Goal: Answer question/provide support: Share knowledge or assist other users

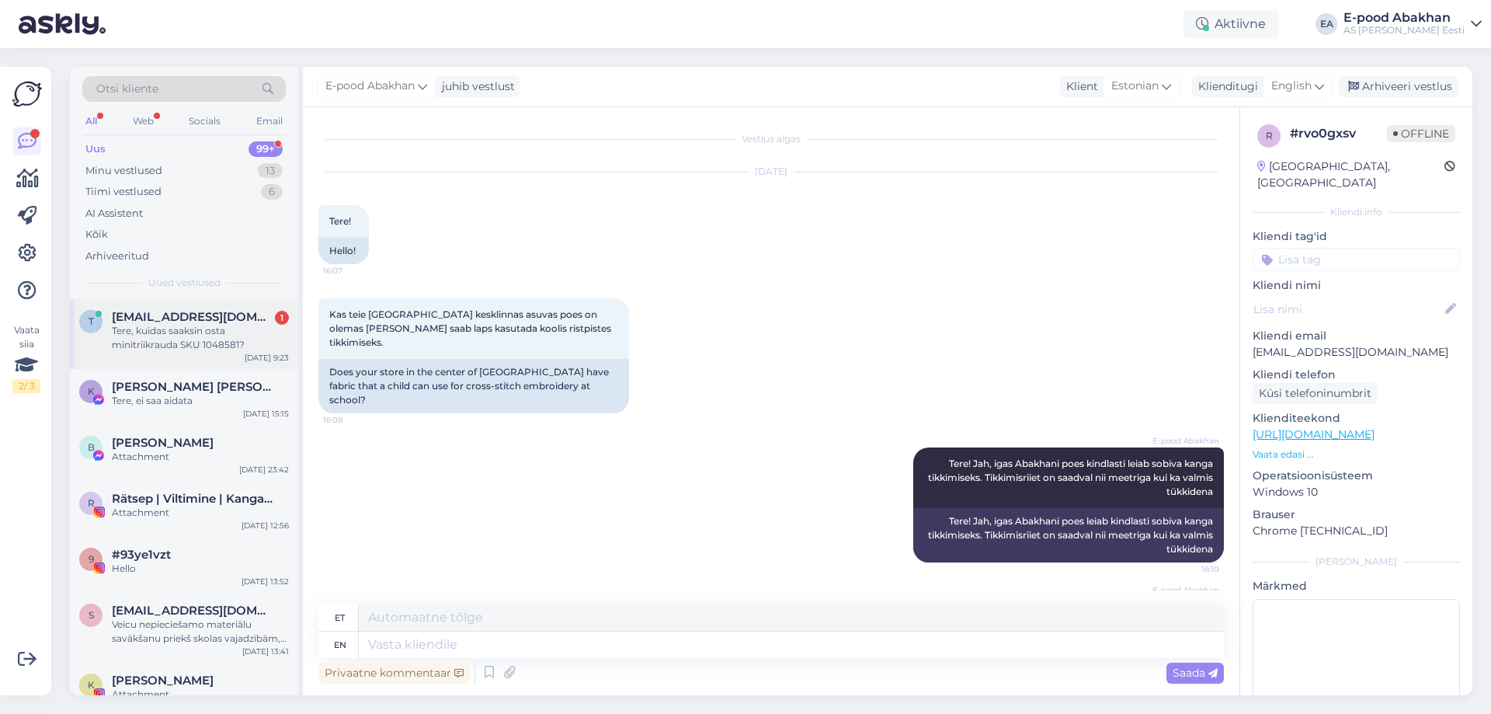
click at [192, 333] on div "Tere, kuidas saaksin osta minitriikrauda SKU 1048581?" at bounding box center [200, 338] width 177 height 28
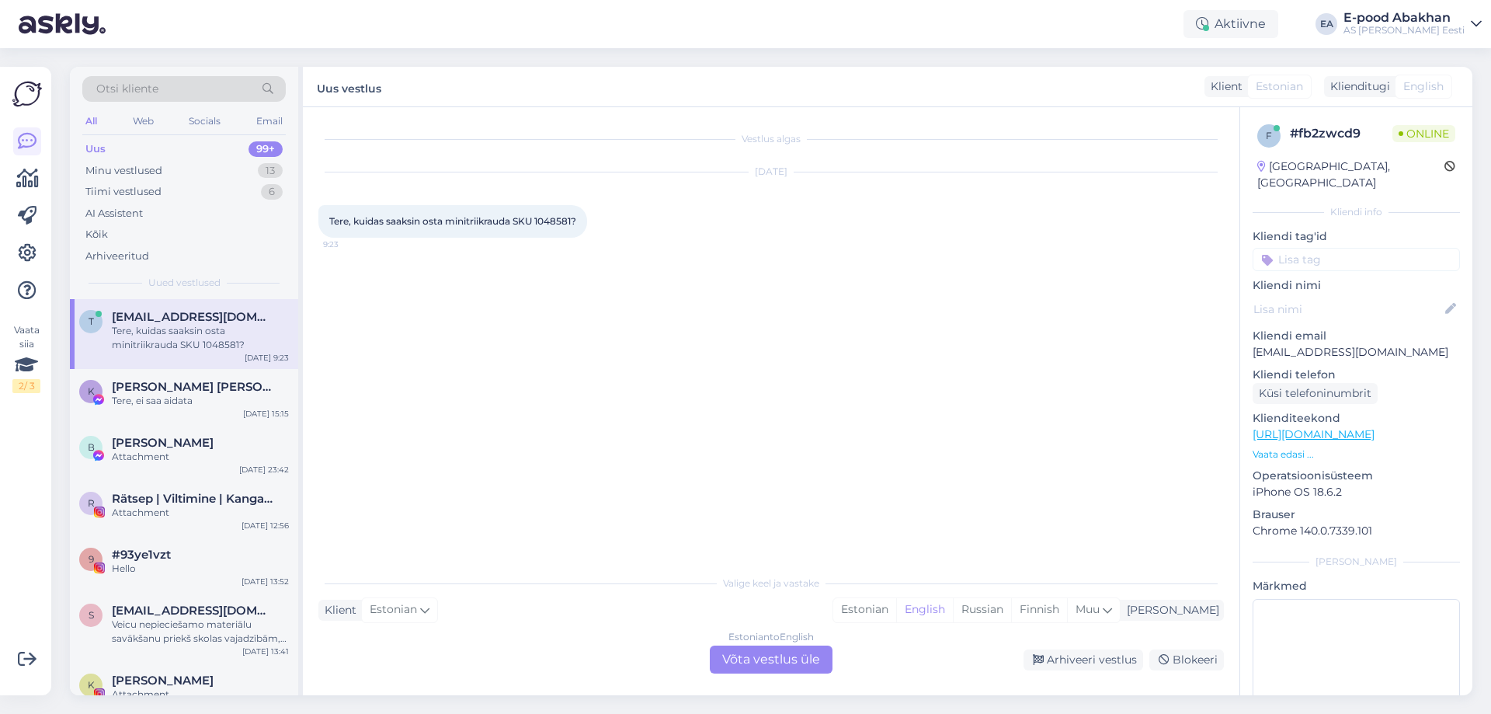
click at [786, 659] on div "Estonian to English Võta vestlus üle" at bounding box center [771, 659] width 123 height 28
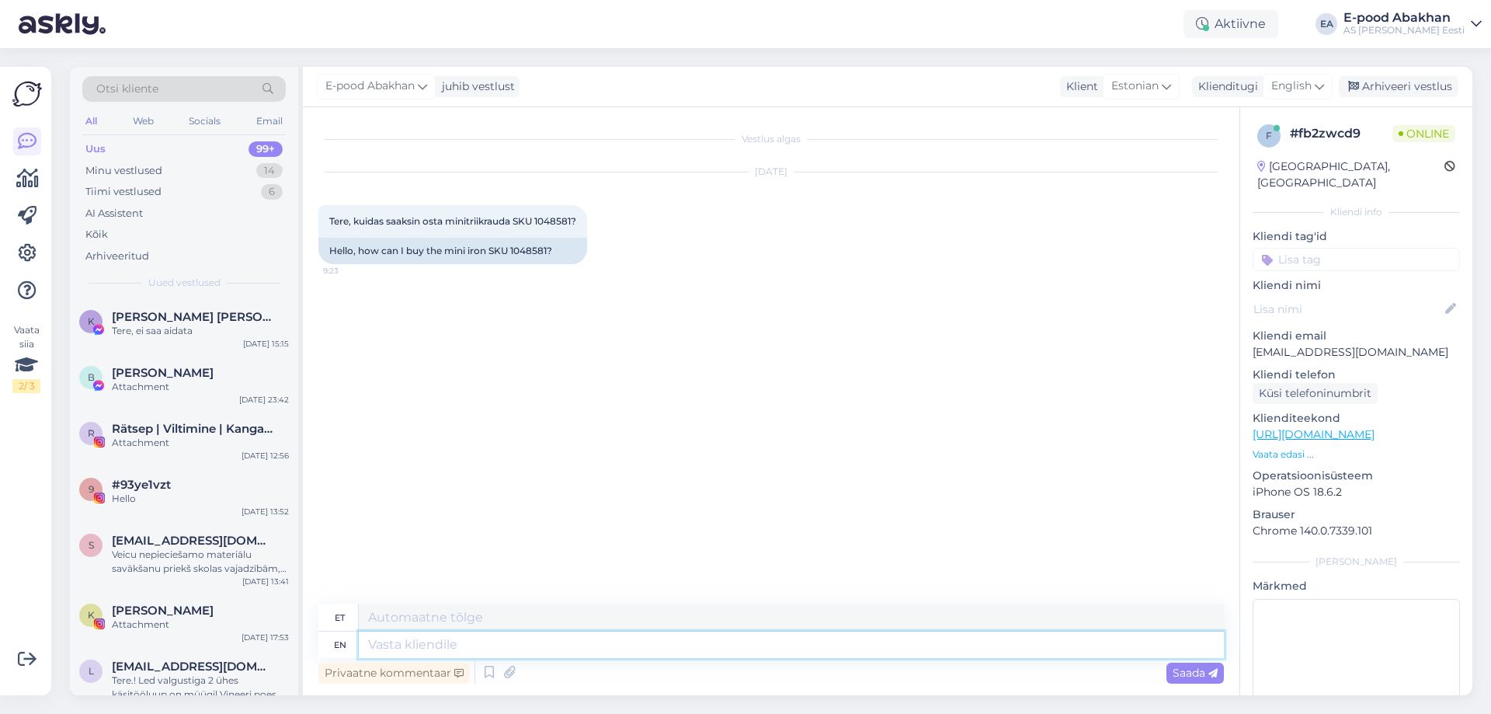
click at [703, 637] on textarea at bounding box center [791, 644] width 865 height 26
type textarea "Tere,"
type textarea "Tere"
type textarea "Tere, ka"
type textarea "Tere,"
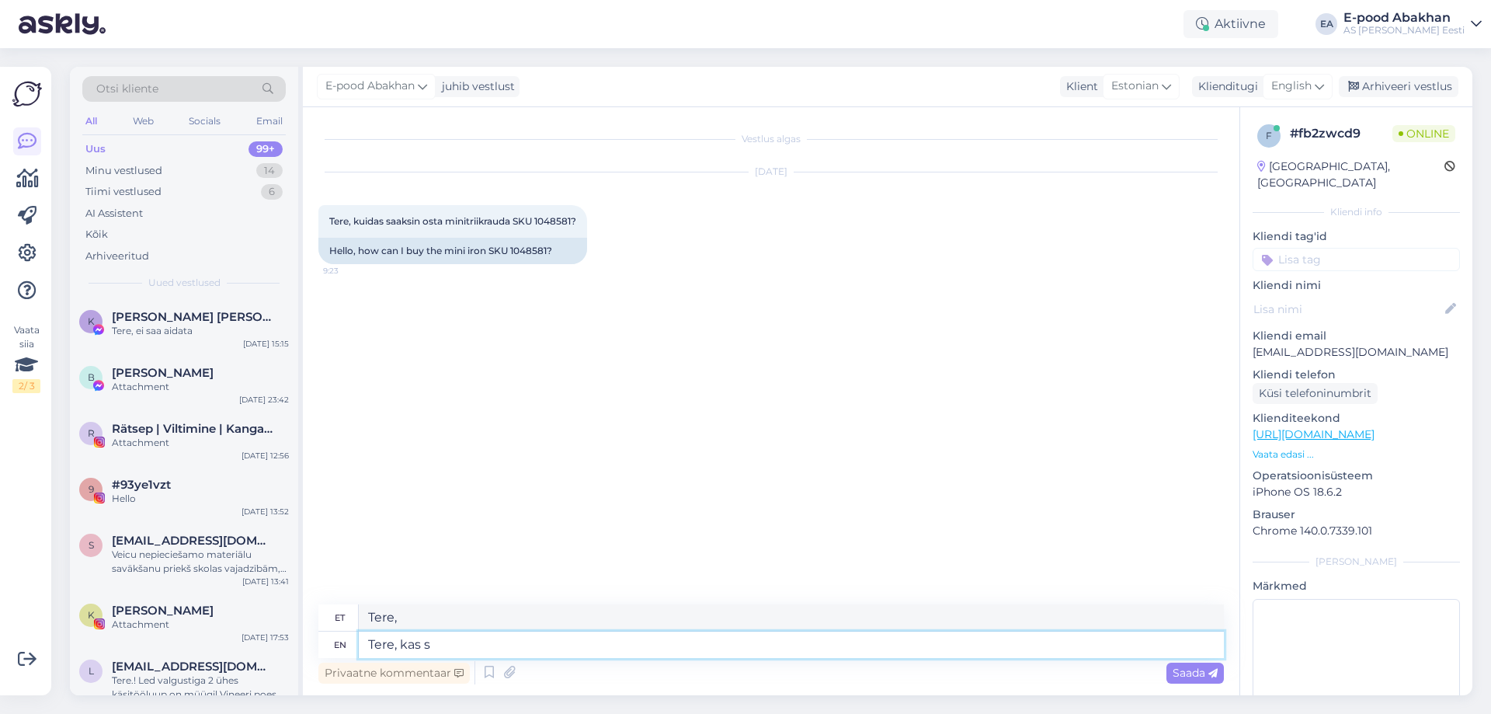
type textarea "Tere, kas so"
type textarea "Tere, kas"
type textarea "Tere, kas soovite"
type textarea "Tere, kas soovid"
type textarea "Tere, kas soovite seda"
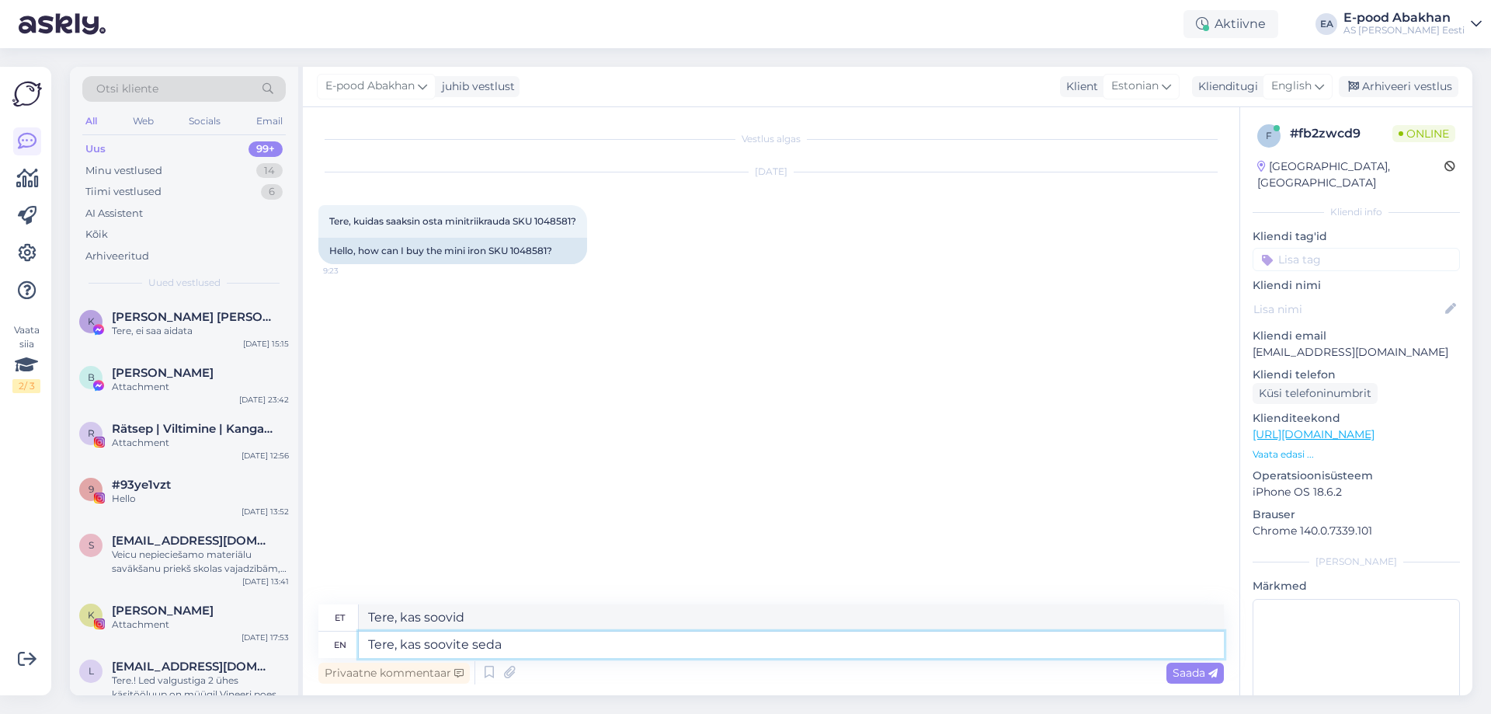
type textarea "Tere, kas soovite seda"
type textarea "[PERSON_NAME], kas soovite seda toodet"
type textarea "[PERSON_NAME], kas soovite seda toodet tellida l"
type textarea "[PERSON_NAME], kas soovid seda toodet tellida"
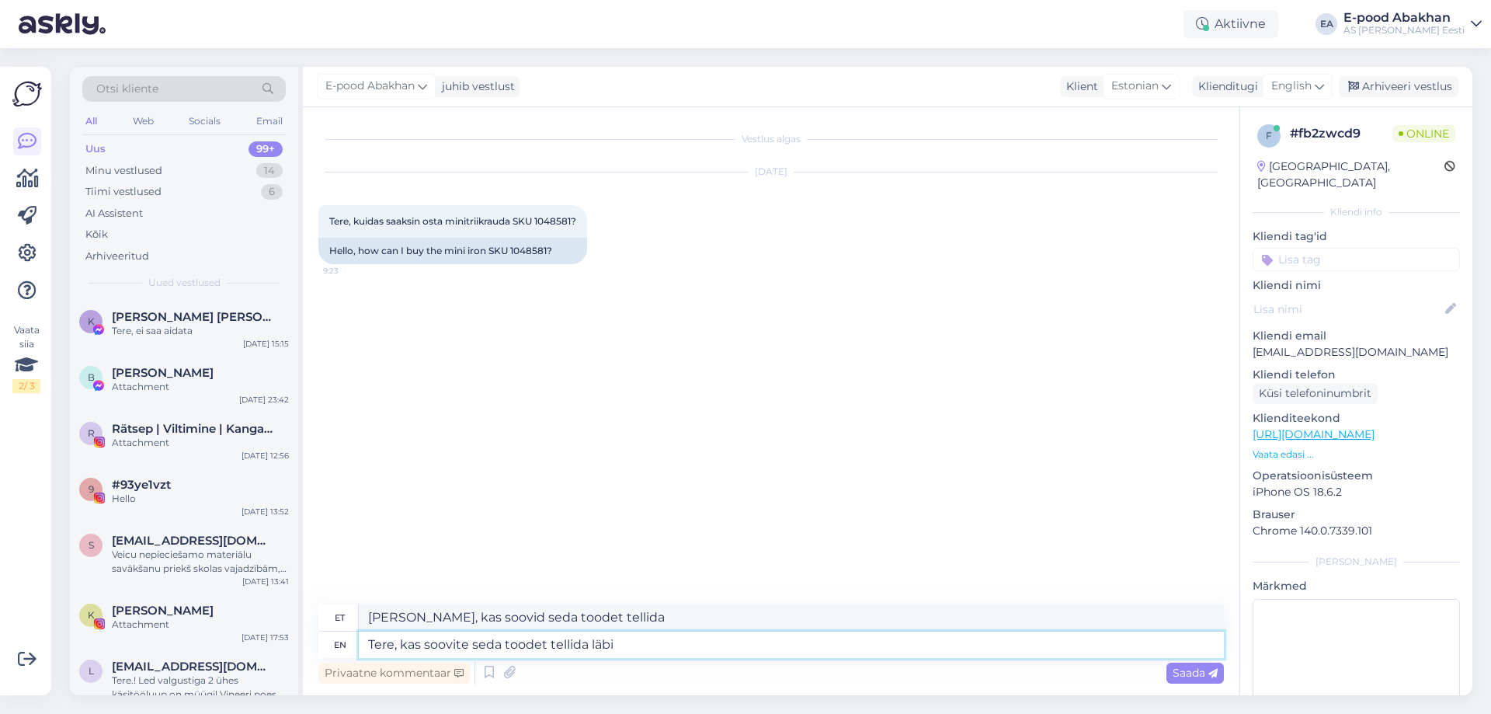
type textarea "Tere, kas soovite seda toodet tellida läbi e"
type textarea "[PERSON_NAME], kas soovid seda toodet tellida läbi"
type textarea "Tere, kas soovite seda toodet tellida läbi e-[PERSON_NAME]"
type textarea "[PERSON_NAME], kas soovid seda toodet tellida läbi e-[PERSON_NAME]"
type textarea "Tere, kas soovite seda toodet tellida läbi e-[PERSON_NAME] või"
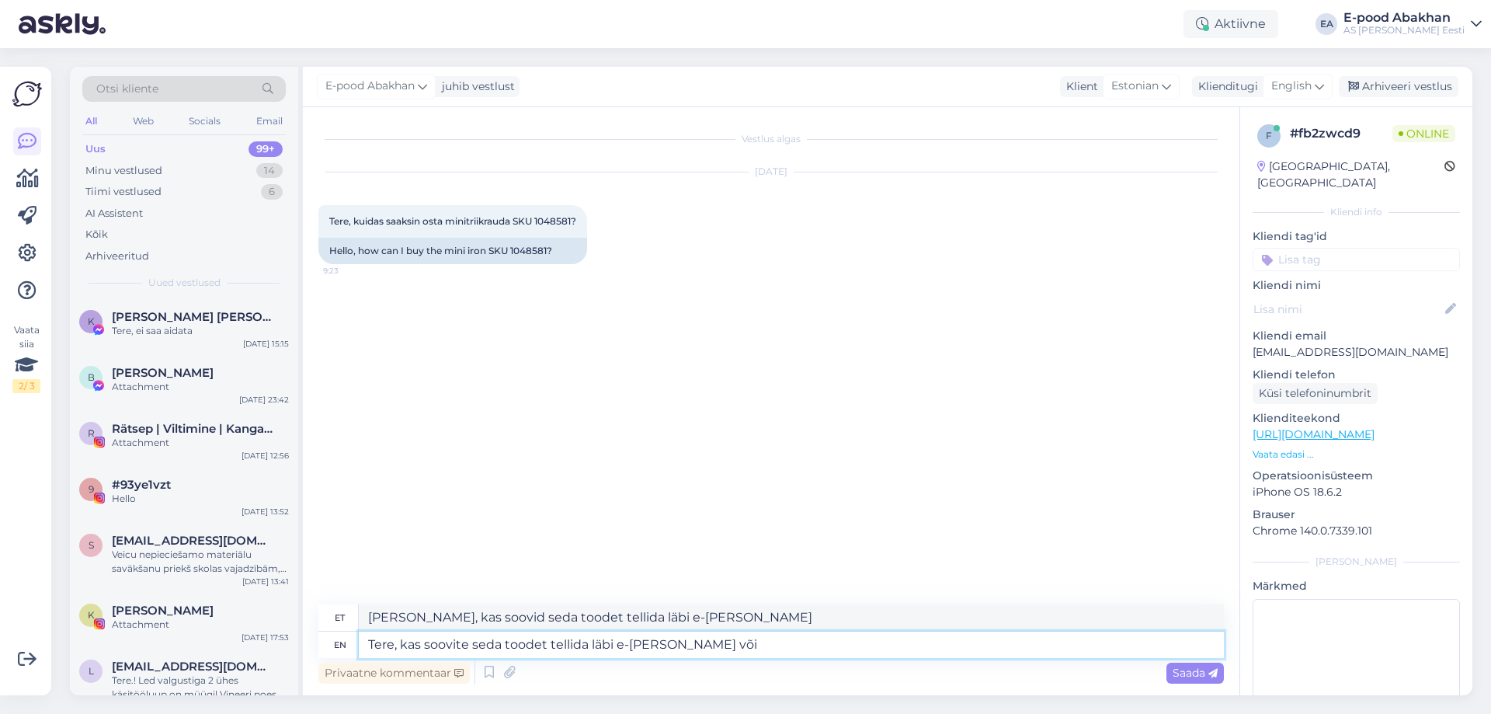
type textarea "Tere, kas soovid seda toodet tellida läbi e-[PERSON_NAME] või"
type textarea "Tere, kas soovite seda toodet tellida läbi e-[PERSON_NAME] või osta k"
type textarea "Tere, kas soovid seda toodet tellida läbi e-[PERSON_NAME] või osta"
type textarea "Tere, kas soovite seda toodet tellida läbi e-[PERSON_NAME] või osta kauplusest k"
type textarea "Tere, kas soovite seda toodet tellida läbi e-[PERSON_NAME] või osta kauplusest"
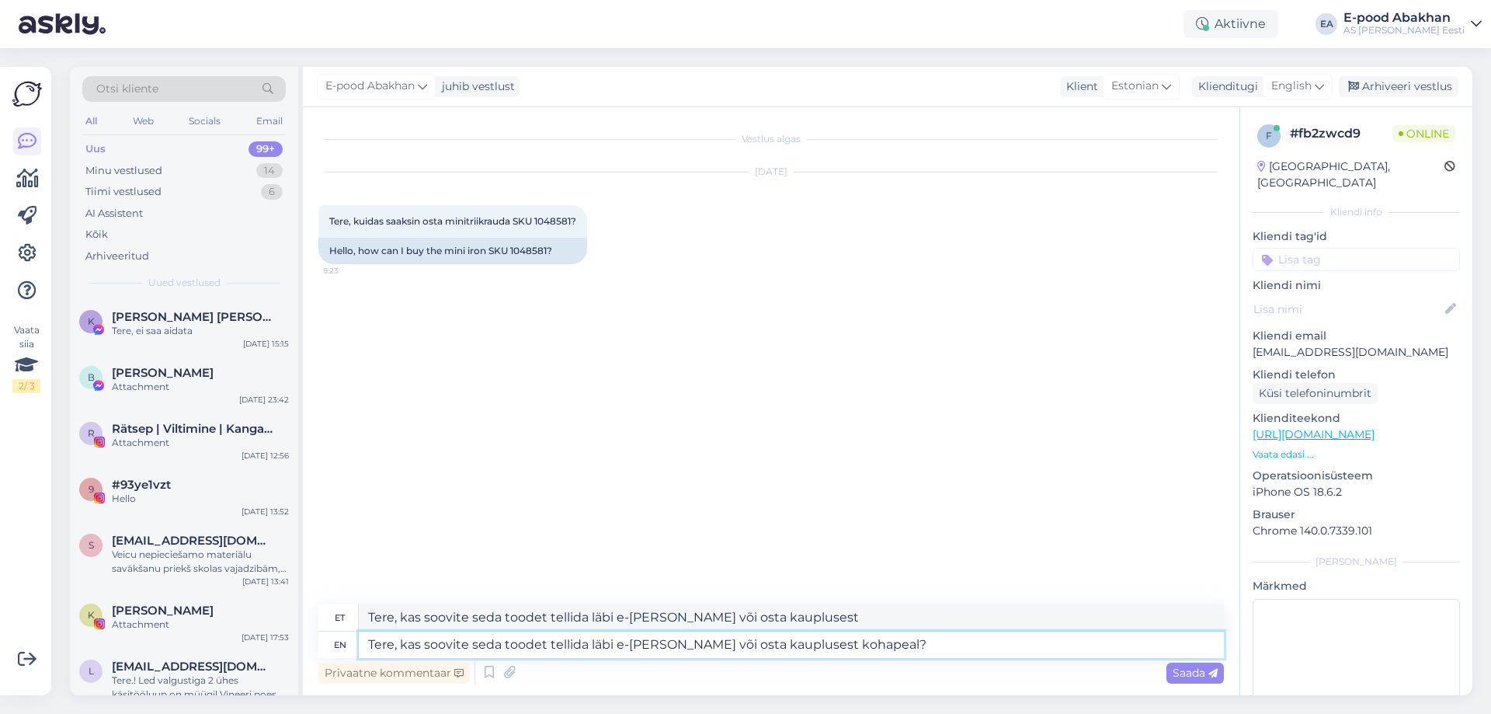
type textarea "Tere, kas soovite seda toodet tellida läbi e-[PERSON_NAME] või osta kauplusest …"
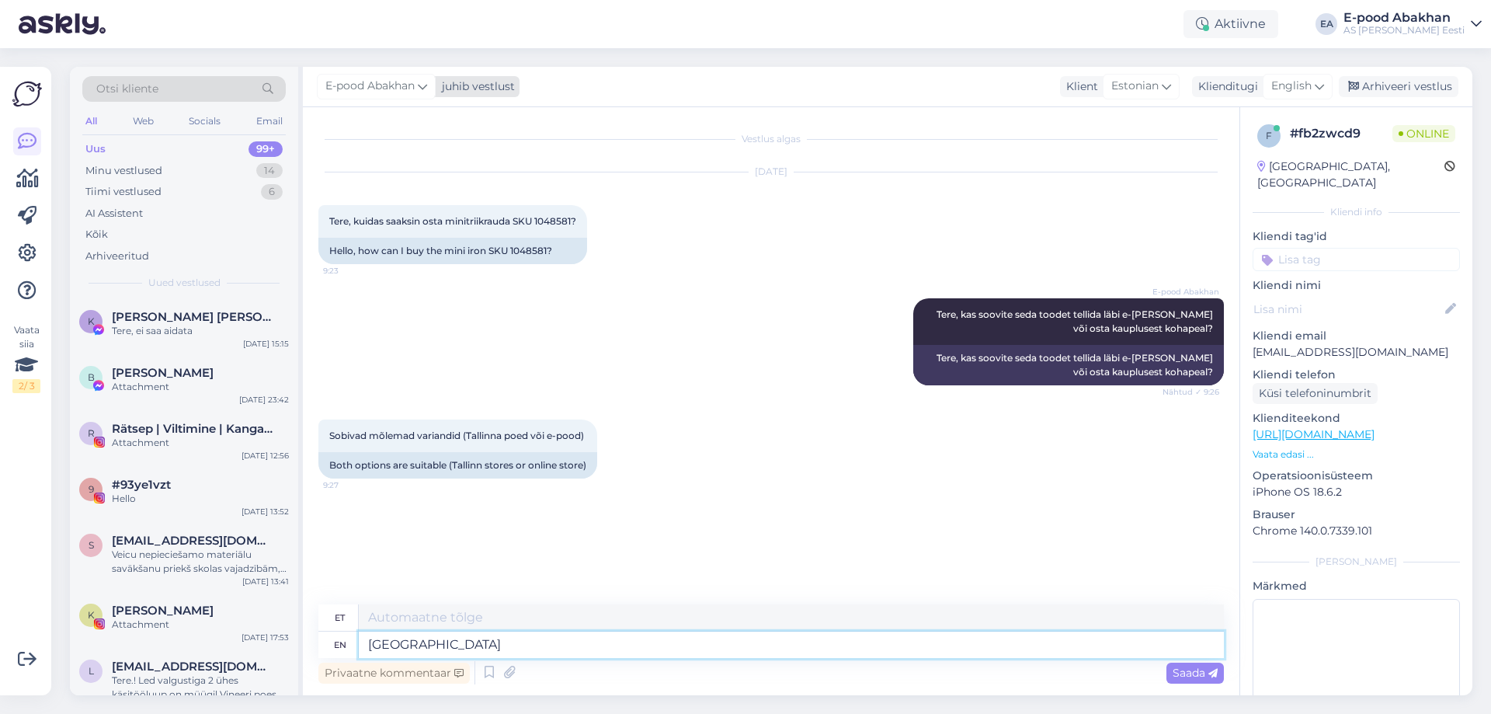
type textarea "[GEOGRAPHIC_DATA] o"
type textarea "[GEOGRAPHIC_DATA]"
type textarea "[GEOGRAPHIC_DATA] on sa"
type textarea "Tallinas on"
type textarea "[GEOGRAPHIC_DATA] on saadaval 1"
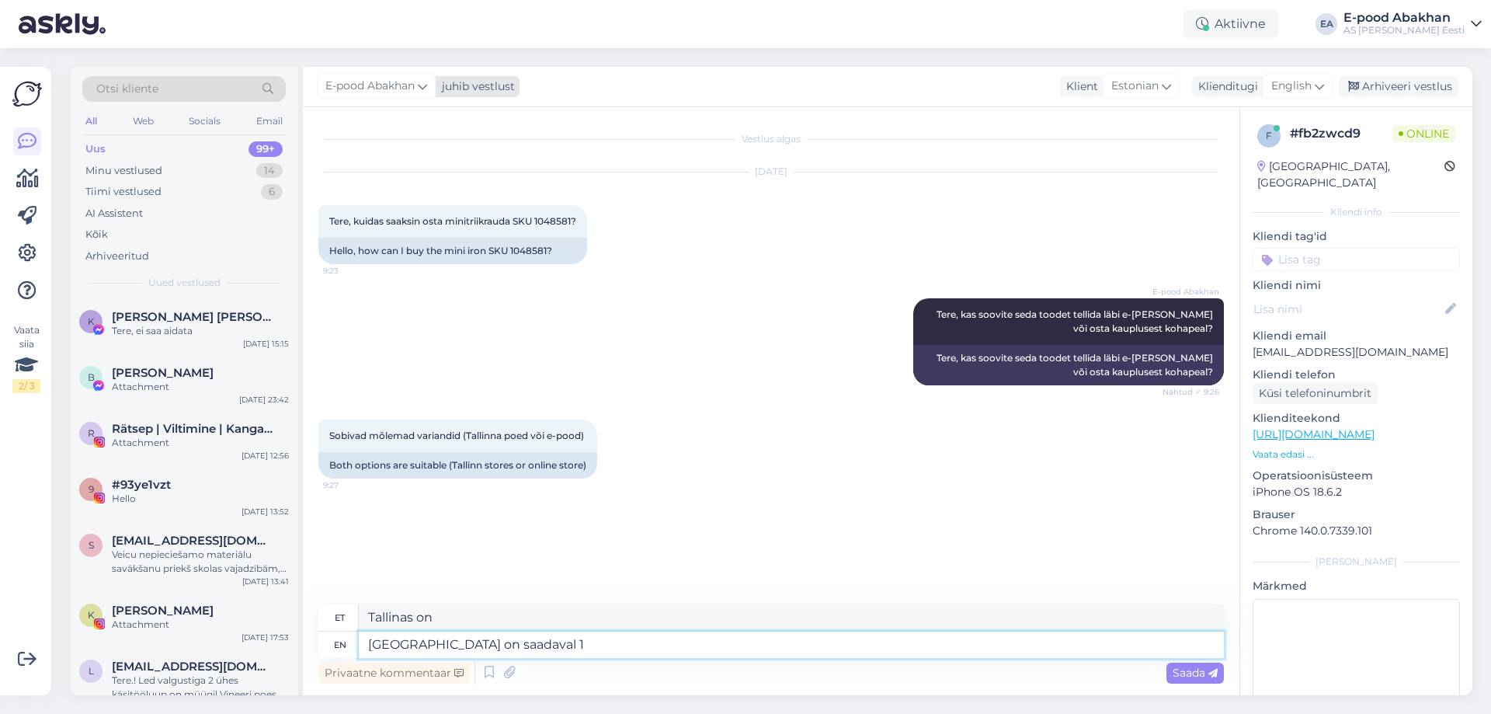
type textarea "[GEOGRAPHIC_DATA] on saadaval"
type textarea "[GEOGRAPHIC_DATA] on saadaval 1 t"
type textarea "[GEOGRAPHIC_DATA] on saadaval 1"
type textarea "[GEOGRAPHIC_DATA] on saadaval 1 tk"
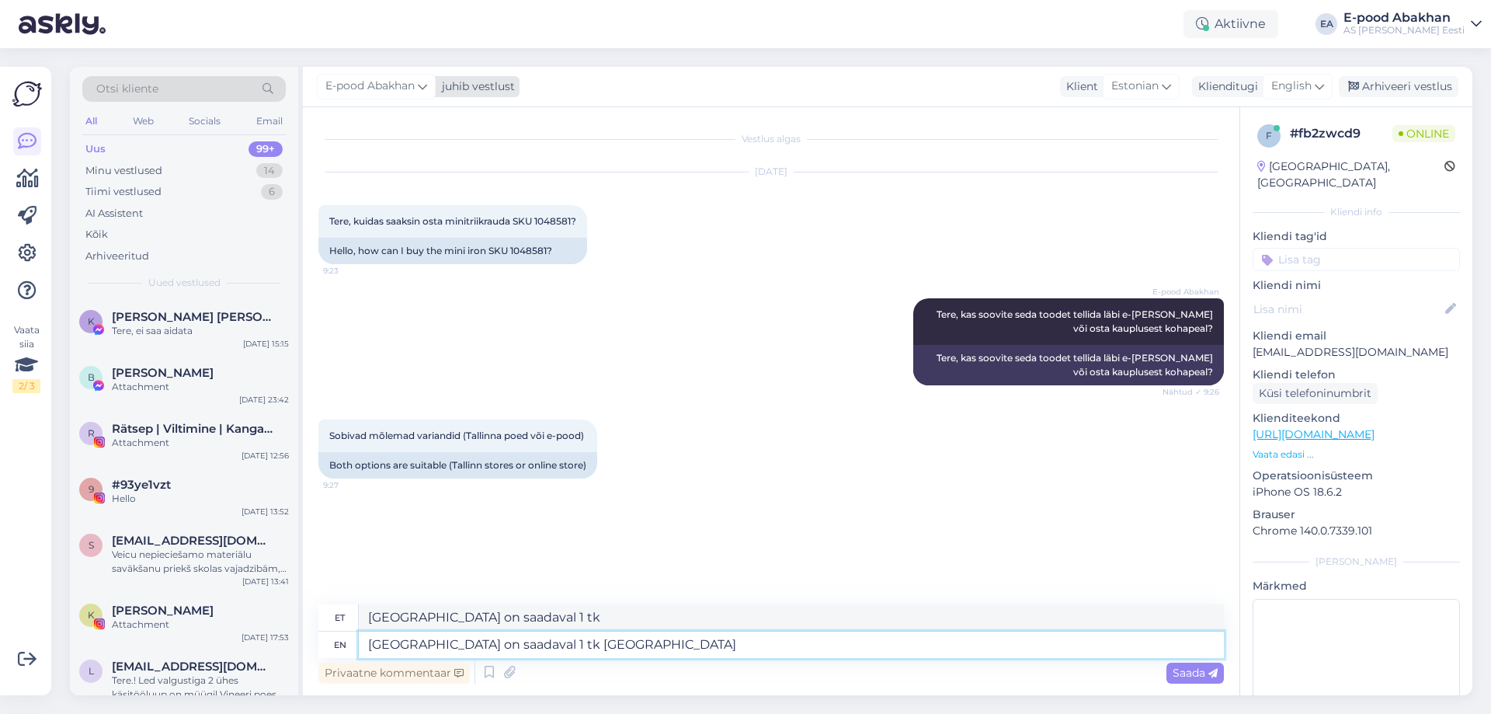
type textarea "[GEOGRAPHIC_DATA] on saadaval 1 tk Pärnu m"
type textarea "[GEOGRAPHIC_DATA] on saadaval 1 tk [GEOGRAPHIC_DATA]"
type textarea "[GEOGRAPHIC_DATA] on saadaval 1 tk [GEOGRAPHIC_DATA] mnt."
type textarea "[GEOGRAPHIC_DATA] on saadaval 1 tk [GEOGRAPHIC_DATA] mnt. 69"
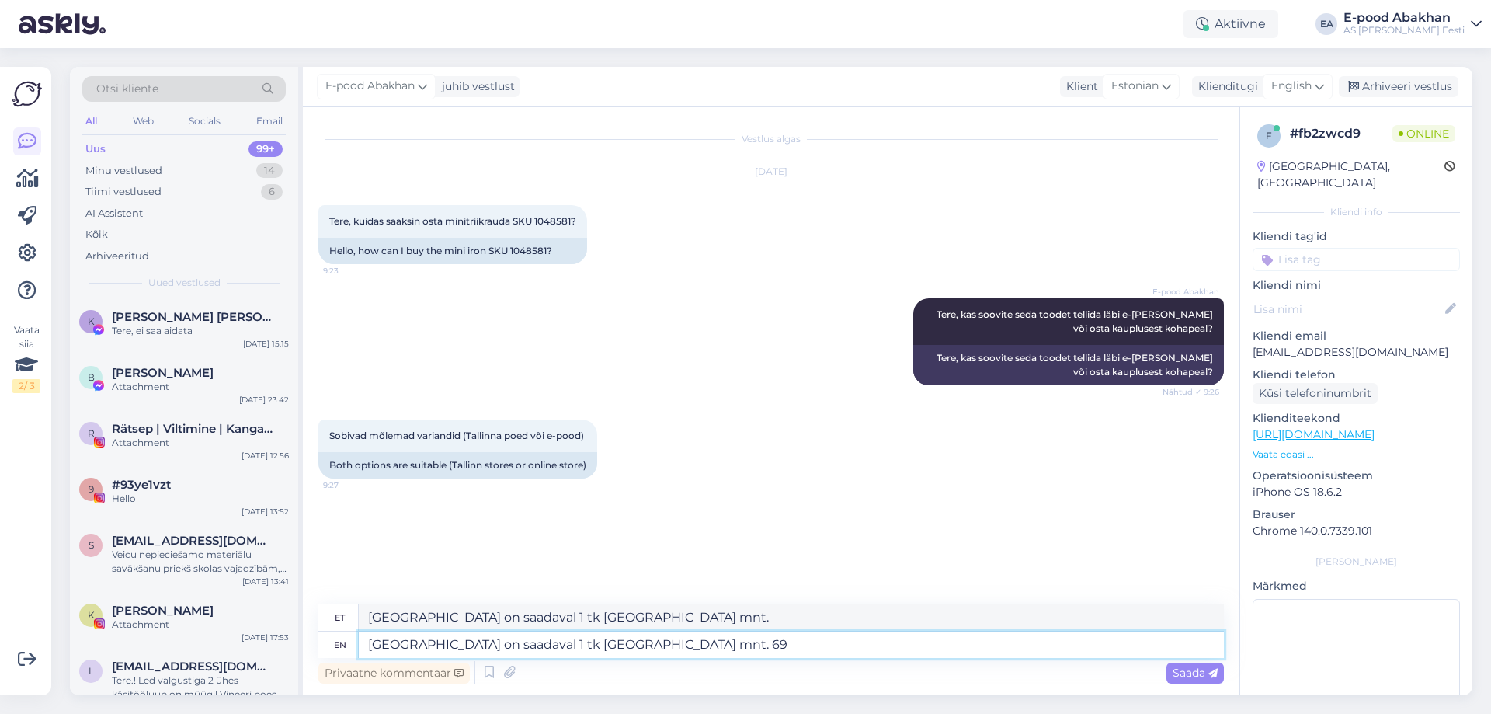
type textarea "[GEOGRAPHIC_DATA] on saadaval 1 tk [GEOGRAPHIC_DATA] mnt. 69"
type textarea "[GEOGRAPHIC_DATA] on saadaval 1 tk [GEOGRAPHIC_DATA] mnt. 69 Abakhanis."
type textarea "[GEOGRAPHIC_DATA] on saadaval 1 tk [GEOGRAPHIC_DATA] mnt. 69 Abakhanis. Saaksime"
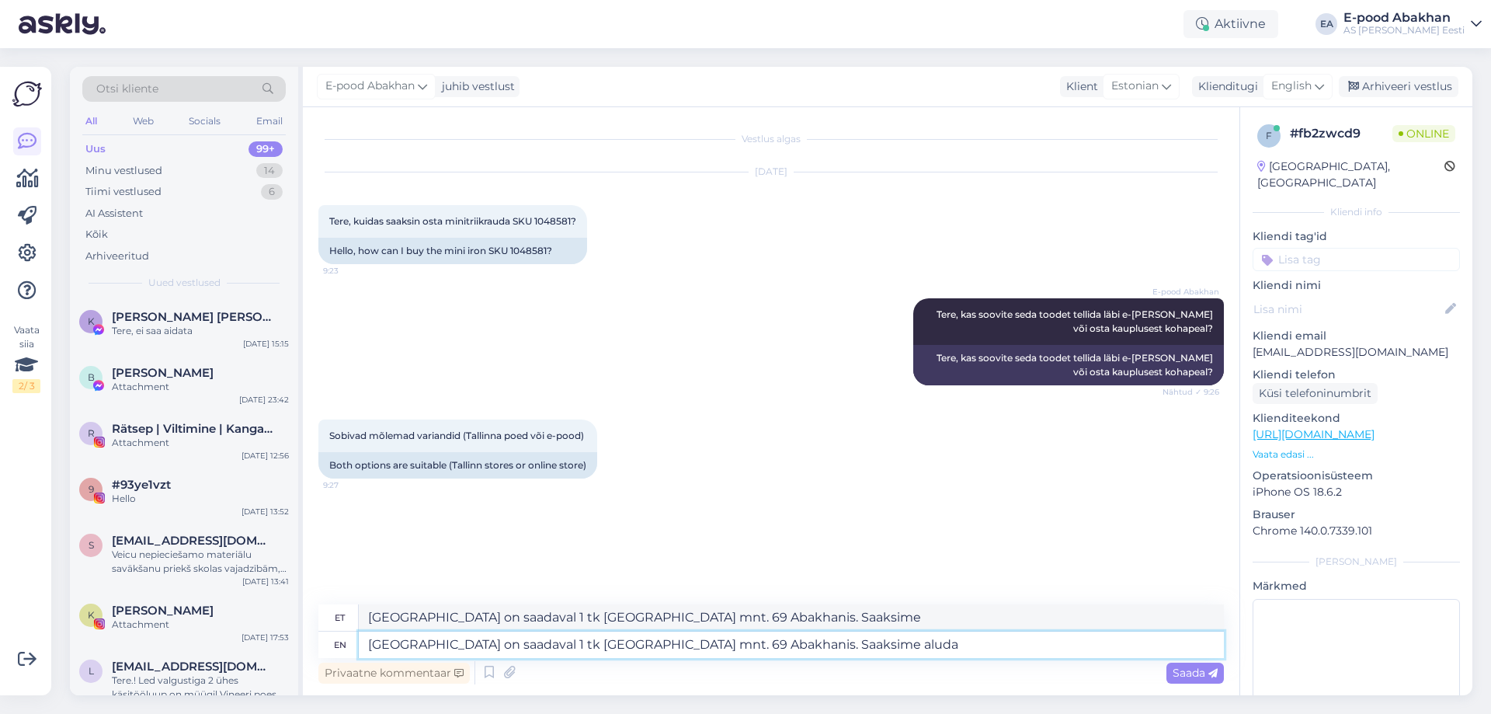
type textarea "[GEOGRAPHIC_DATA] on saadaval 1 tk [GEOGRAPHIC_DATA] mnt. 69 Abakhanis. Saaksim…"
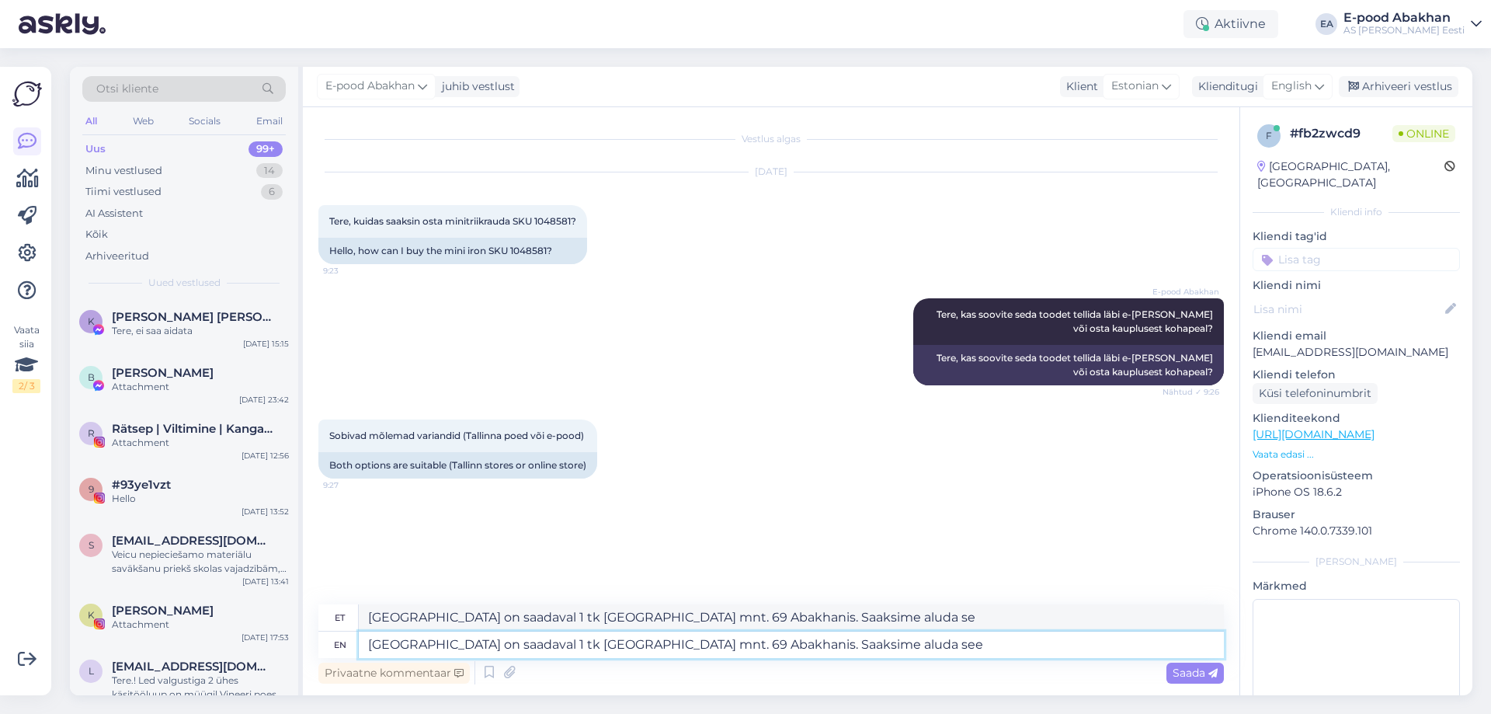
click at [754, 644] on textarea "[GEOGRAPHIC_DATA] on saadaval 1 tk [GEOGRAPHIC_DATA] mnt. 69 Abakhanis. Saaksim…" at bounding box center [791, 644] width 865 height 26
type textarea "[GEOGRAPHIC_DATA] on saadaval 1 tk [GEOGRAPHIC_DATA] mnt. 69 Abakhanis. Saaksim…"
click at [827, 648] on textarea "[GEOGRAPHIC_DATA] on saadaval 1 tk [GEOGRAPHIC_DATA] mnt. 69 Abakhanis. Saaksim…" at bounding box center [791, 644] width 865 height 26
type textarea "[GEOGRAPHIC_DATA] on saadaval 1 tk [GEOGRAPHIC_DATA] mnt. 69 Abakhanis. Saaksim…"
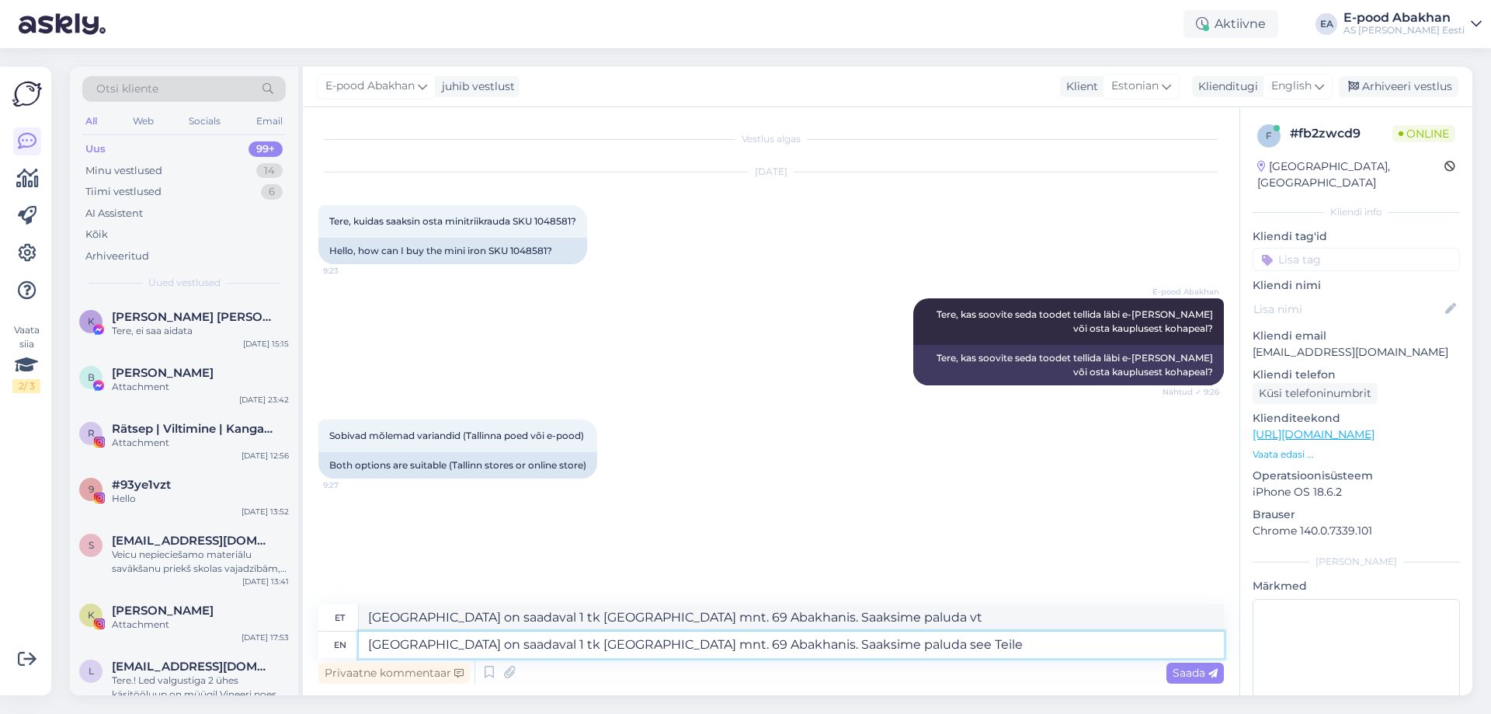
type textarea "[GEOGRAPHIC_DATA] on saadaval 1 tk [GEOGRAPHIC_DATA] mnt. 69 Abakhanis. Saaksim…"
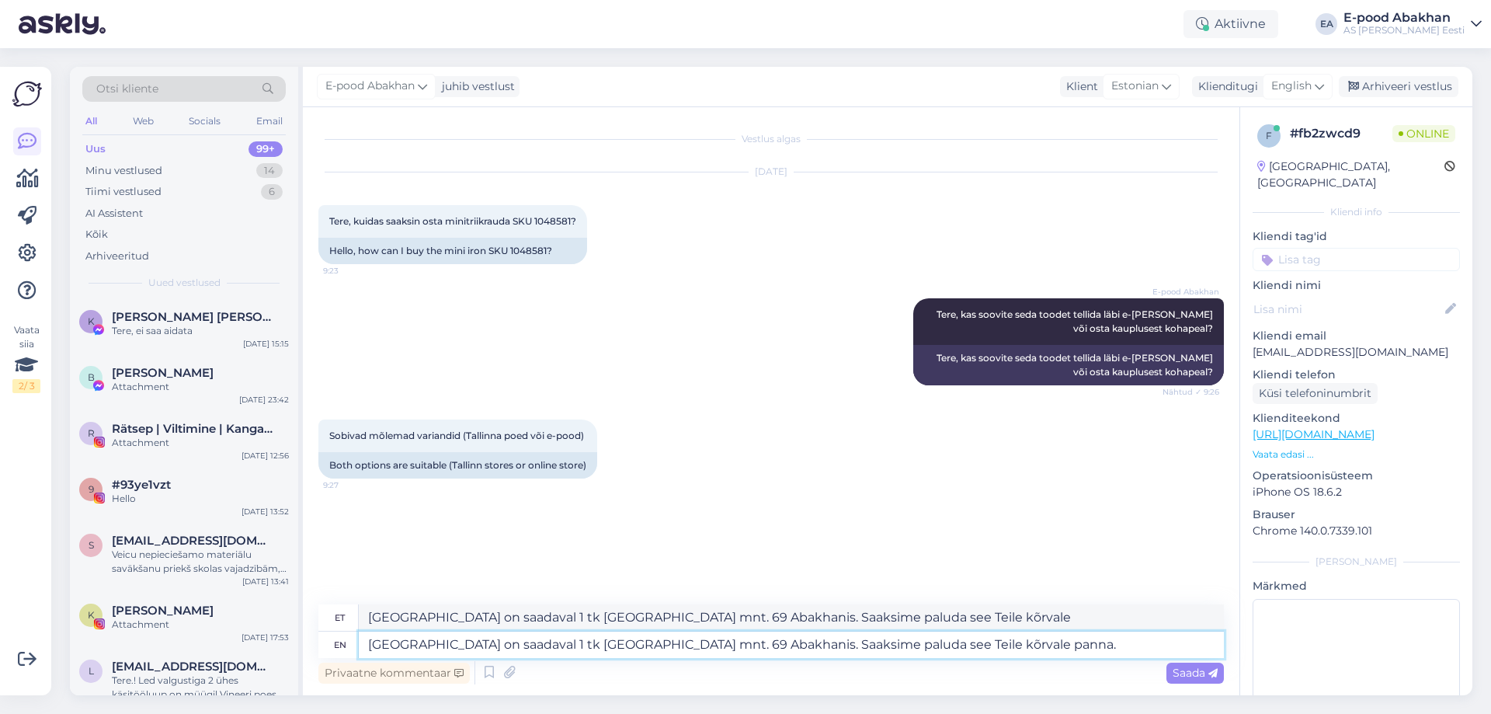
type textarea "[GEOGRAPHIC_DATA] on saadaval 1 tk [GEOGRAPHIC_DATA] mnt. 69 Abakhanis. Saaksim…"
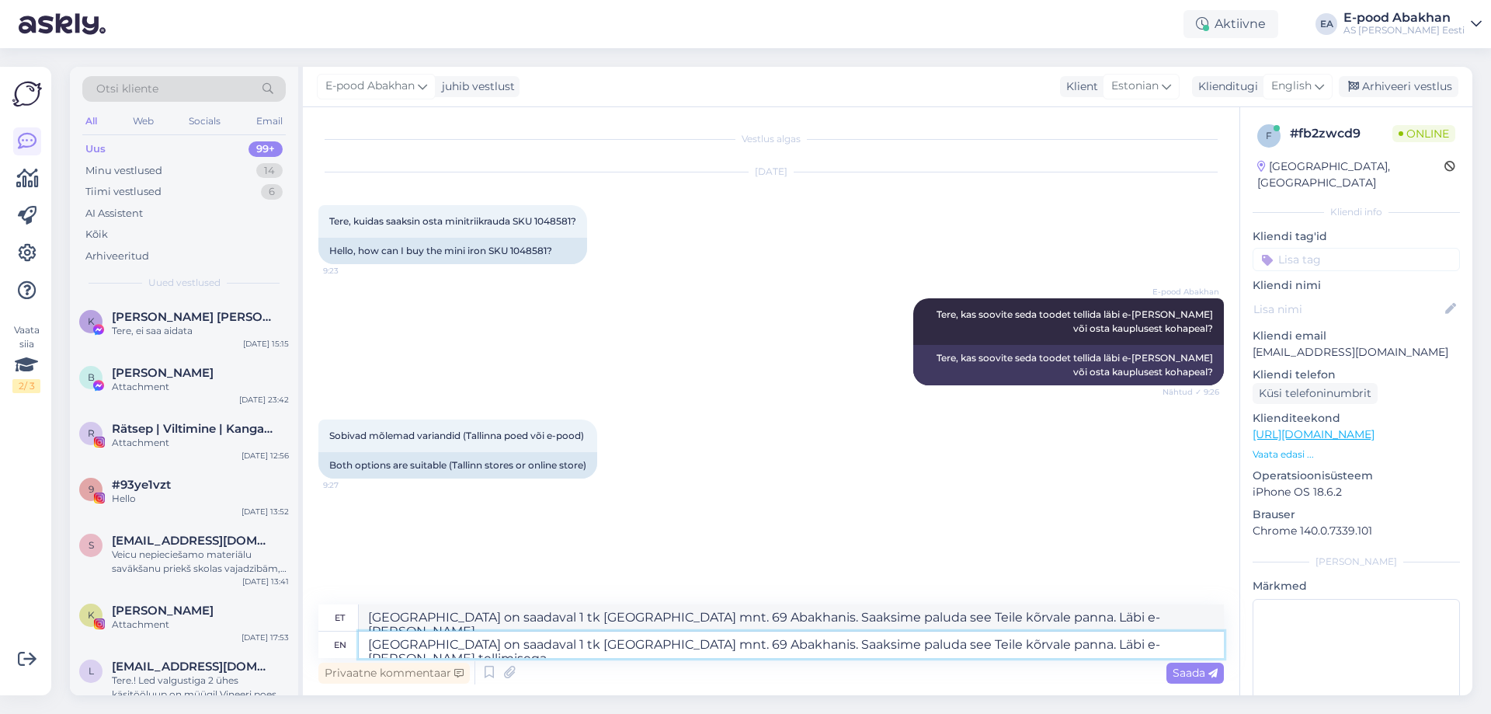
type textarea "[GEOGRAPHIC_DATA] on saadaval 1 tk [GEOGRAPHIC_DATA] mnt. 69 Abakhanis. Saaksim…"
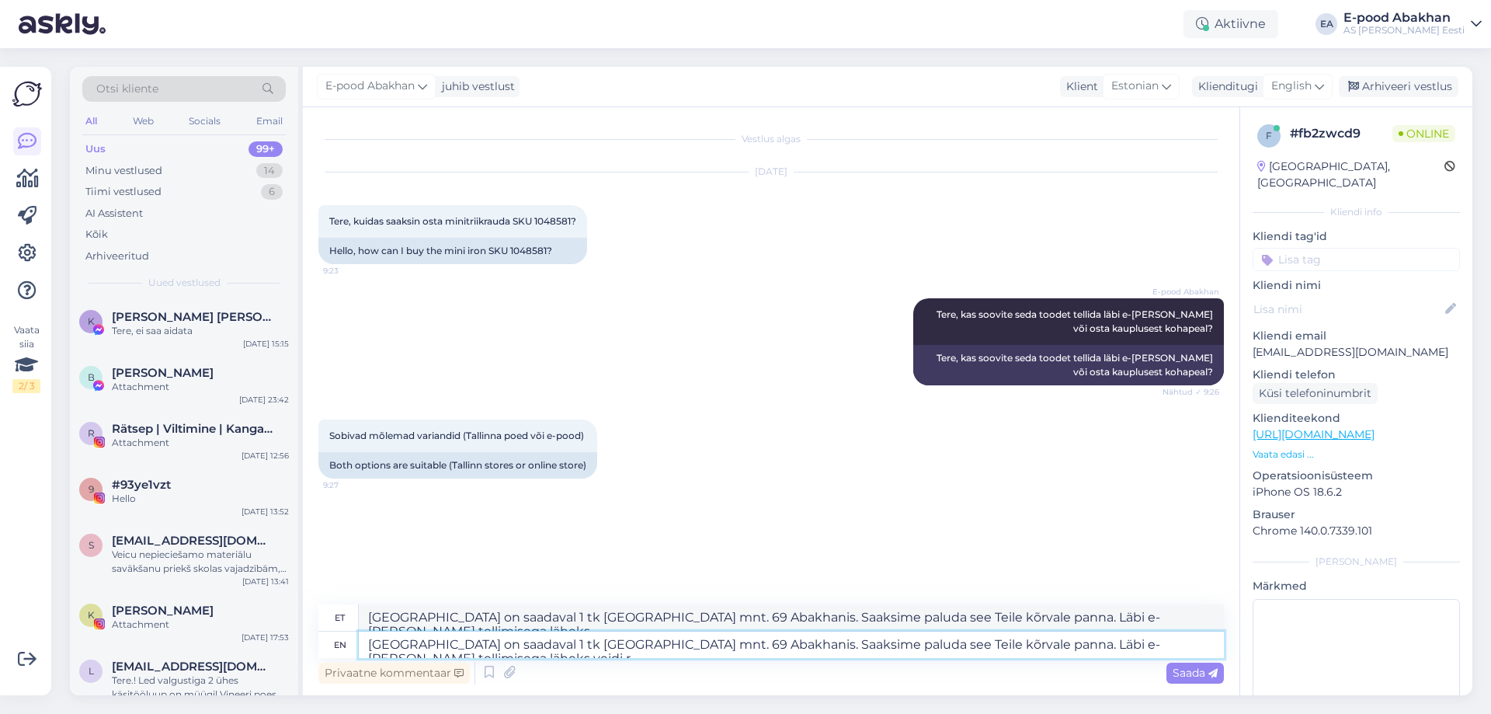
type textarea "[GEOGRAPHIC_DATA] on saadaval 1 tk [GEOGRAPHIC_DATA] mnt. 69 Abakhanis. Saaksim…"
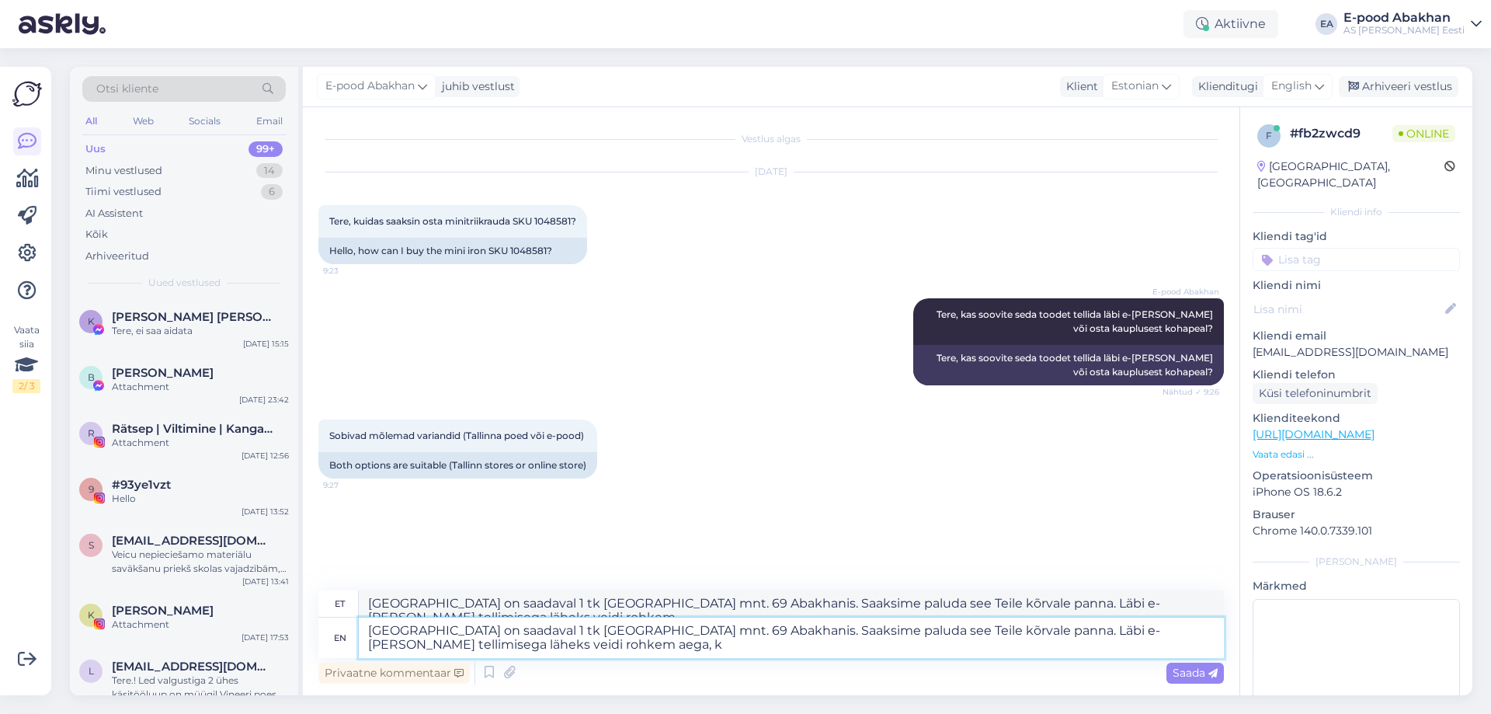
type textarea "[GEOGRAPHIC_DATA] on saadaval 1 tk [GEOGRAPHIC_DATA] mnt. 69 Abakhanis. Saaksim…"
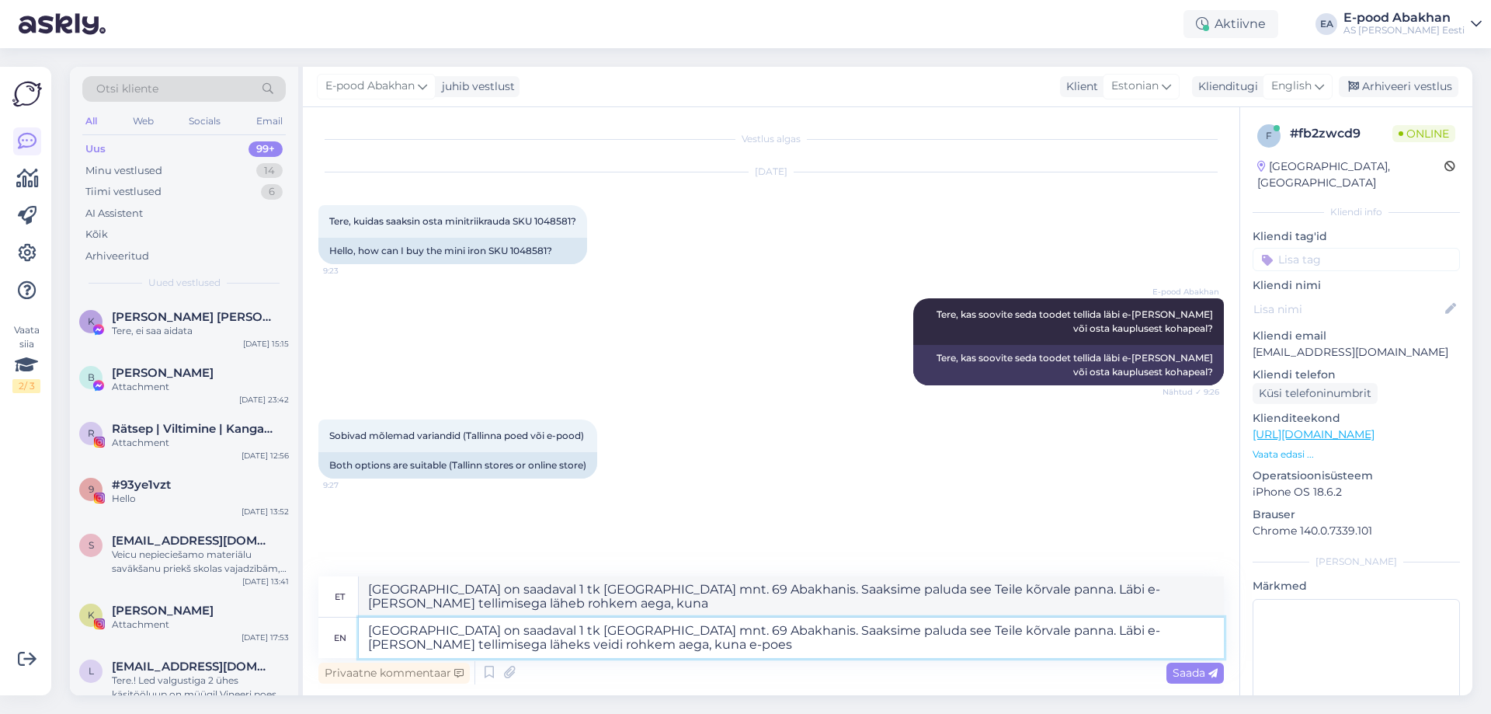
type textarea "[GEOGRAPHIC_DATA] on saadaval 1 tk [GEOGRAPHIC_DATA] mnt. 69 Abakhanis. Saaksim…"
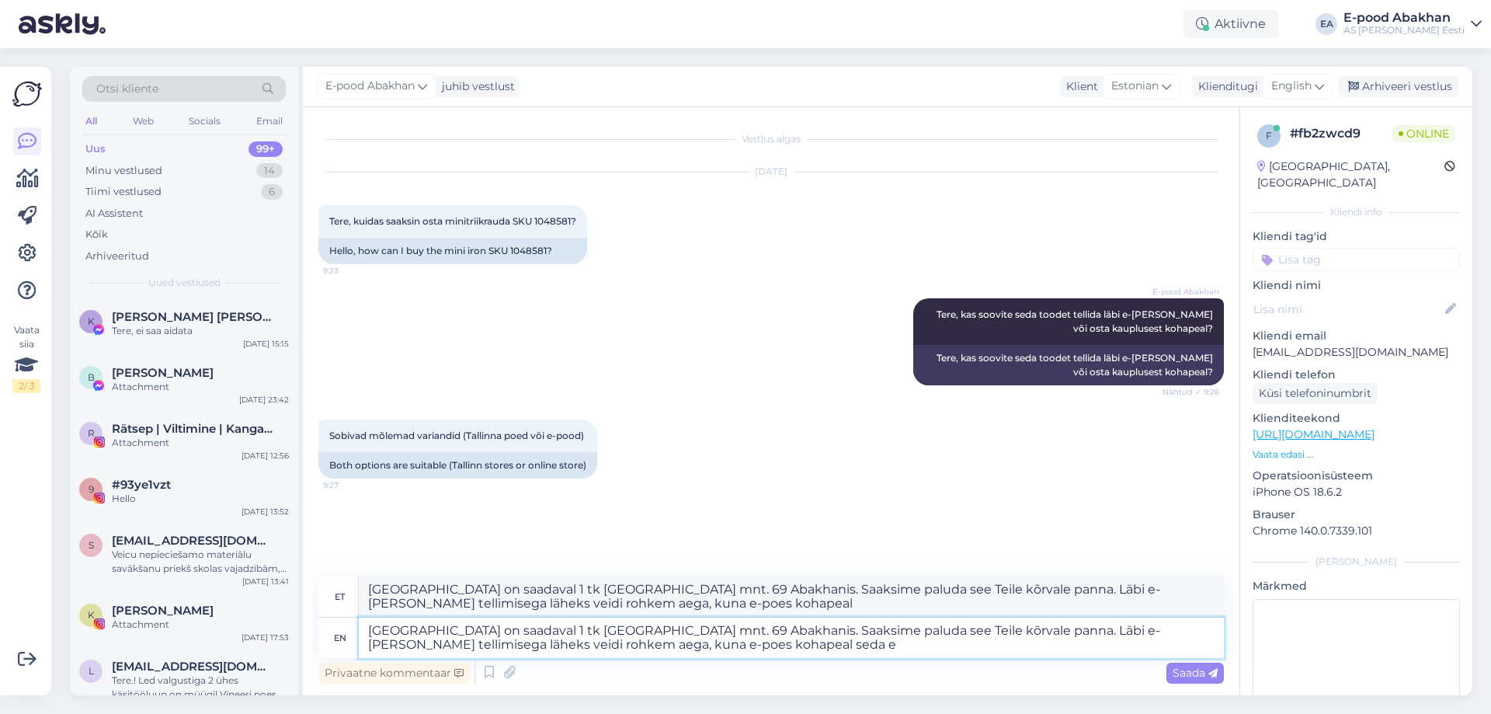
type textarea "[GEOGRAPHIC_DATA] on saadaval 1 tk [GEOGRAPHIC_DATA] mnt. 69 Abakhanis. Saaksim…"
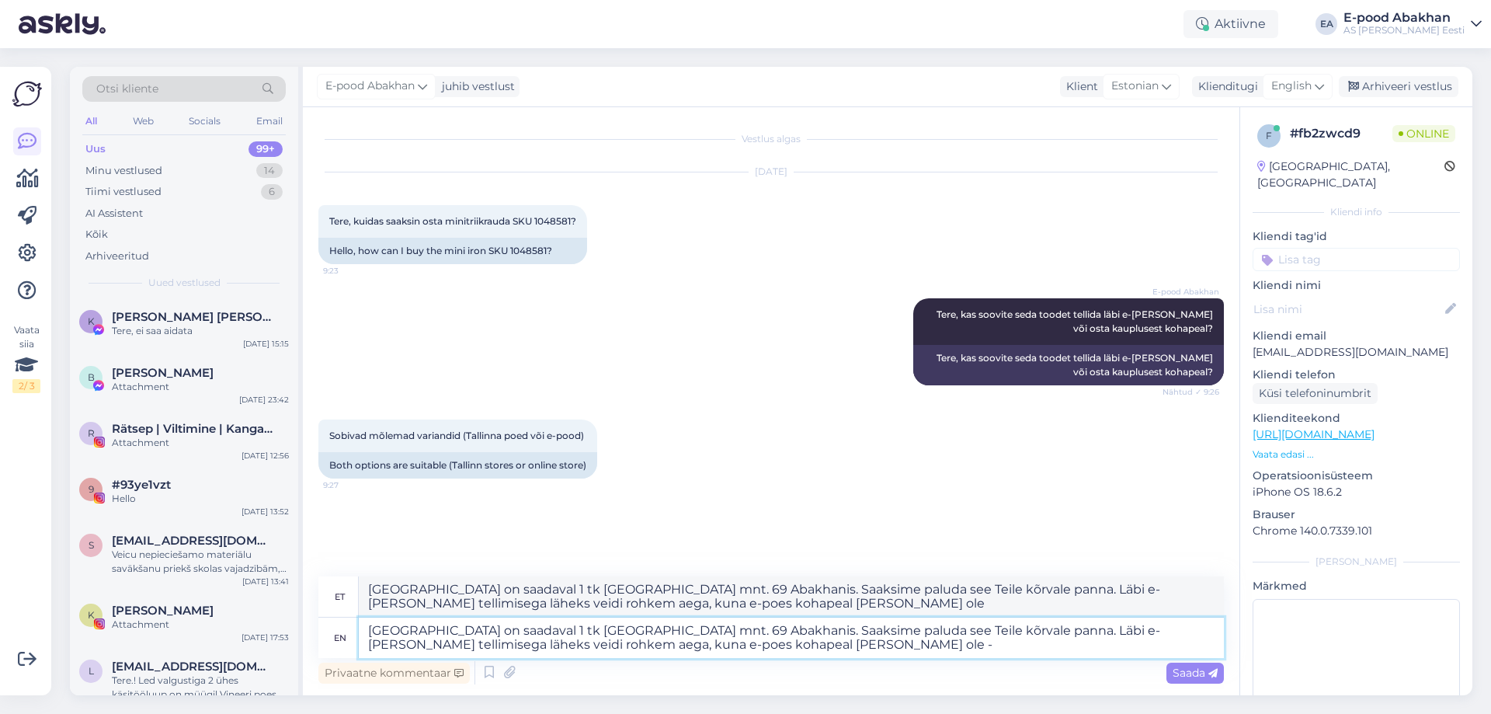
type textarea "[GEOGRAPHIC_DATA] on saadaval 1 tk [GEOGRAPHIC_DATA] mnt. 69 Abakhanis. Saaksim…"
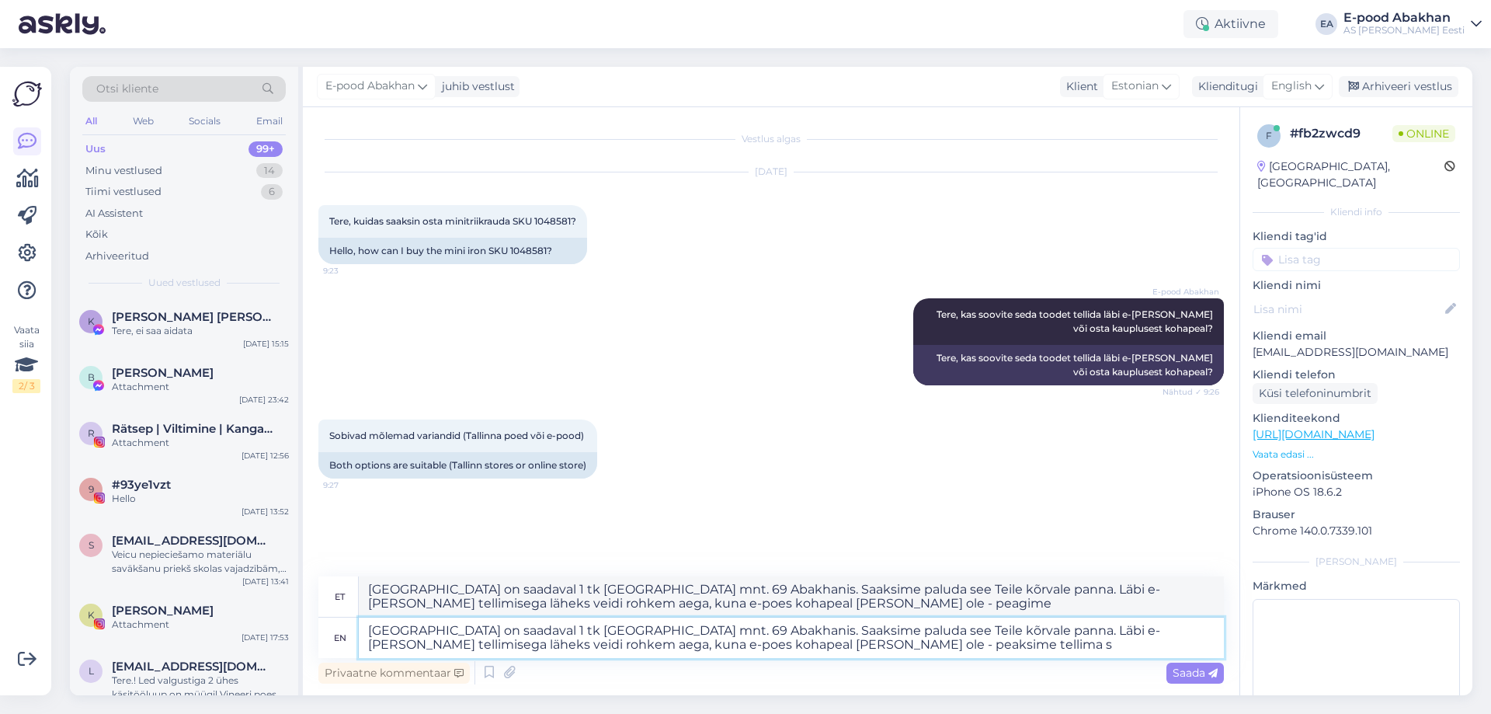
type textarea "[GEOGRAPHIC_DATA] on saadaval 1 tk [GEOGRAPHIC_DATA] mnt. 69 Abakhanis. Saaksim…"
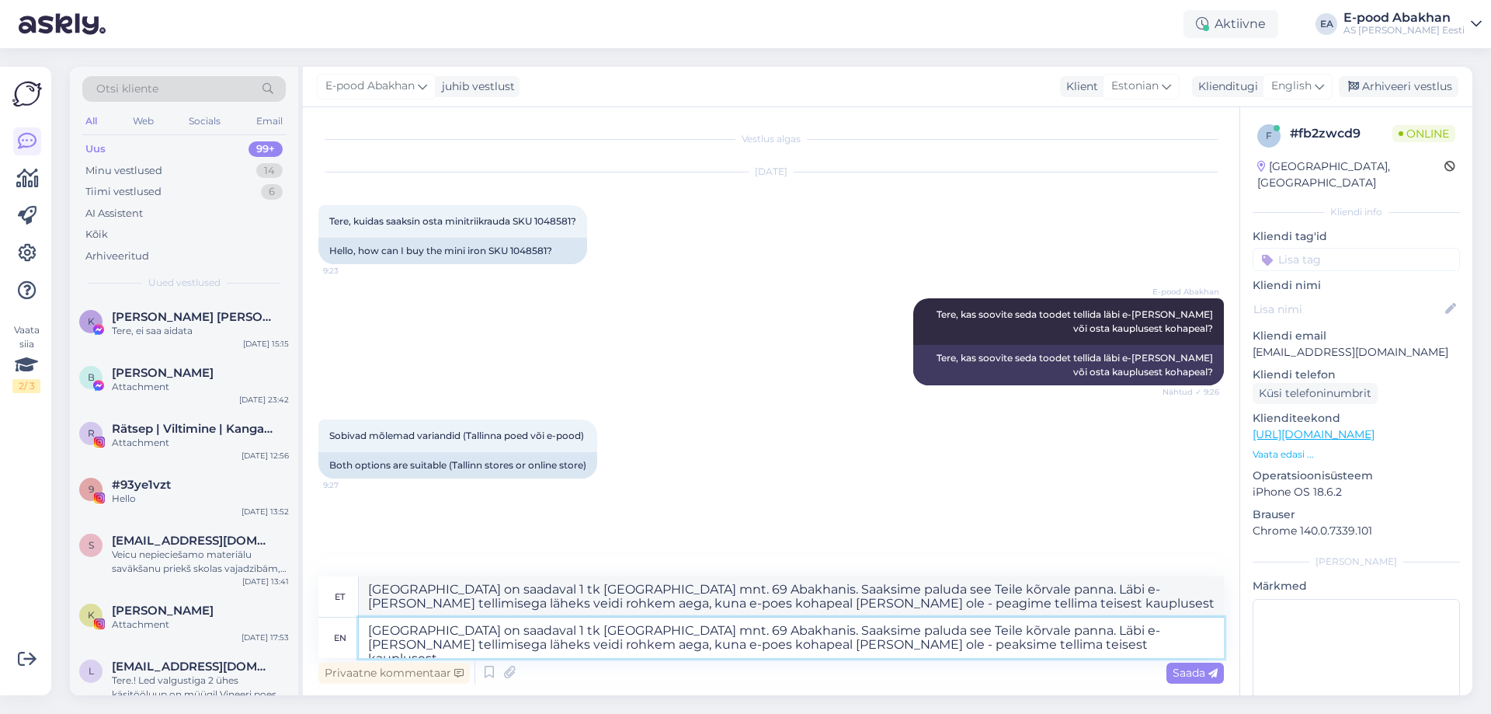
type textarea "[GEOGRAPHIC_DATA] on saadaval 1 tk [GEOGRAPHIC_DATA] mnt. 69 Abakhanis. Saaksim…"
drag, startPoint x: 681, startPoint y: 645, endPoint x: 621, endPoint y: 647, distance: 59.8
click at [621, 647] on textarea "[GEOGRAPHIC_DATA] on saadaval 1 tk [GEOGRAPHIC_DATA] mnt. 69 Abakhanis. Saaksim…" at bounding box center [791, 637] width 865 height 40
type textarea "[GEOGRAPHIC_DATA] on saadaval 1 tk [GEOGRAPHIC_DATA] mnt. 69 Abakhanis. Saaksim…"
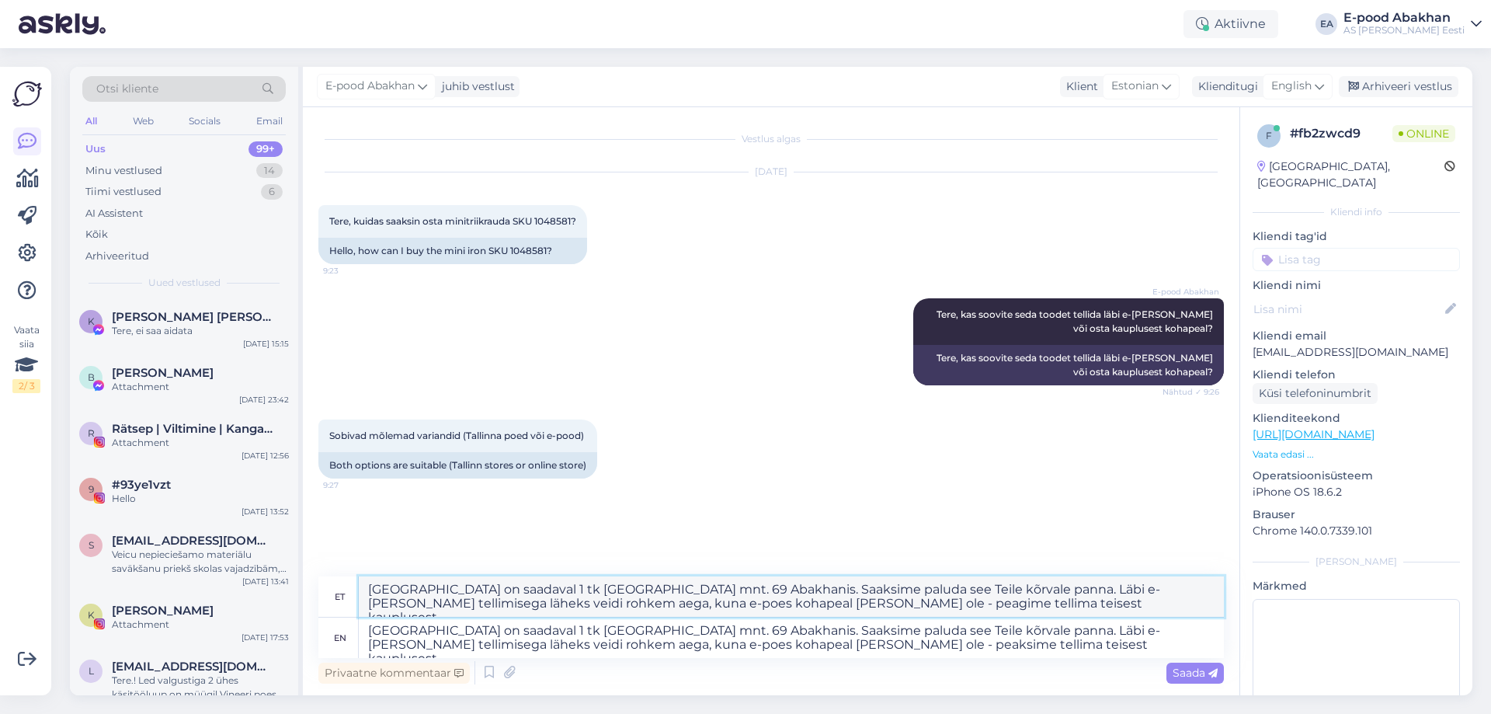
drag, startPoint x: 675, startPoint y: 605, endPoint x: 623, endPoint y: 613, distance: 52.6
click at [623, 613] on textarea "[GEOGRAPHIC_DATA] on saadaval 1 tk [GEOGRAPHIC_DATA] mnt. 69 Abakhanis. Saaksim…" at bounding box center [791, 596] width 865 height 40
paste textarea "ks"
type textarea "[GEOGRAPHIC_DATA] on saadaval 1 tk [GEOGRAPHIC_DATA] mnt. 69 Abakhanis. Saaksim…"
click at [843, 648] on textarea "[GEOGRAPHIC_DATA] on saadaval 1 tk [GEOGRAPHIC_DATA] mnt. 69 Abakhanis. Saaksim…" at bounding box center [791, 637] width 865 height 40
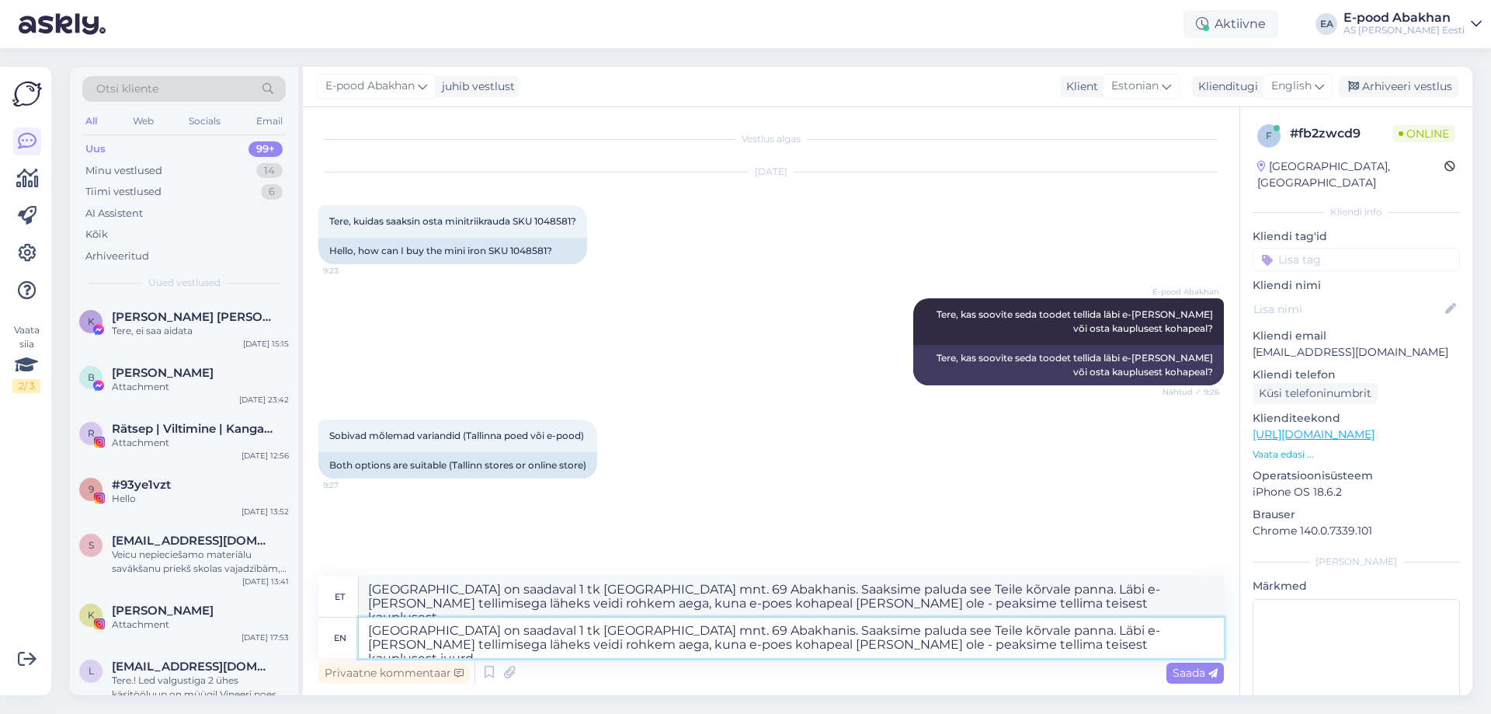
type textarea "[GEOGRAPHIC_DATA] on saadaval 1 tk [GEOGRAPHIC_DATA] mnt. 69 Abakhanis. Saaksim…"
click at [1197, 676] on span "Saada" at bounding box center [1194, 672] width 45 height 14
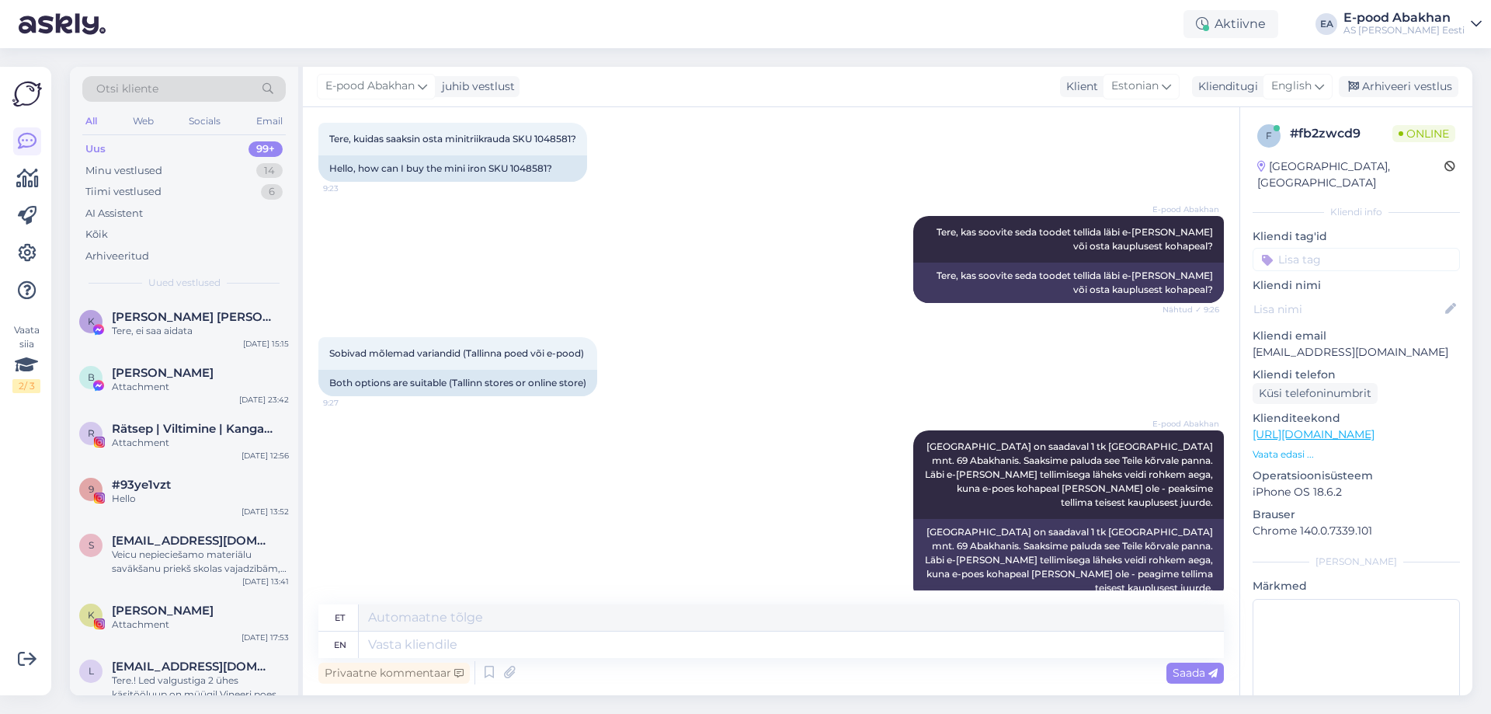
scroll to position [203, 0]
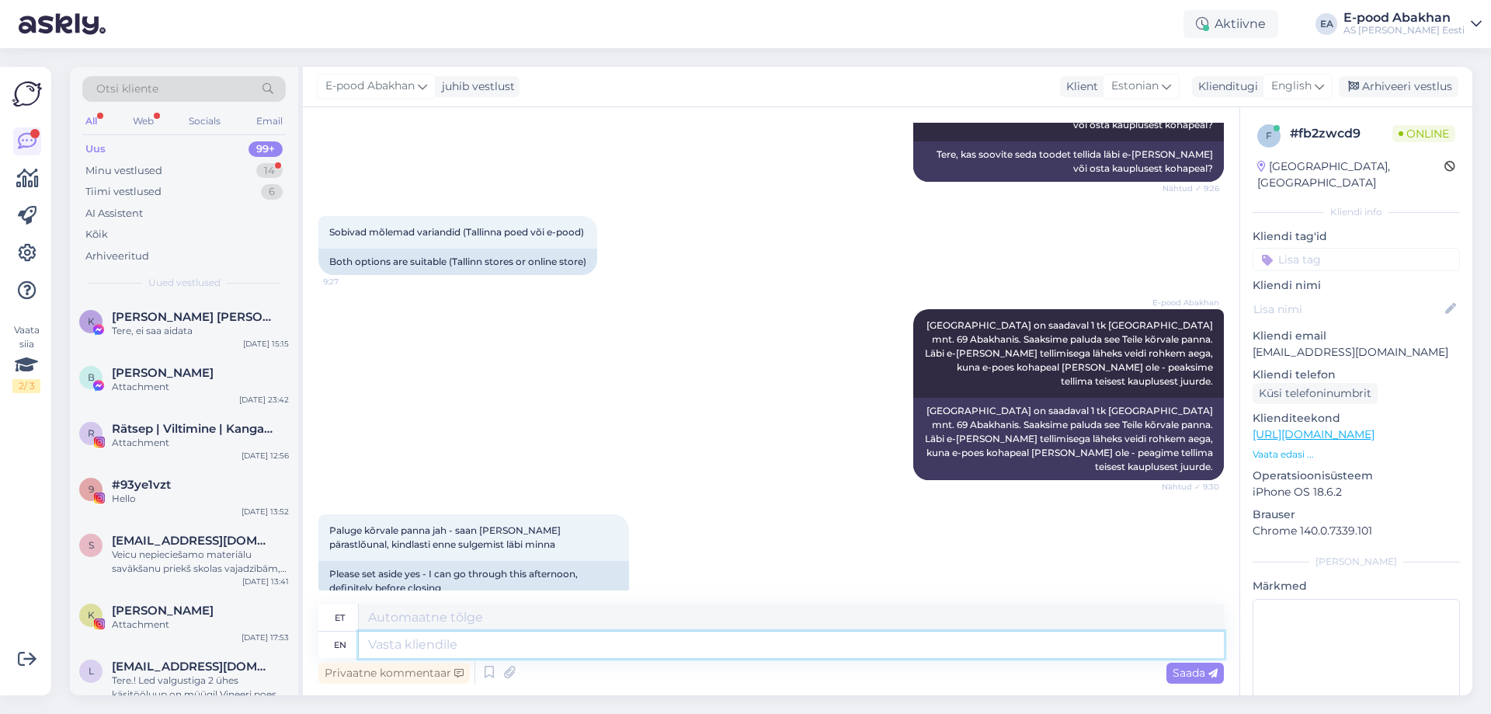
click at [443, 650] on textarea at bounding box center [791, 644] width 865 height 26
type textarea "T"
type textarea "Selge,"
type textarea "Selge"
type textarea "Selge, edastame i"
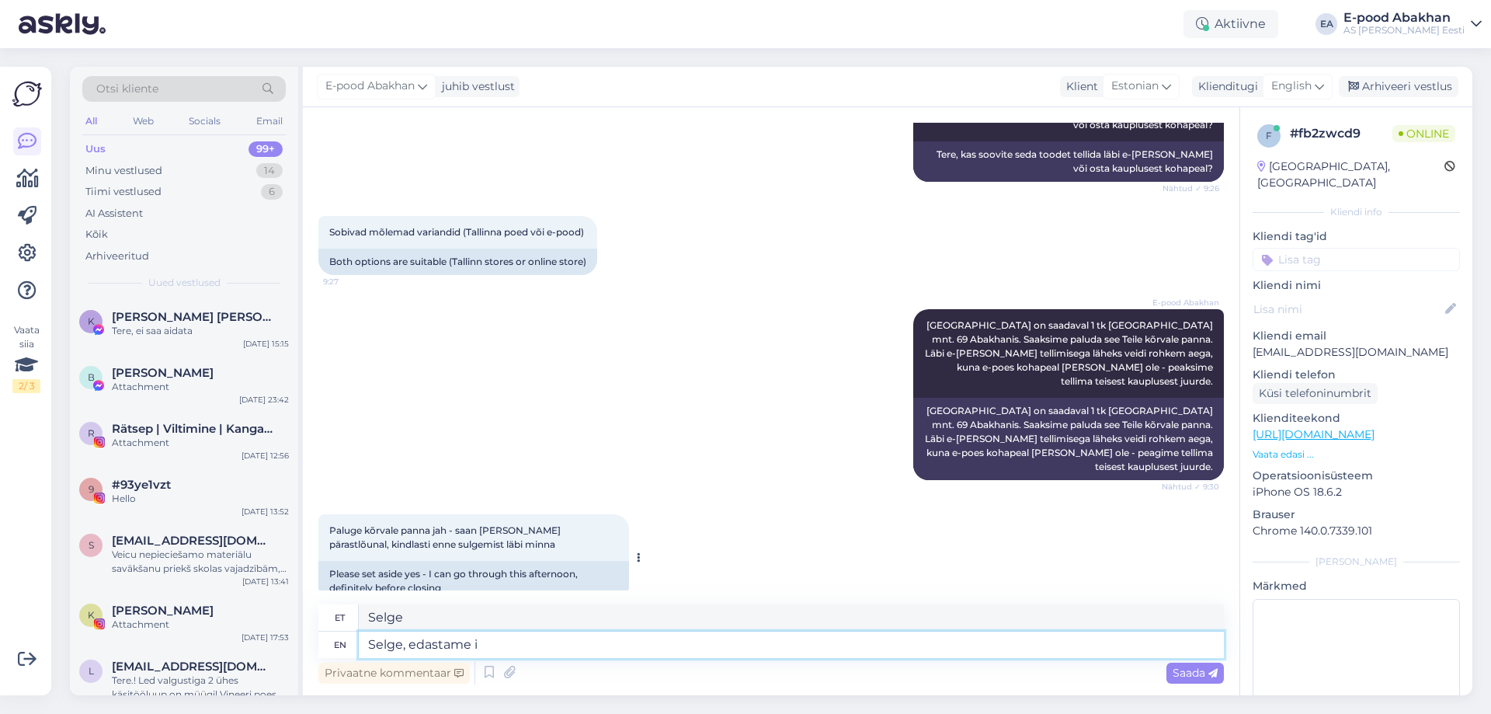
type textarea "Selge, edastamine"
type textarea "Selge, edastame info ka"
type textarea "Selge, edastamise info"
type textarea "Selge, edastame info kauplusele!"
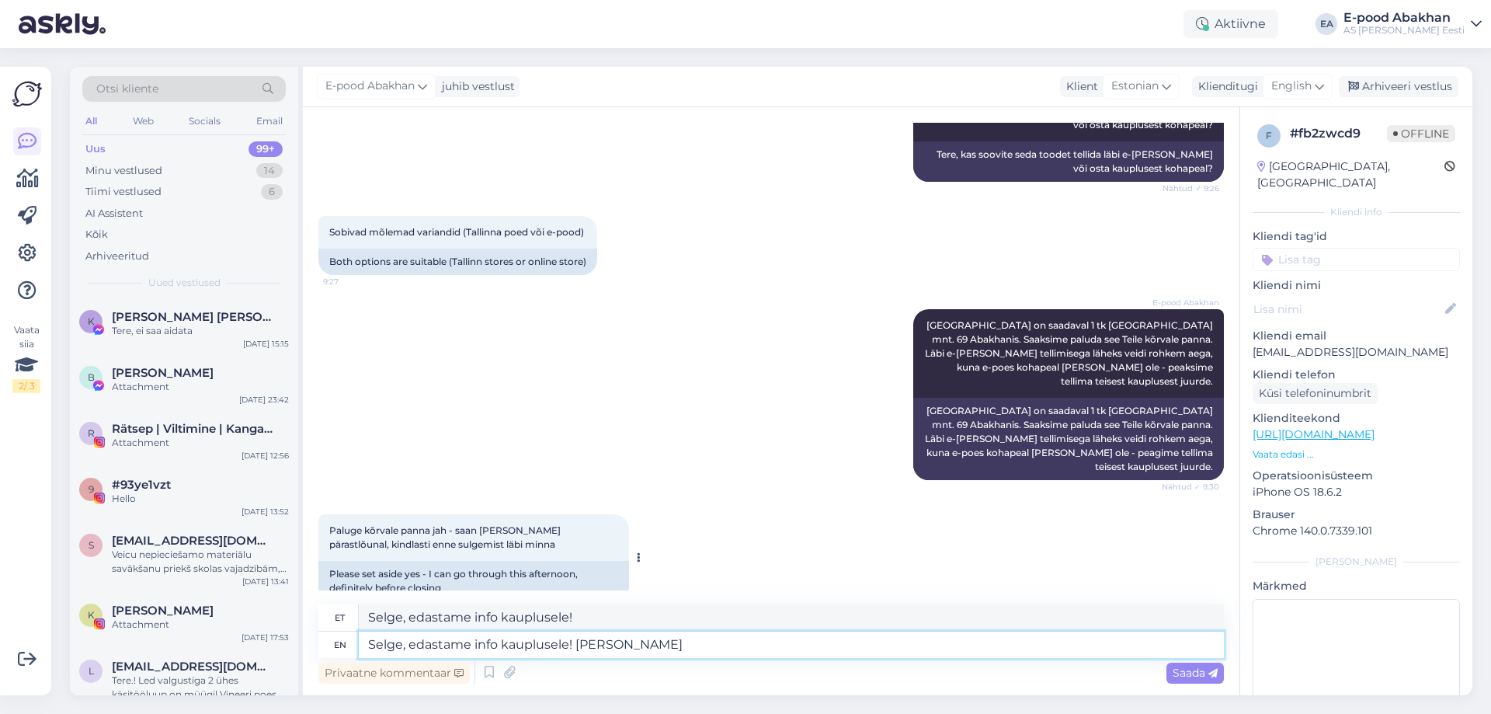
type textarea "Selge, edastame info kauplusele! [PERSON_NAME] m"
type textarea "Selge, edastame info kauplusele! [PERSON_NAME]"
type textarea "Selge, edastame info kauplusele! [PERSON_NAME] nimele"
type textarea "Selge, edastame info kauplusele! [PERSON_NAME] nimele bronee"
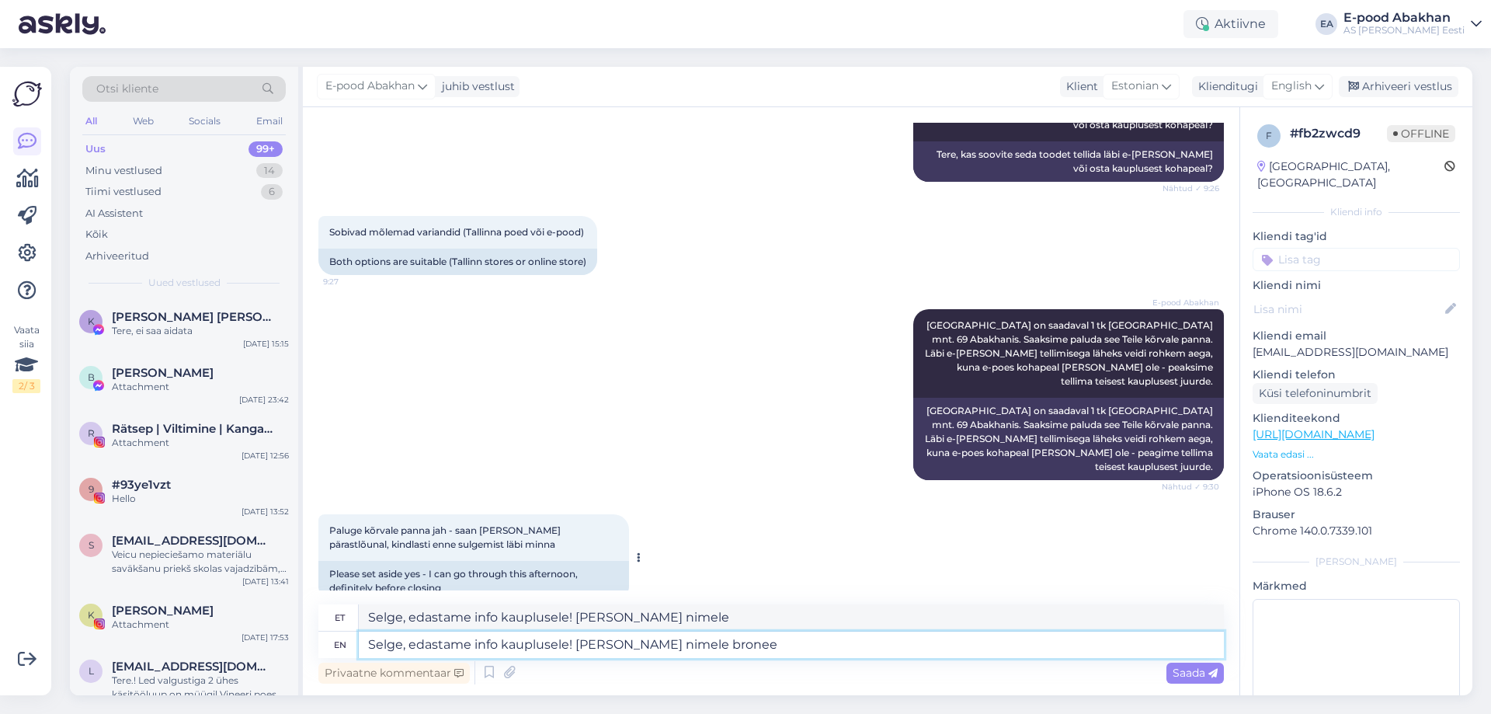
type textarea "Selge, edastame info kauplusele! [PERSON_NAME] nimele bronee"
type textarea "Selge, edastame info kauplusele! [PERSON_NAME] nimele"
type textarea "Selge, edastame info kauplusele! [PERSON_NAME] nimele [PERSON_NAME] b"
type textarea "Selge, edastame info kauplusele! [PERSON_NAME] nimele [PERSON_NAME]"
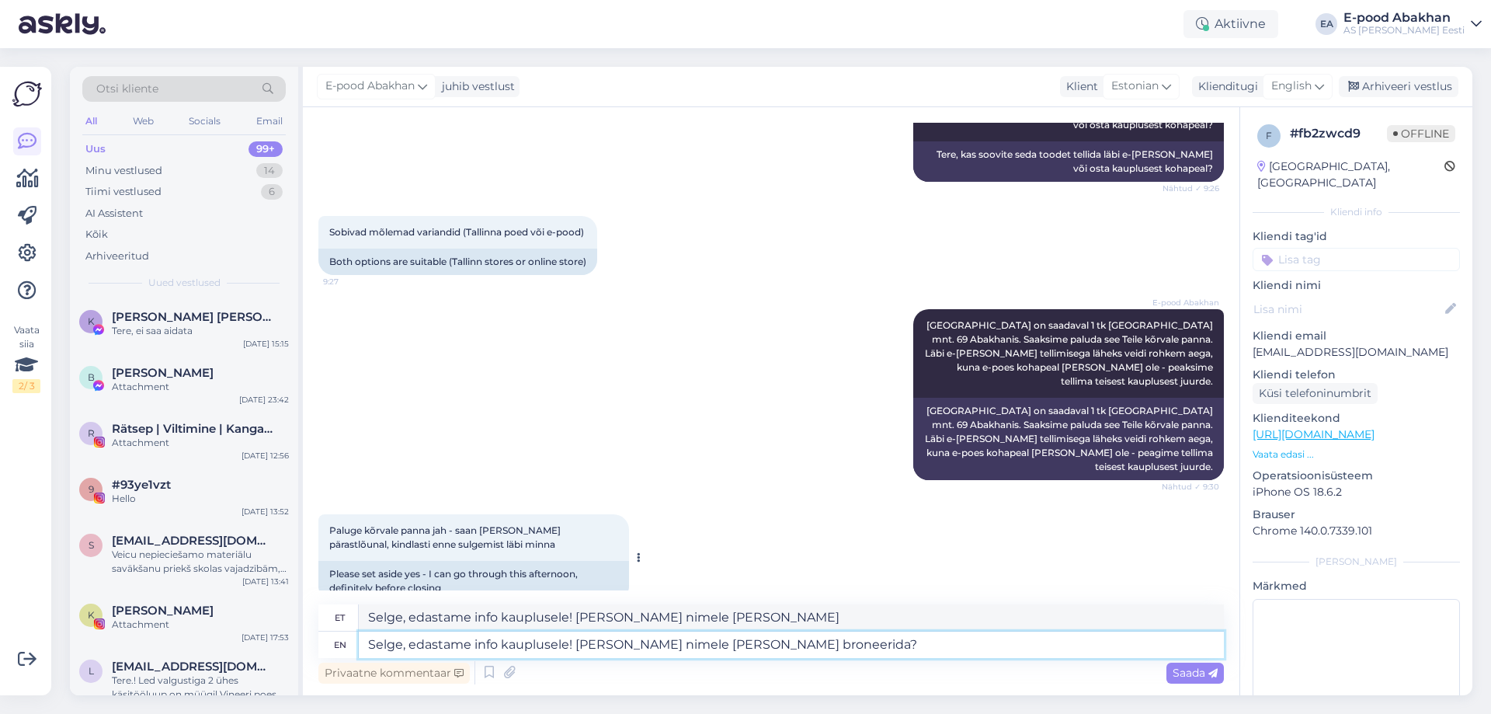
type textarea "Selge, edastame info kauplusele! [PERSON_NAME] nimele [PERSON_NAME] broneerida?"
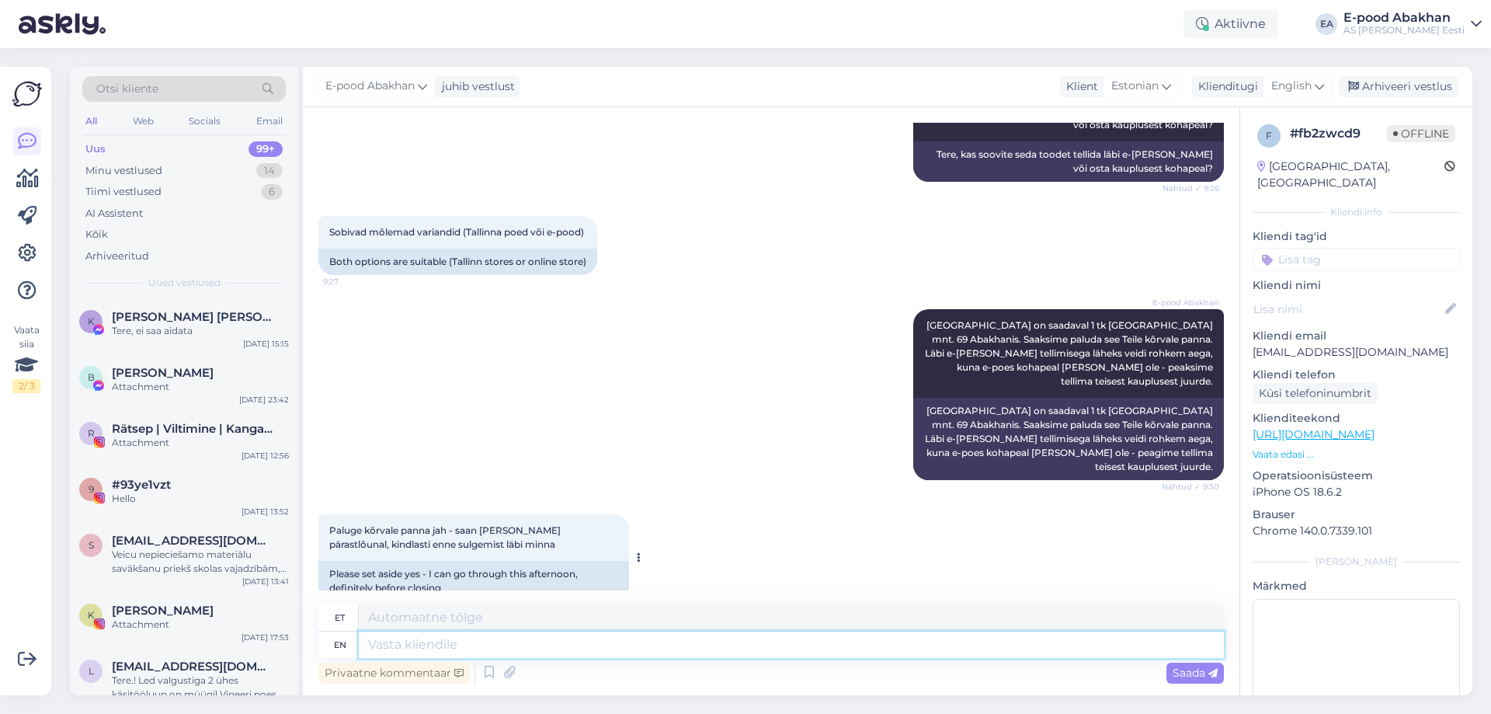
scroll to position [325, 0]
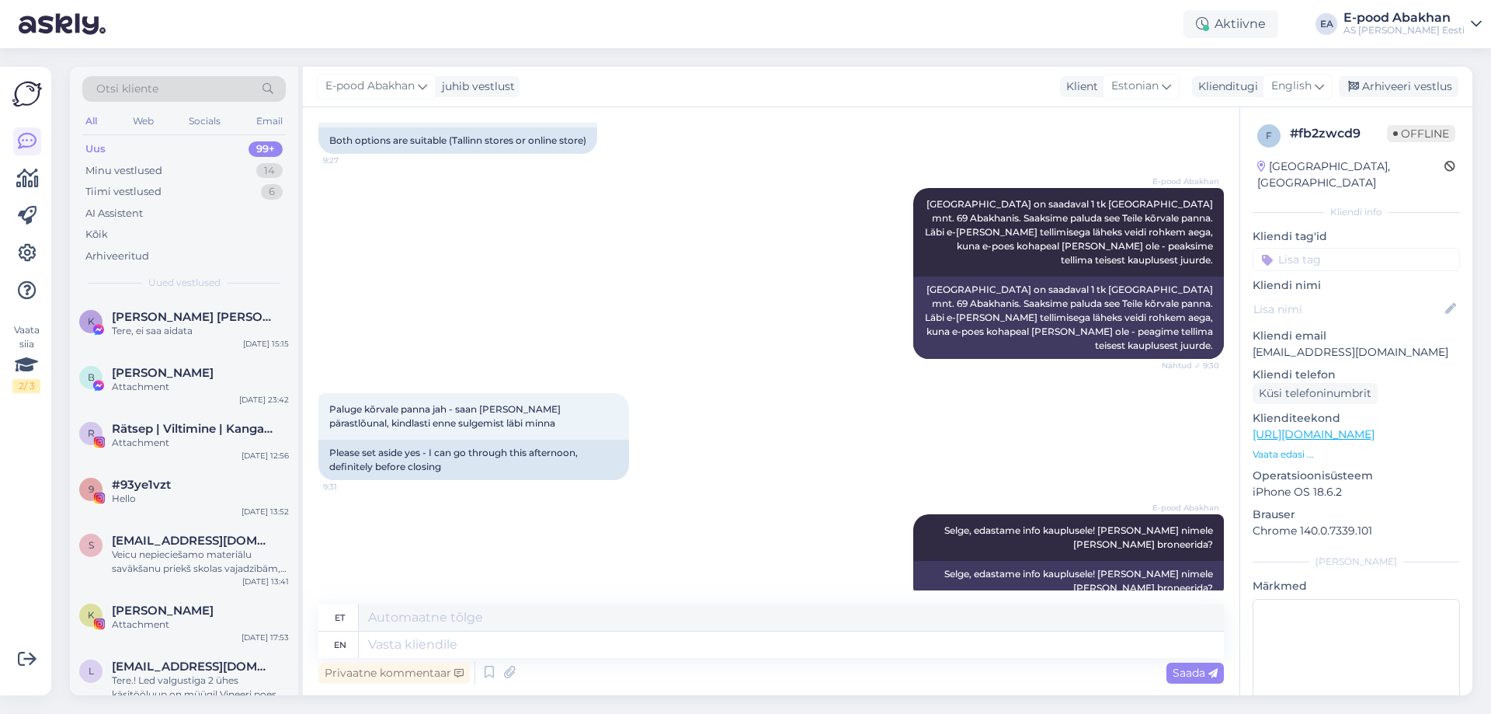
click at [1301, 447] on p "Vaata edasi ..." at bounding box center [1355, 454] width 207 height 14
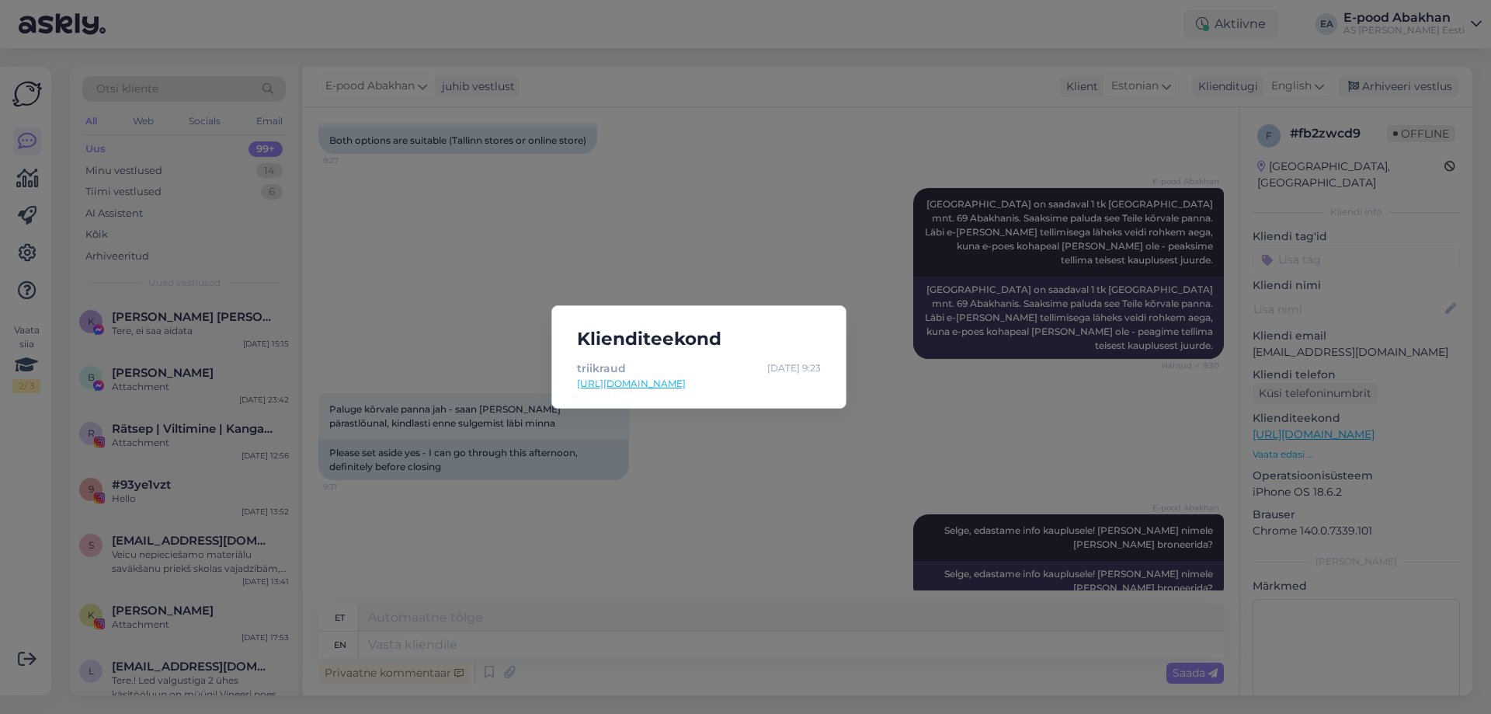
click at [774, 455] on div "Klienditeekond triikraud [DATE] 9:23 [URL][DOMAIN_NAME]" at bounding box center [745, 357] width 1491 height 714
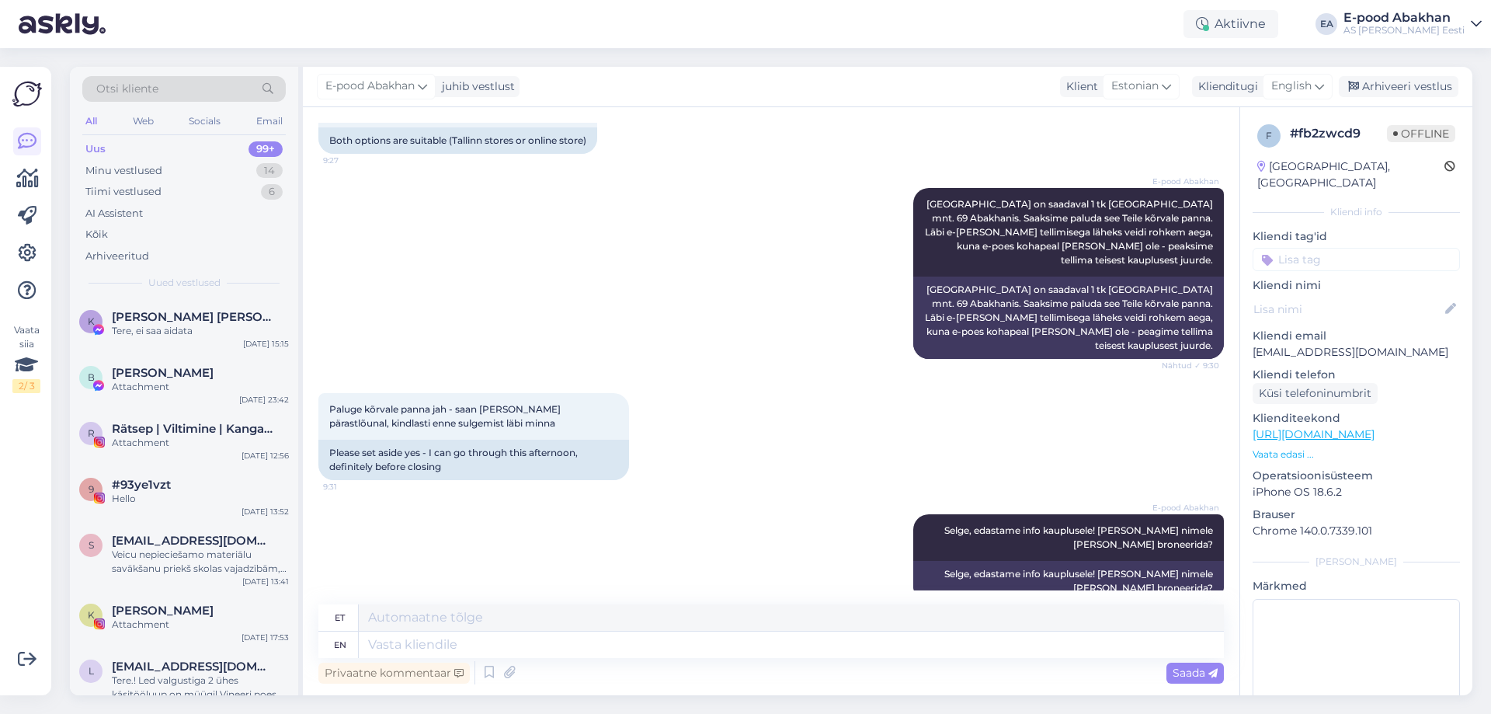
click at [1281, 427] on link "[URL][DOMAIN_NAME]" at bounding box center [1313, 434] width 122 height 14
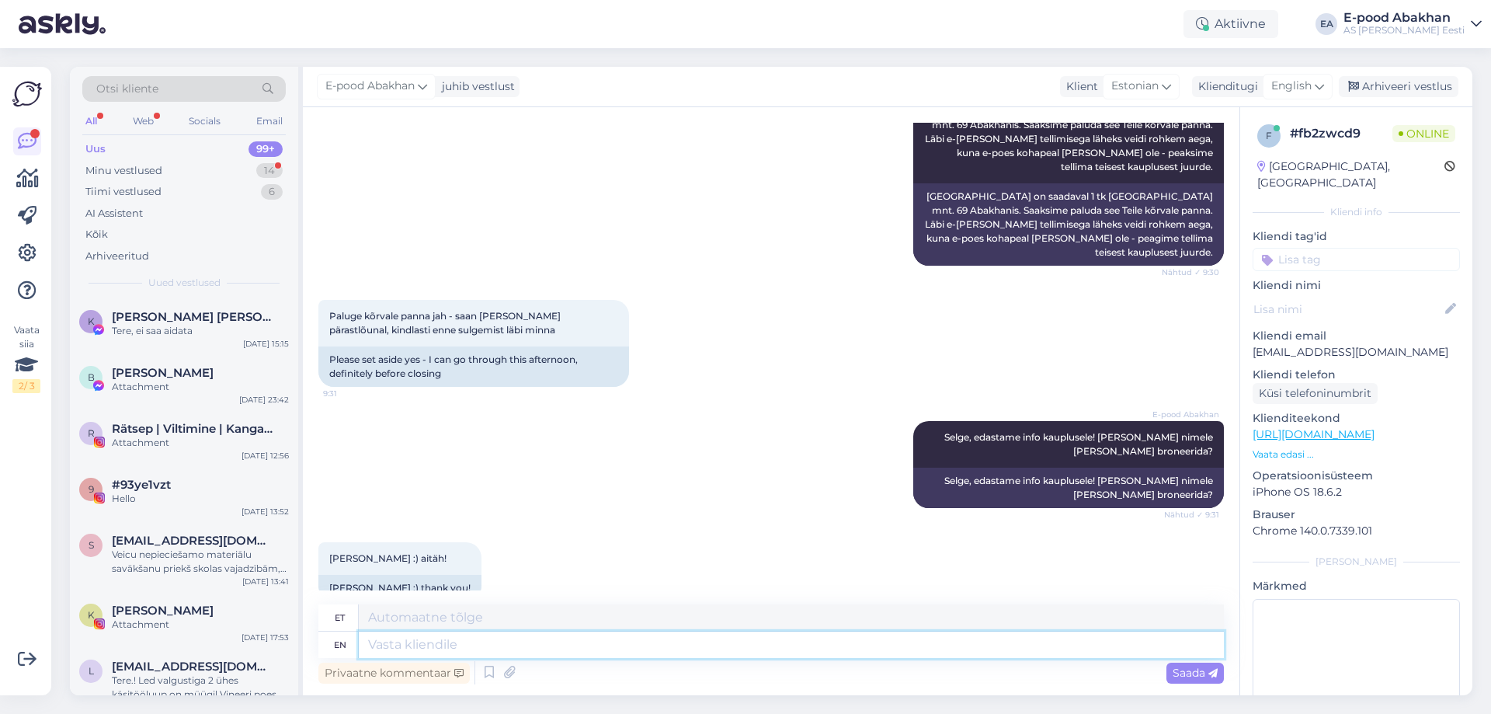
click at [569, 652] on textarea at bounding box center [791, 644] width 865 height 26
type textarea "Tänan!"
type textarea "Tänan! Kena pä"
type textarea "Tänan! [GEOGRAPHIC_DATA]"
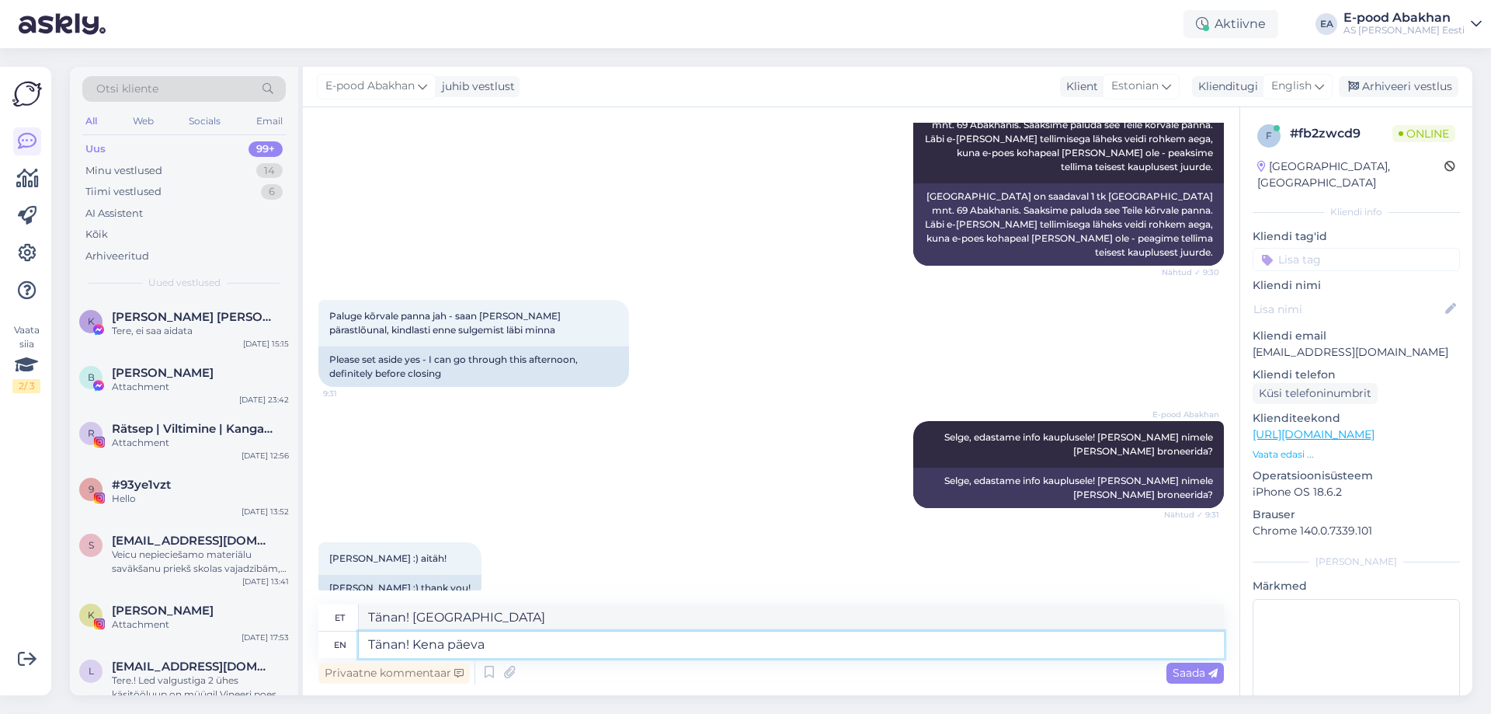
type textarea "Tänan! Kena päeva!"
type textarea "Tänan! [PERSON_NAME]!"
type textarea "Tänan! Kena päeva!"
click at [1189, 669] on span "Saada" at bounding box center [1194, 672] width 45 height 14
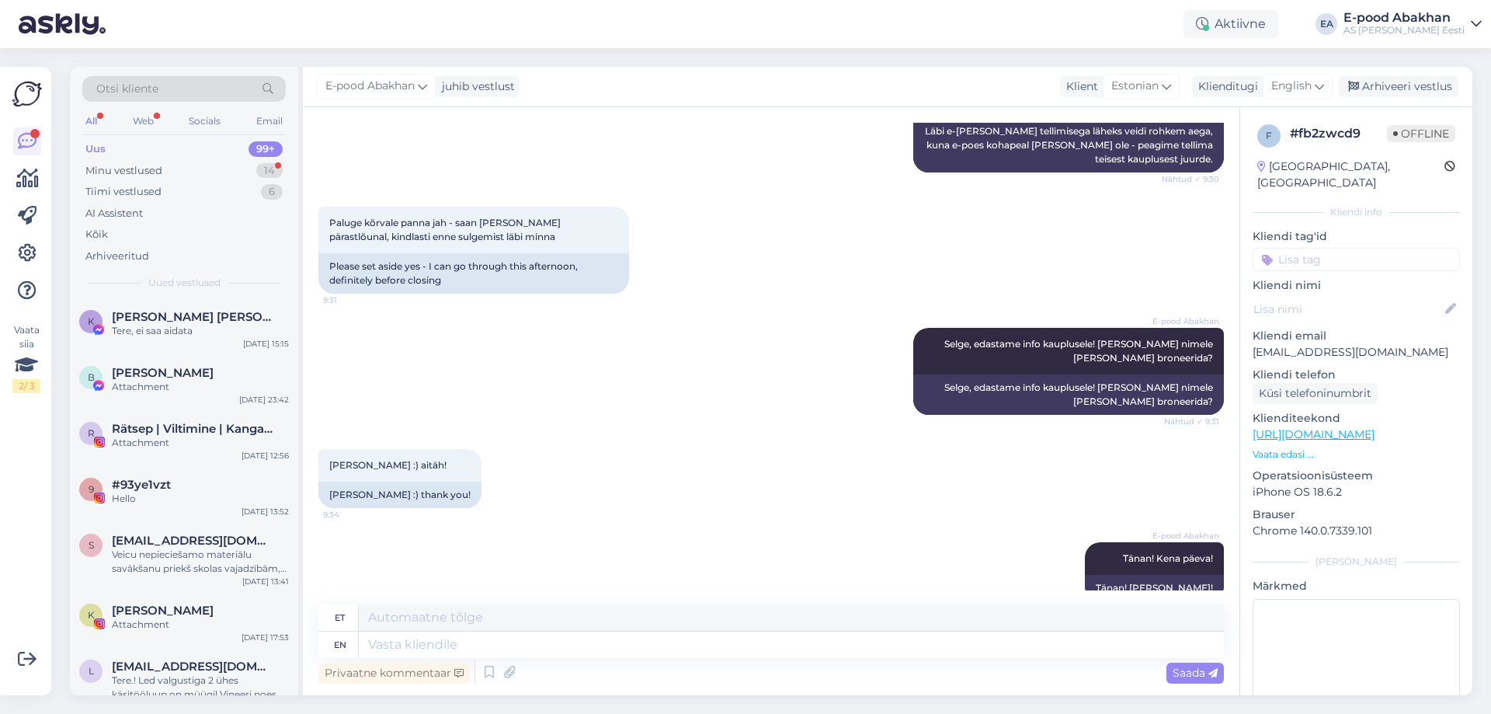
scroll to position [604, 0]
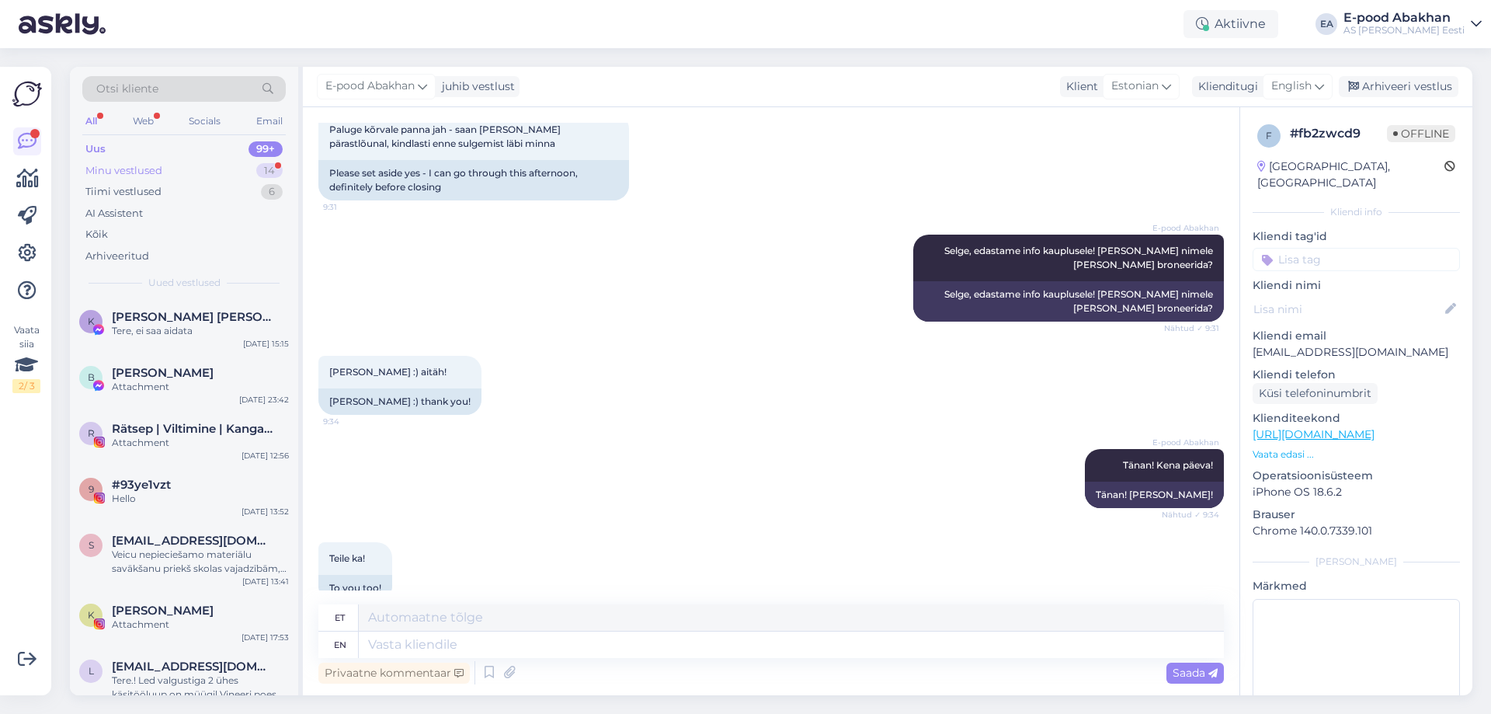
click at [231, 174] on div "Minu vestlused 14" at bounding box center [183, 171] width 203 height 22
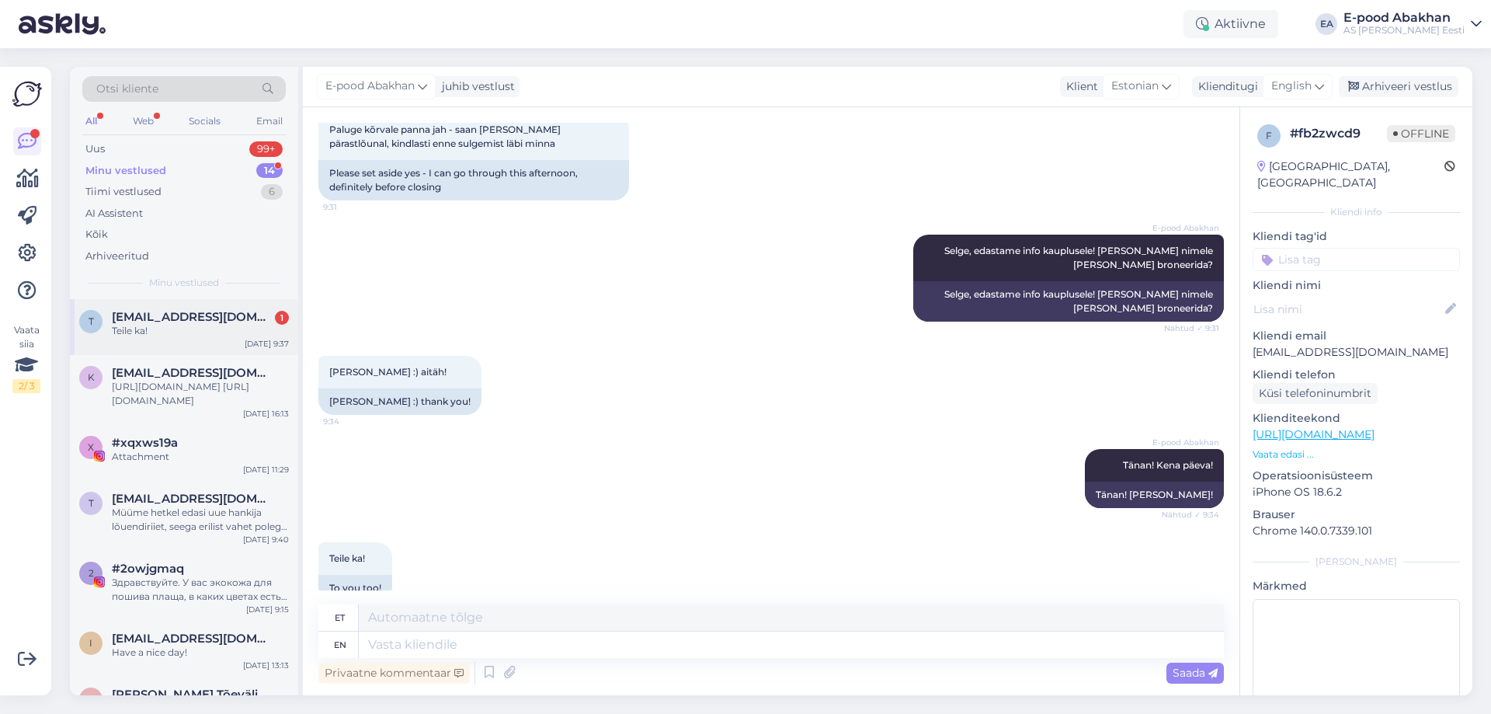
click at [186, 314] on span "[EMAIL_ADDRESS][DOMAIN_NAME]" at bounding box center [193, 317] width 162 height 14
click at [400, 567] on icon at bounding box center [402, 571] width 4 height 9
click at [460, 473] on div "E-pood Abakhan Tänan! Kena päeva! Nähtud ✓ 9:34 Tänan! [PERSON_NAME]!" at bounding box center [770, 478] width 905 height 93
click at [224, 148] on div "Uus 99+" at bounding box center [183, 149] width 203 height 22
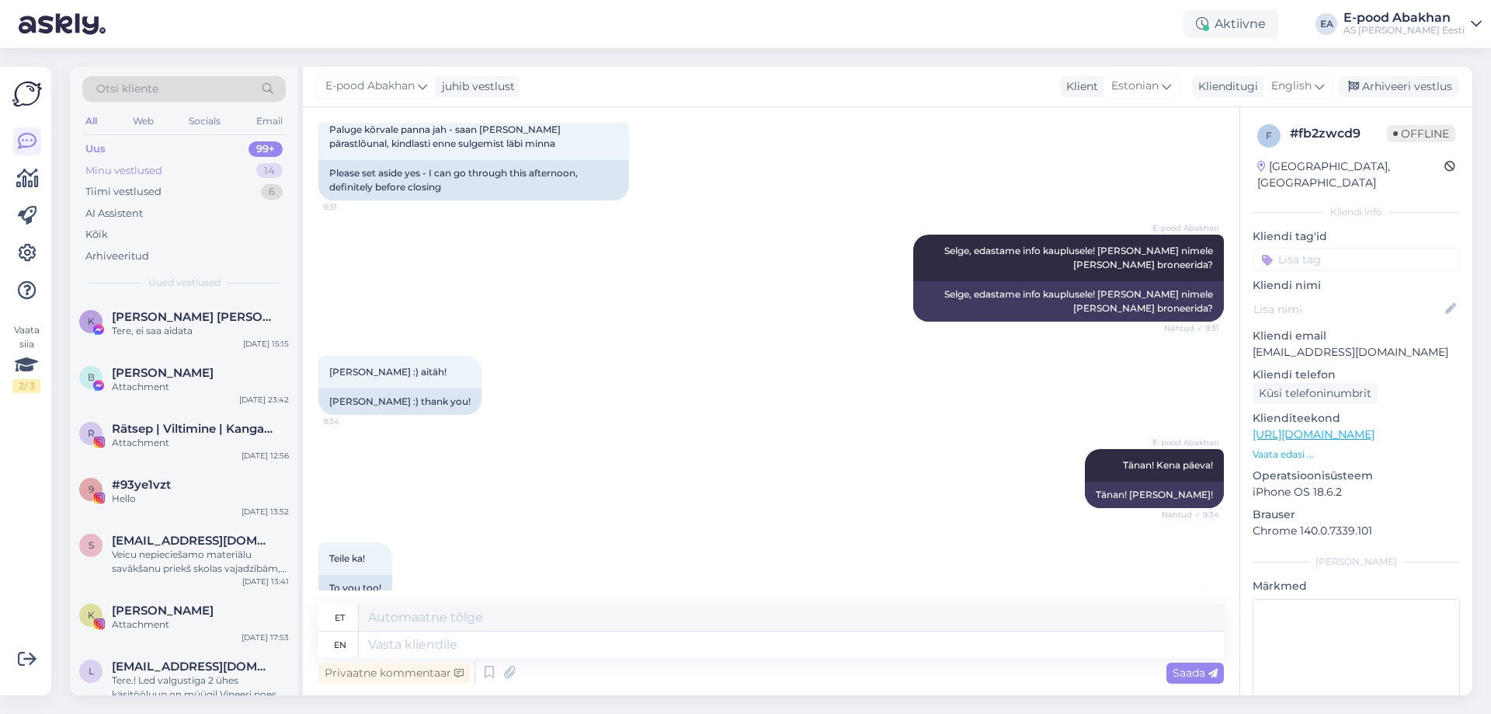
click at [222, 165] on div "Minu vestlused 14" at bounding box center [183, 171] width 203 height 22
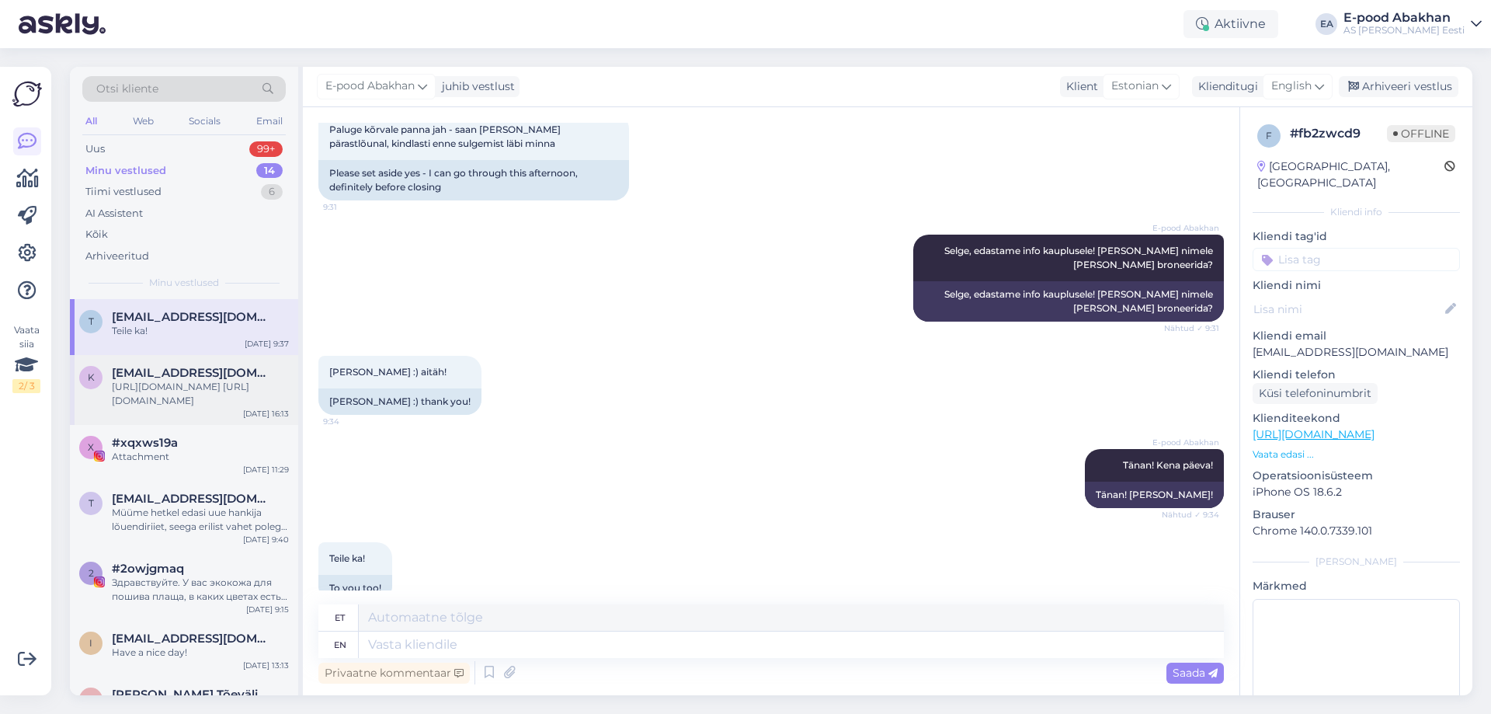
click at [229, 384] on div "[URL][DOMAIN_NAME] [URL][DOMAIN_NAME]" at bounding box center [200, 394] width 177 height 28
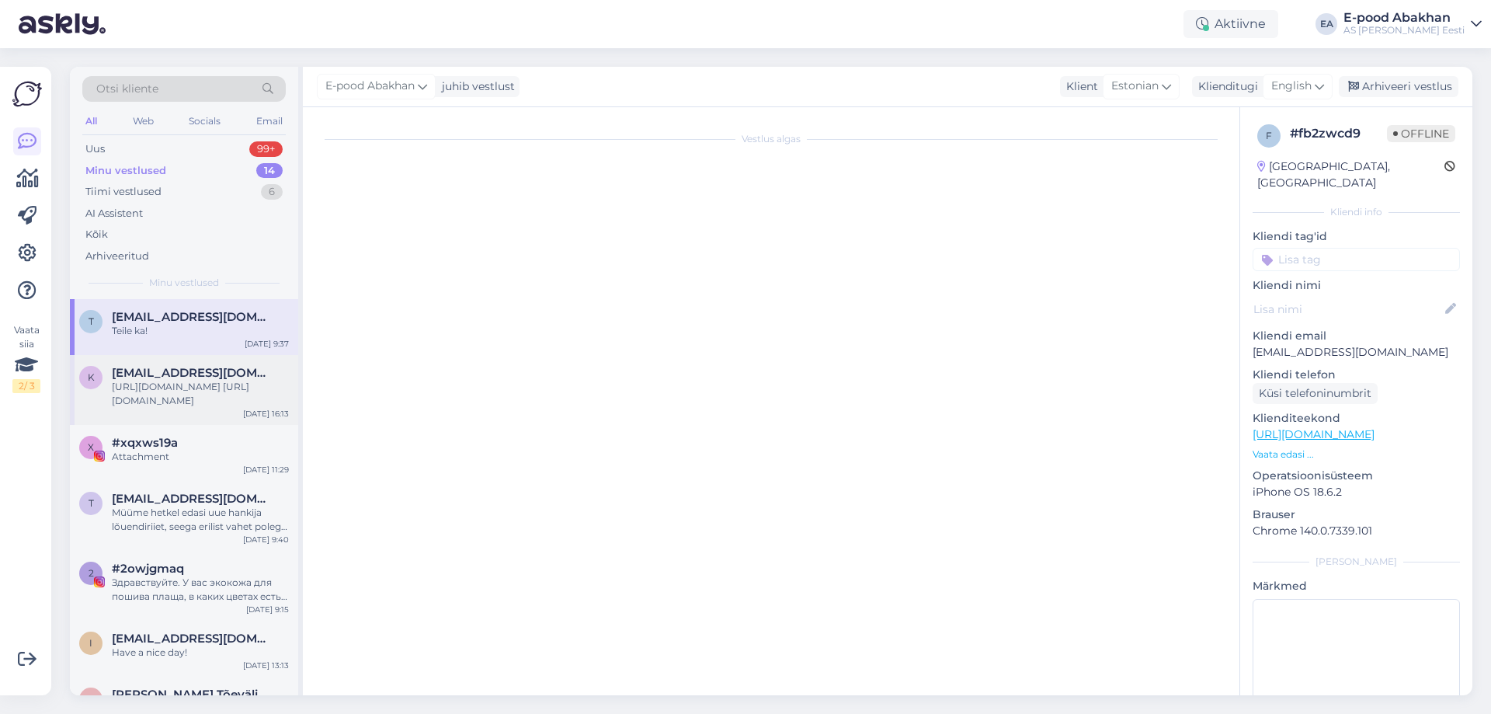
scroll to position [82, 0]
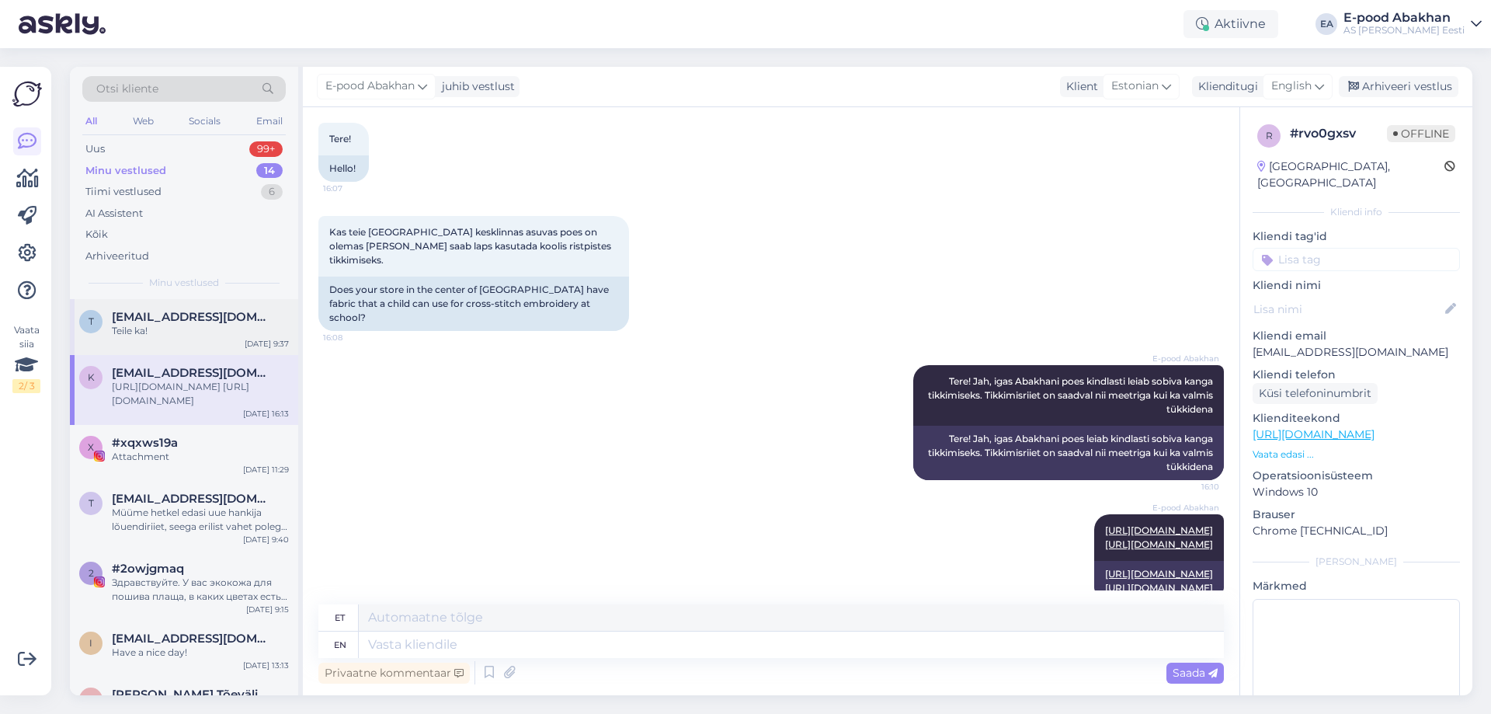
click at [227, 326] on div "Teile ka!" at bounding box center [200, 331] width 177 height 14
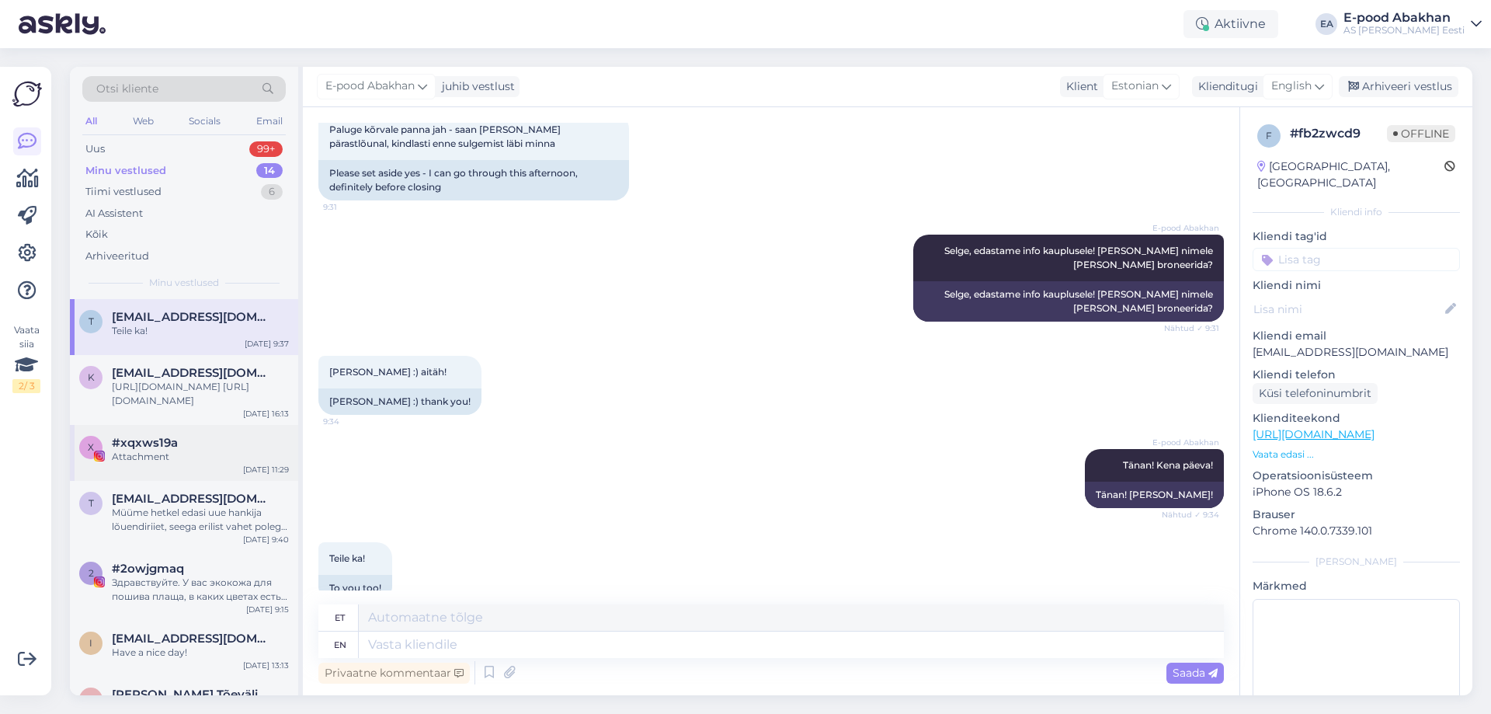
click at [192, 465] on div "x #xqxws19a Attachment [DATE] 11:29" at bounding box center [184, 453] width 228 height 56
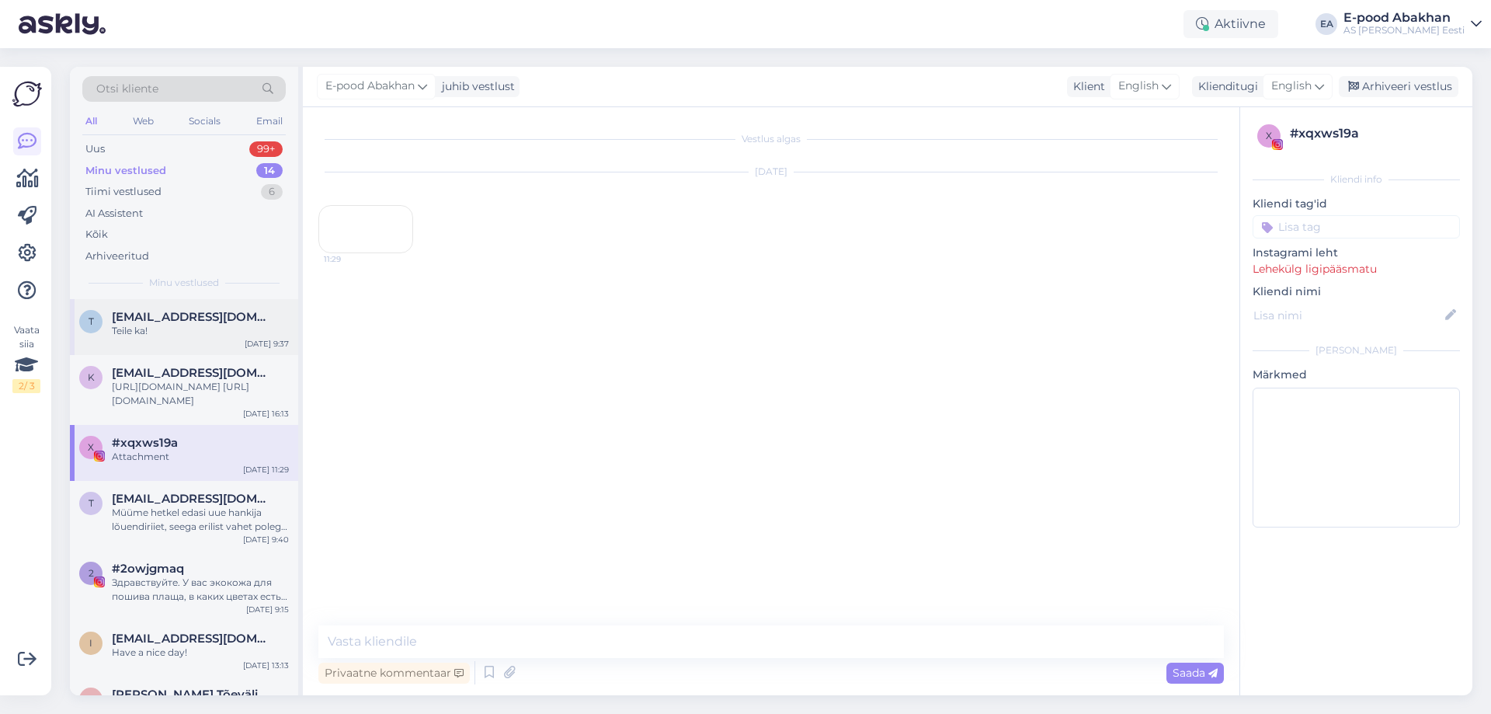
click at [187, 327] on div "Teile ka!" at bounding box center [200, 331] width 177 height 14
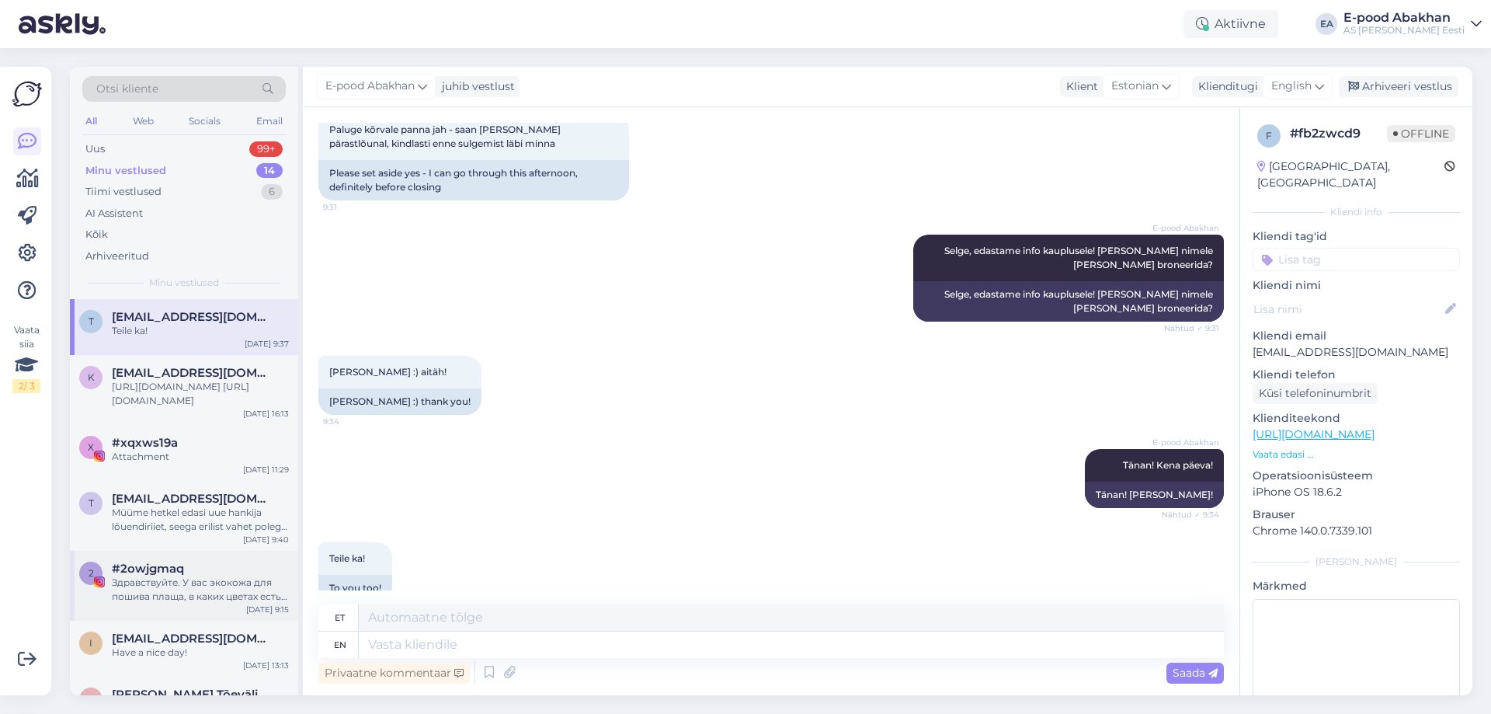
click at [223, 563] on div "#2owjgmaq" at bounding box center [200, 568] width 177 height 14
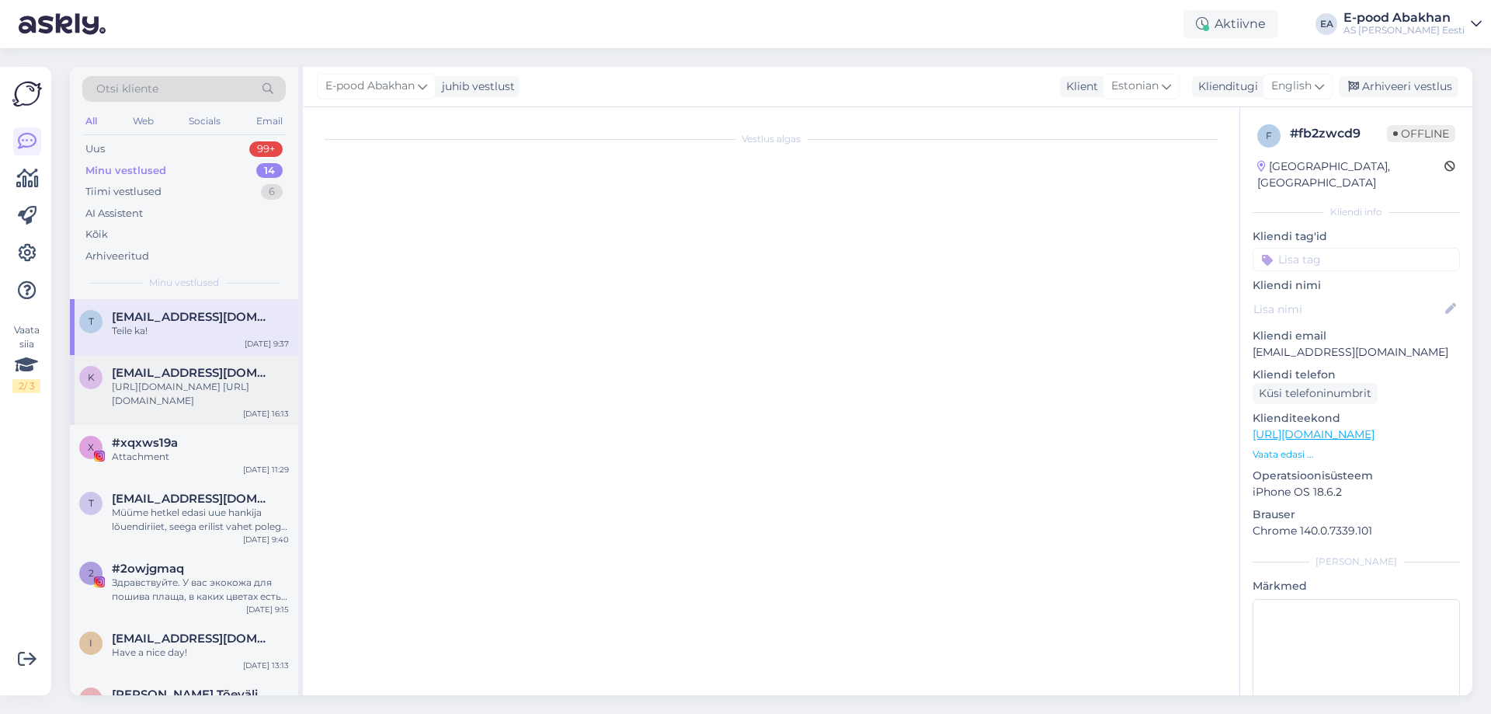
scroll to position [0, 0]
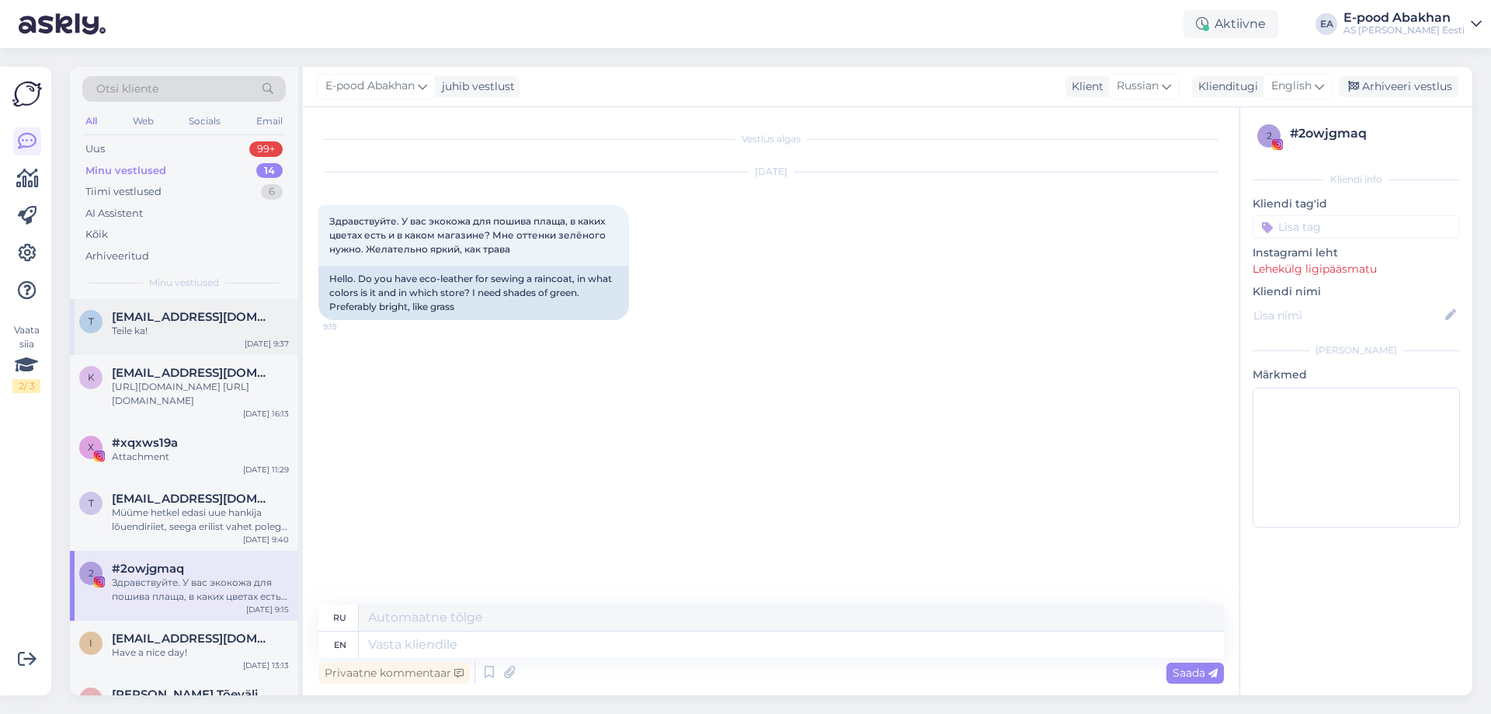
click at [229, 335] on div "Teile ka!" at bounding box center [200, 331] width 177 height 14
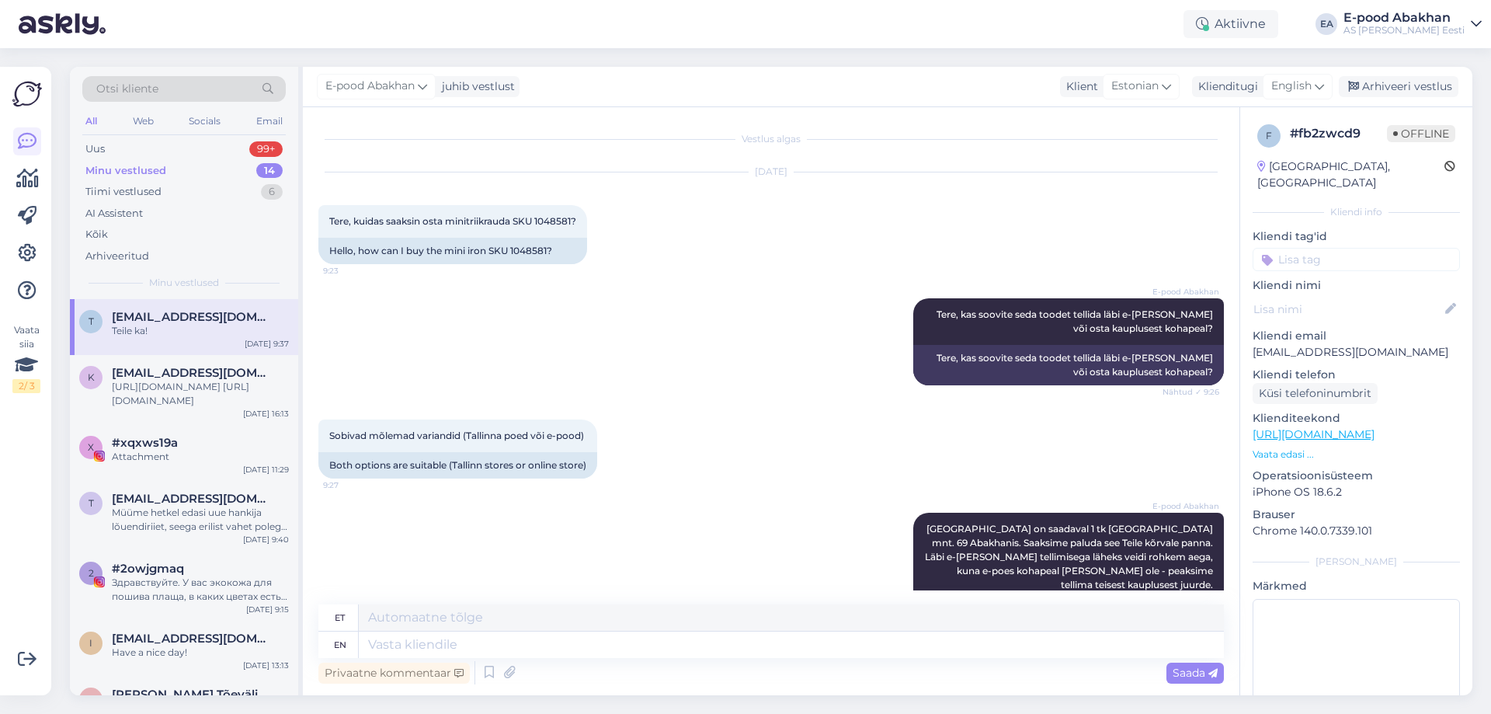
scroll to position [604, 0]
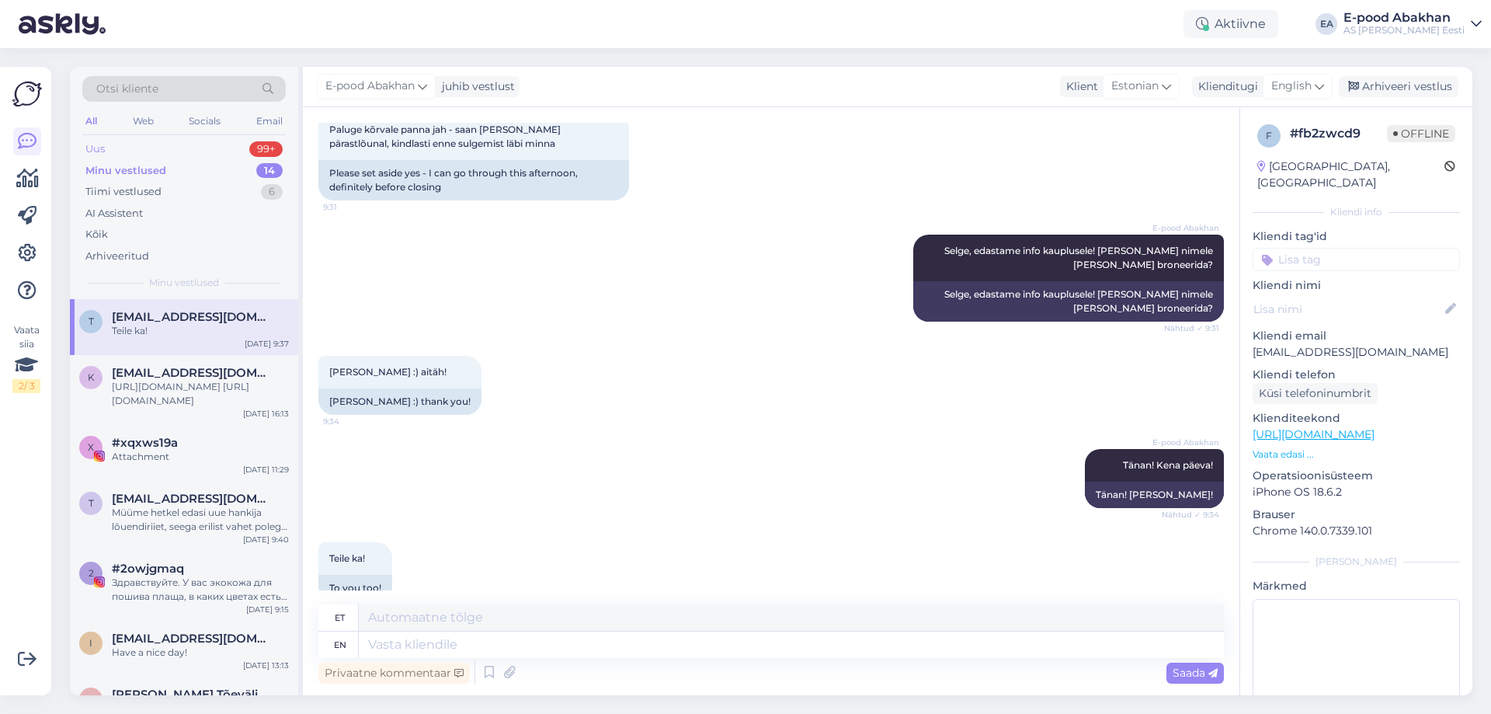
click at [204, 151] on div "Uus 99+" at bounding box center [183, 149] width 203 height 22
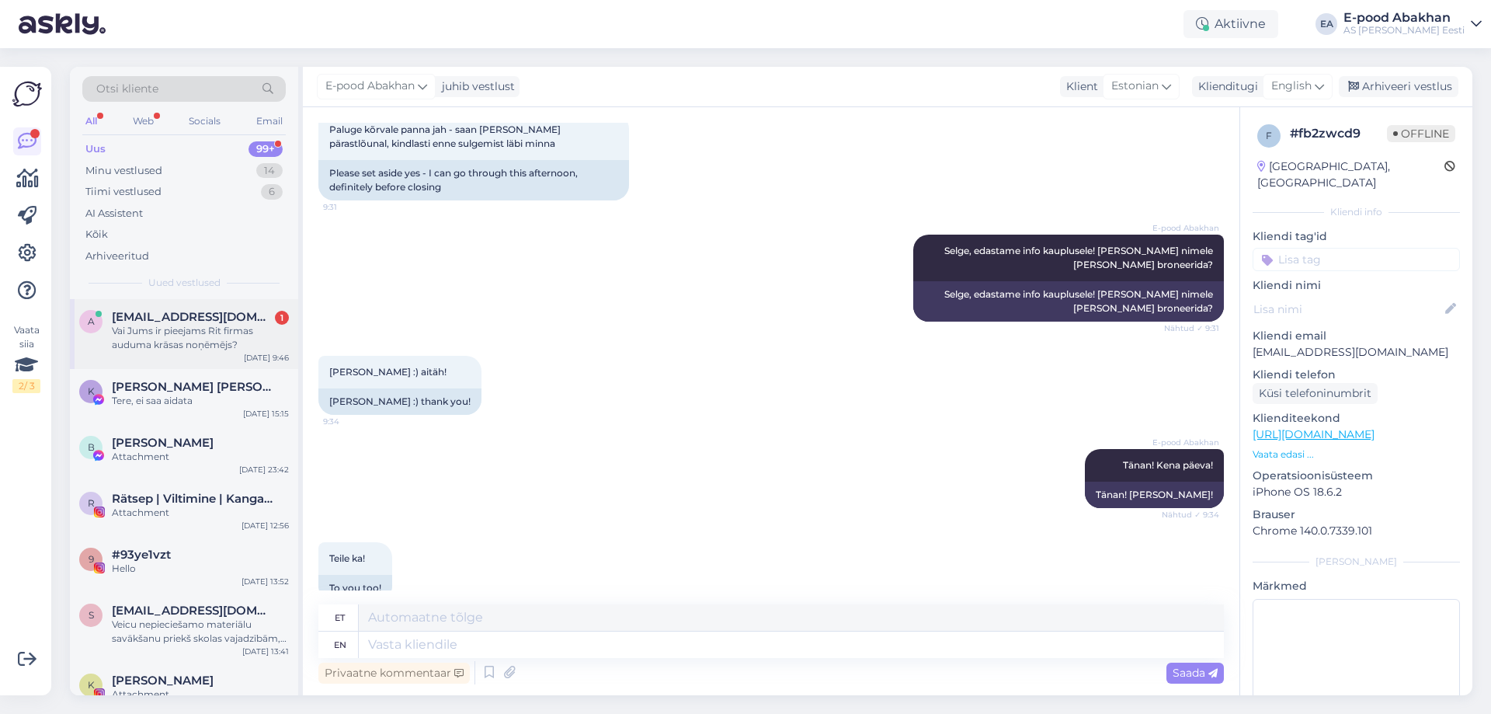
click at [185, 321] on span "[EMAIL_ADDRESS][DOMAIN_NAME]" at bounding box center [193, 317] width 162 height 14
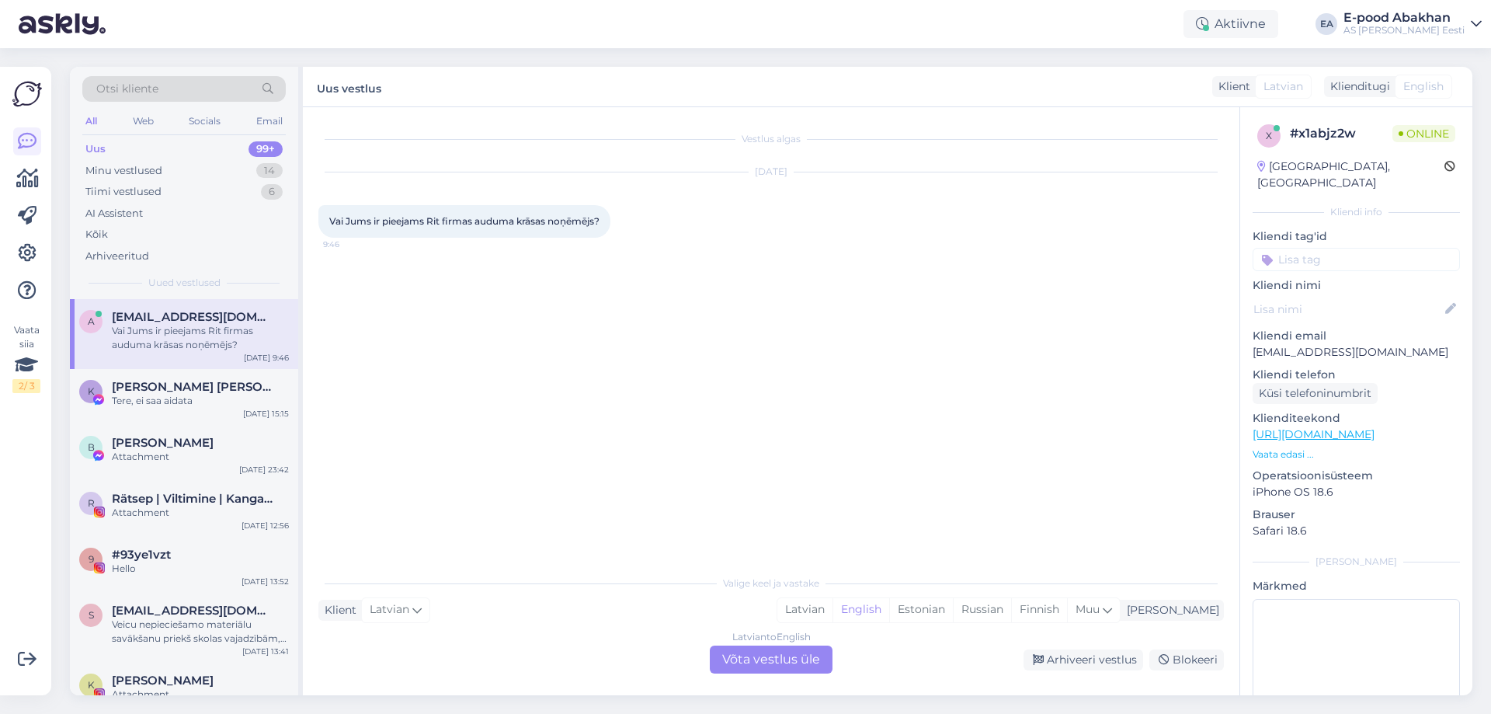
scroll to position [0, 0]
drag, startPoint x: 610, startPoint y: 221, endPoint x: 328, endPoint y: 227, distance: 281.9
click at [328, 227] on div "Vai Jums ir pieejams Rit firmas auduma krāsas noņēmējs? 9:46" at bounding box center [464, 221] width 292 height 33
copy span "Vai Jums ir pieejams Rit firmas auduma krāsas noņēmējs?"
click at [746, 657] on div "Latvian to English Võta vestlus üle" at bounding box center [771, 659] width 123 height 28
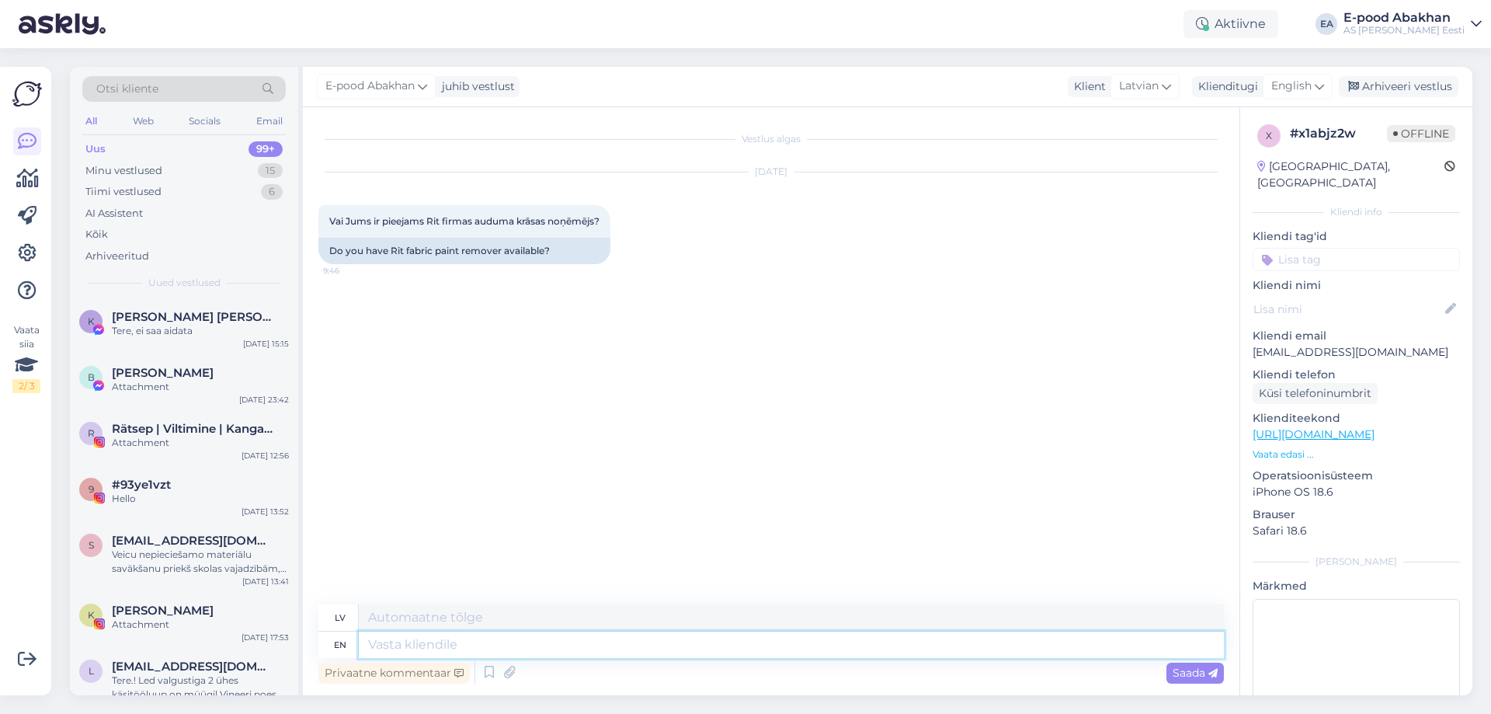
click at [502, 636] on textarea at bounding box center [791, 644] width 865 height 26
type textarea "Labdien,"
paste textarea "Sveiki RIT audumu krāsas noņēmējs ir pieejams [GEOGRAPHIC_DATA] veikalā. Ja vēl…"
type textarea "Labdien, Sveiki RIT audumu krāsas noņēmējs ir pieejams [GEOGRAPHIC_DATA] veikal…"
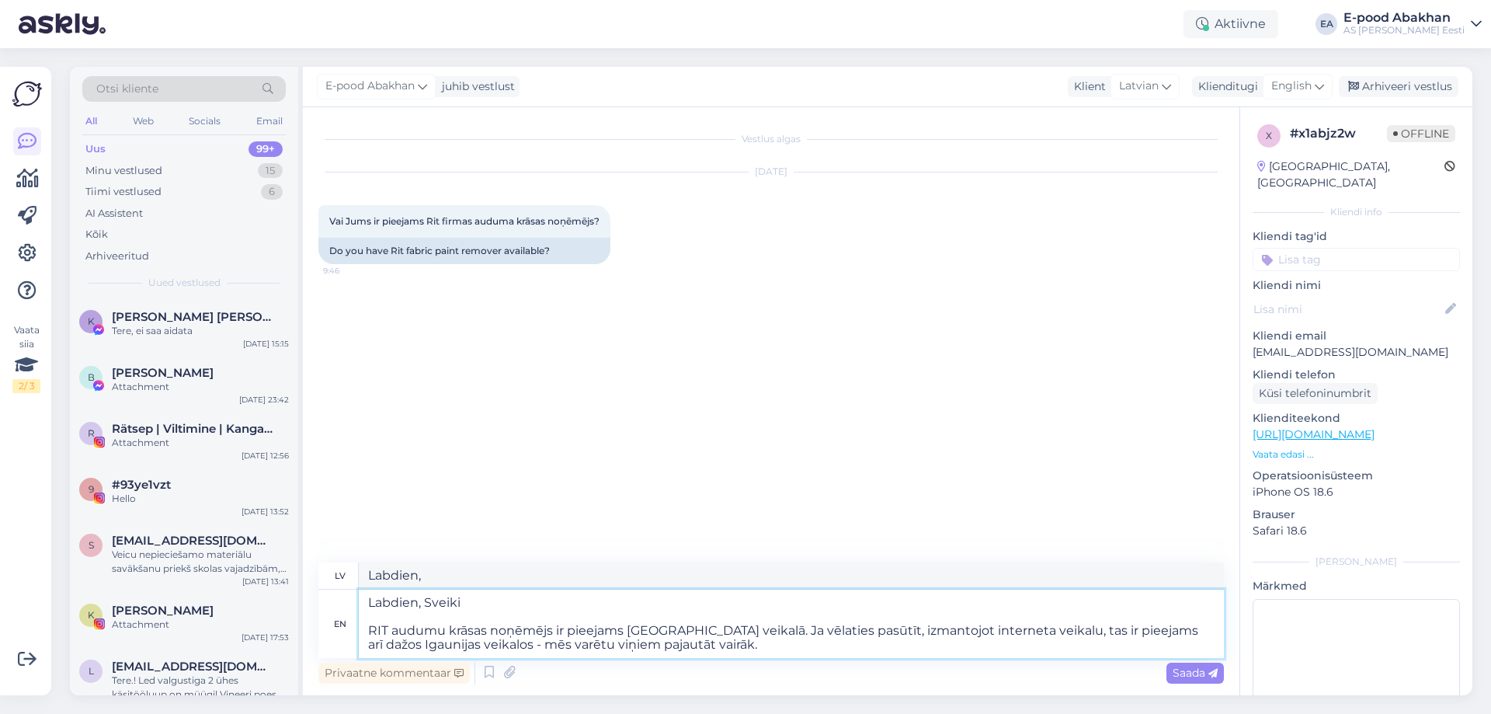
type textarea "Labdien, Sveiki RIT audumu krāsas noņēmējs ir pieejams [GEOGRAPHIC_DATA] veikal…"
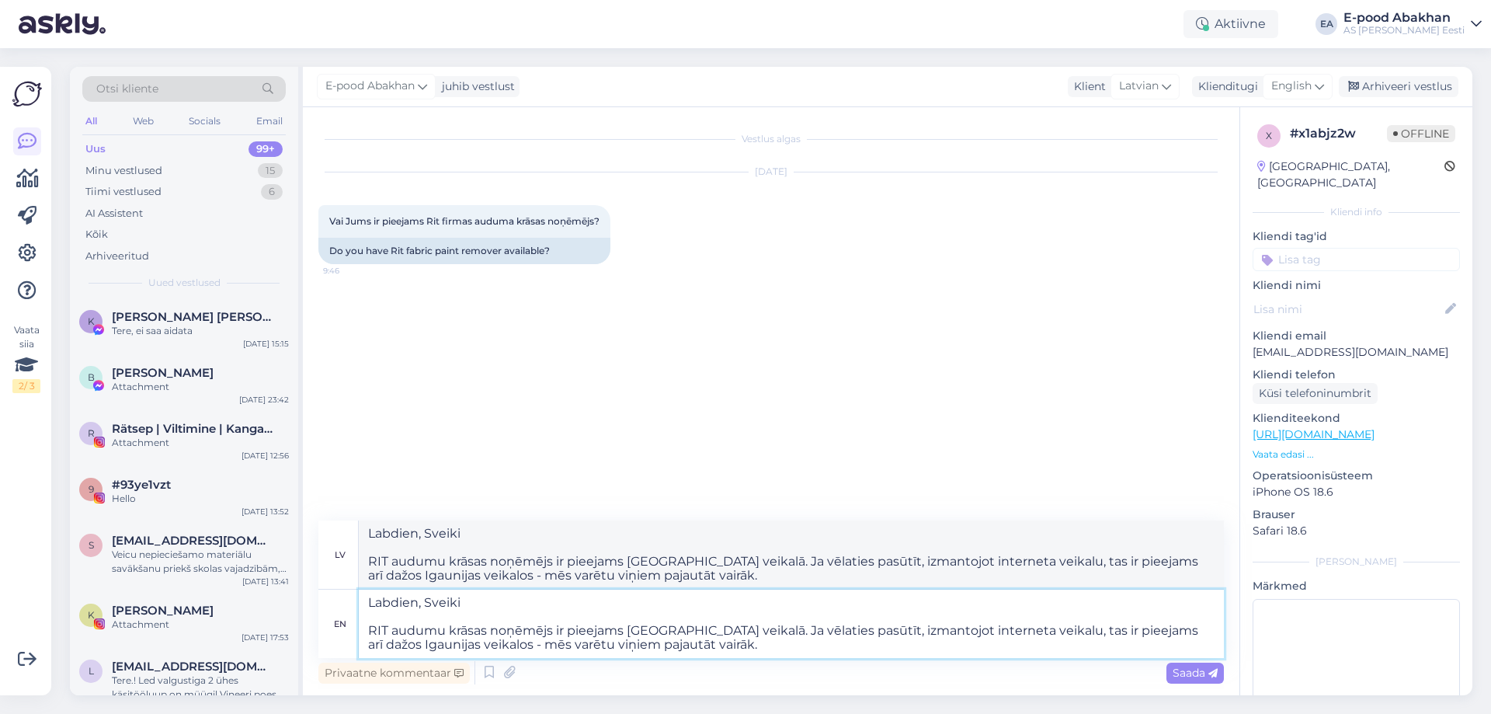
drag, startPoint x: 365, startPoint y: 636, endPoint x: 425, endPoint y: 599, distance: 70.5
click at [425, 599] on textarea "Labdien, Sveiki RIT audumu krāsas noņēmējs ir pieejams [GEOGRAPHIC_DATA] veikal…" at bounding box center [791, 623] width 865 height 68
type textarea "Labdien, RIT audumu krāsas noņēmējs ir pieejams Liepājas veikalā. Ja vēlaties p…"
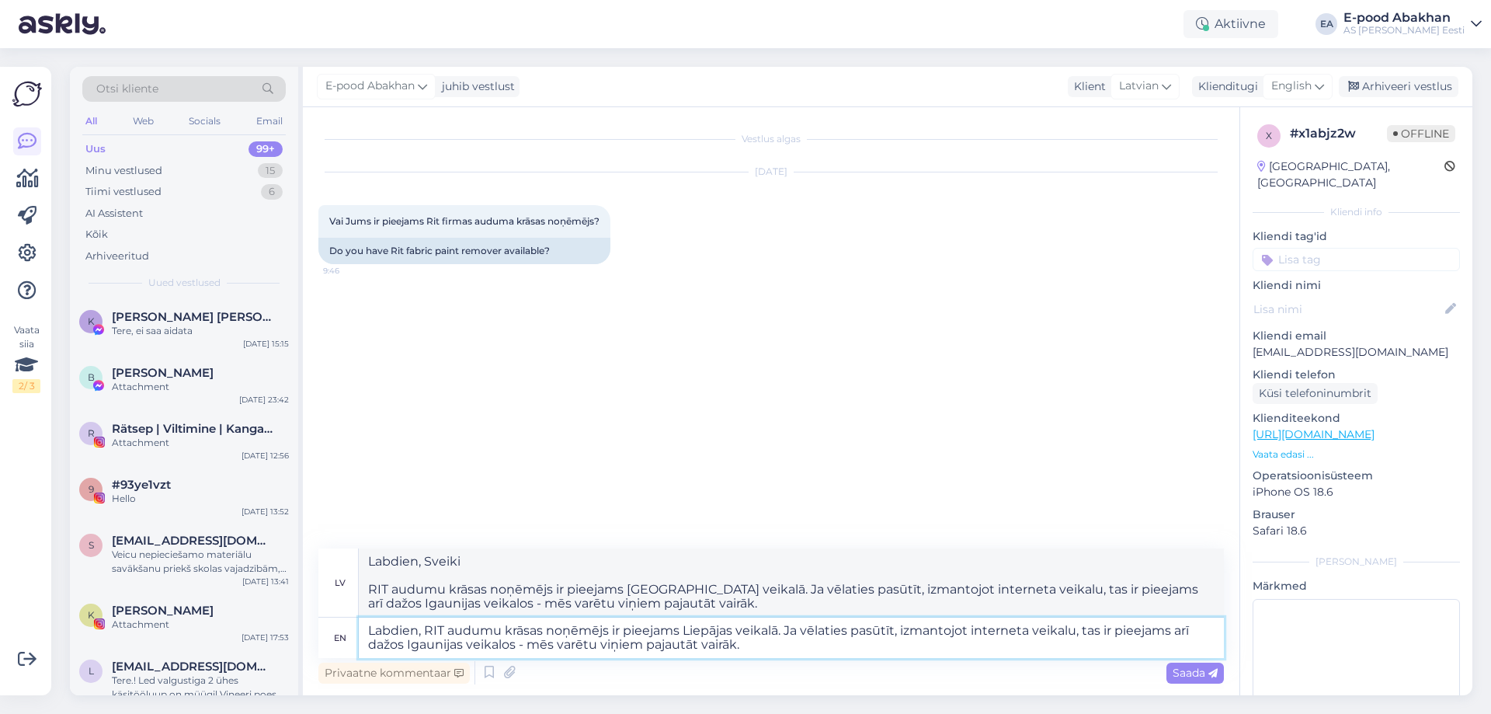
type textarea "Labdien, RIT audumu krāsas noņēmējs ir pieejams Liepājas veikalā. Ja vēlaties p…"
click at [1210, 662] on div "Saada" at bounding box center [1194, 672] width 57 height 21
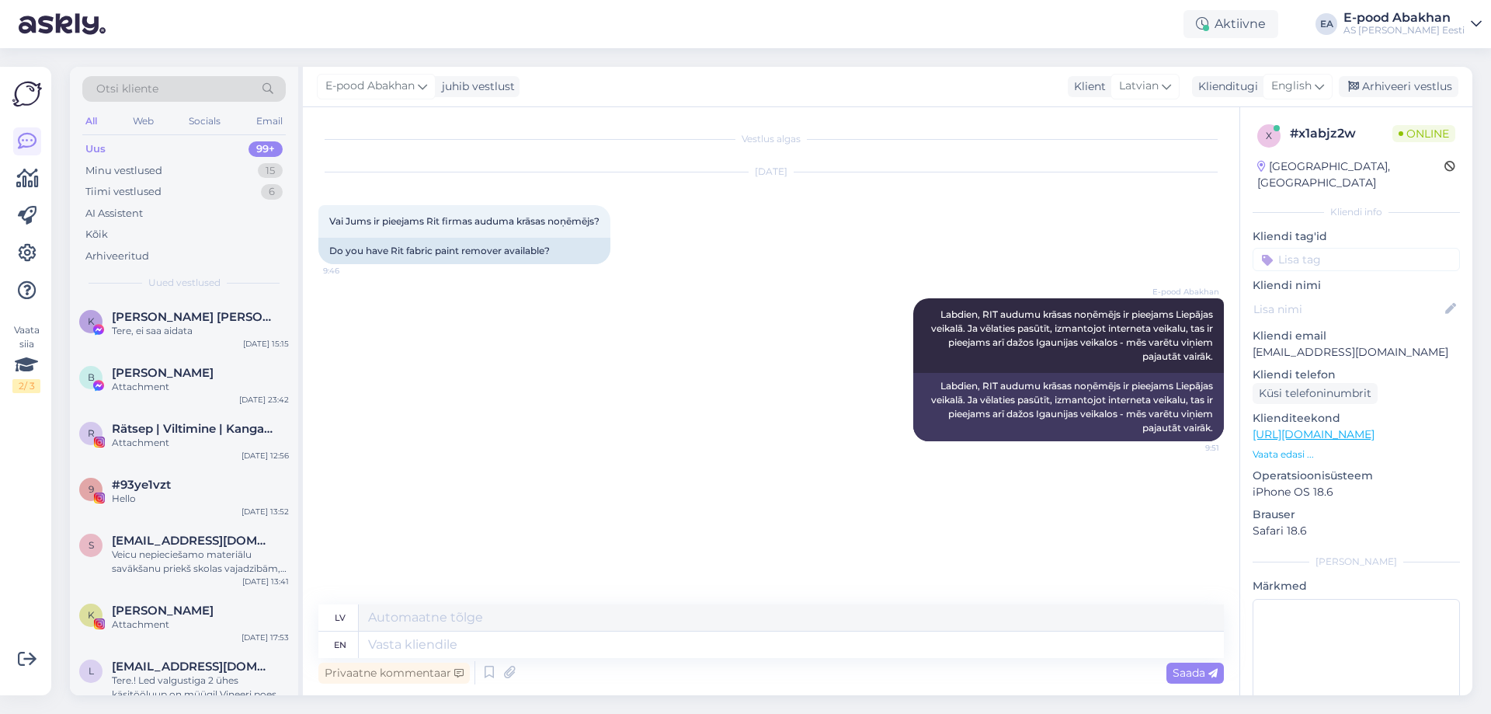
click at [1370, 427] on link "[URL][DOMAIN_NAME]" at bounding box center [1313, 434] width 122 height 14
click at [1272, 447] on p "Vaata edasi ..." at bounding box center [1355, 454] width 207 height 14
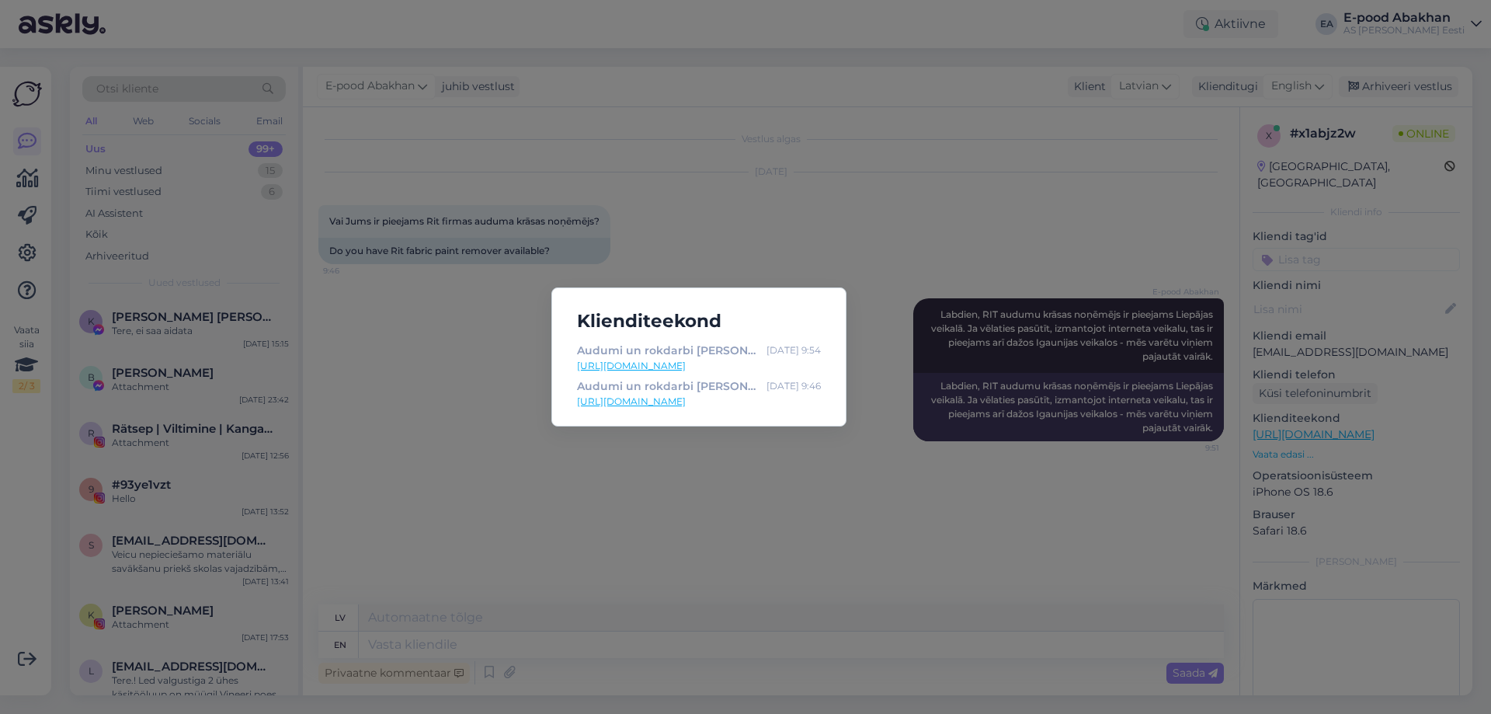
click at [966, 365] on div "Klienditeekond Audumi un rokdarbi Abakhan Fabrics [DATE] 9:54 [URL][DOMAIN_NAME…" at bounding box center [745, 357] width 1491 height 714
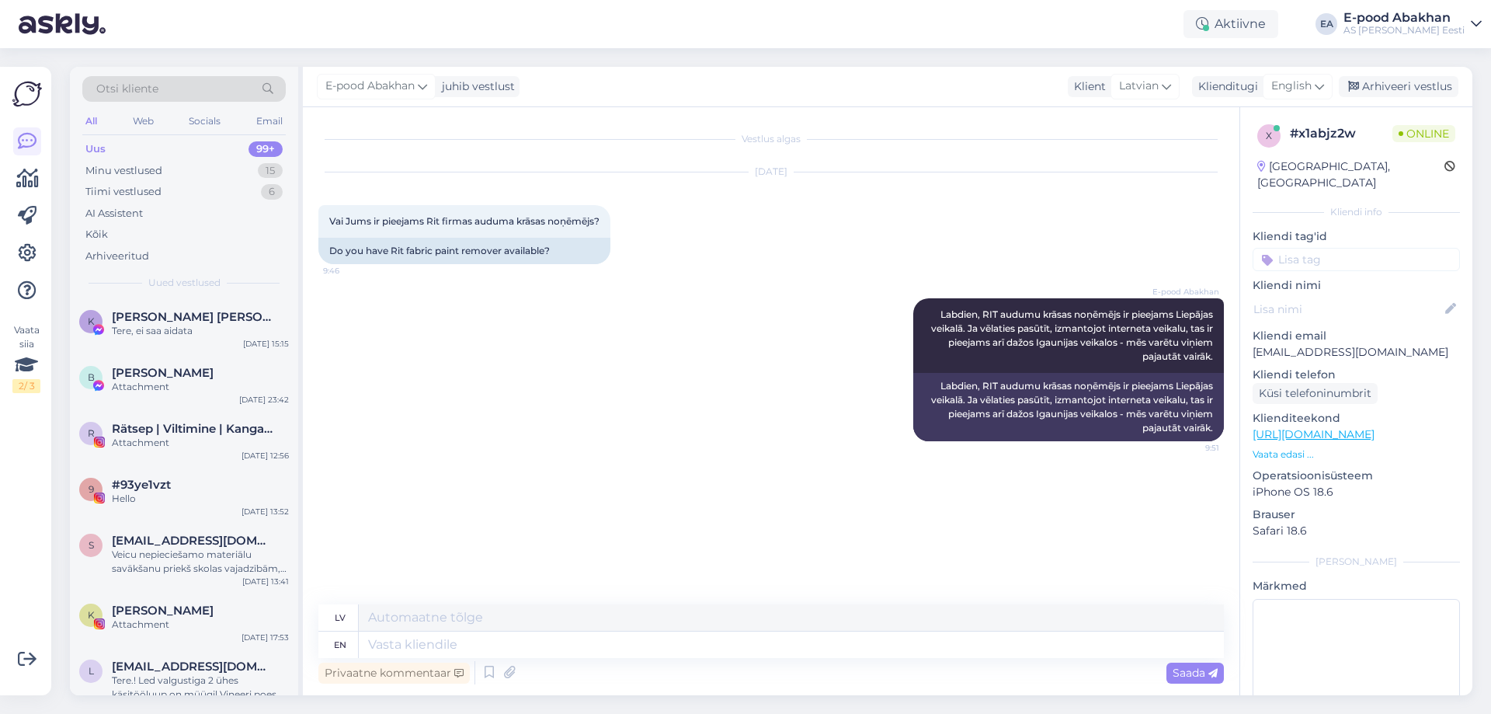
click at [1290, 447] on p "Vaata edasi ..." at bounding box center [1355, 454] width 207 height 14
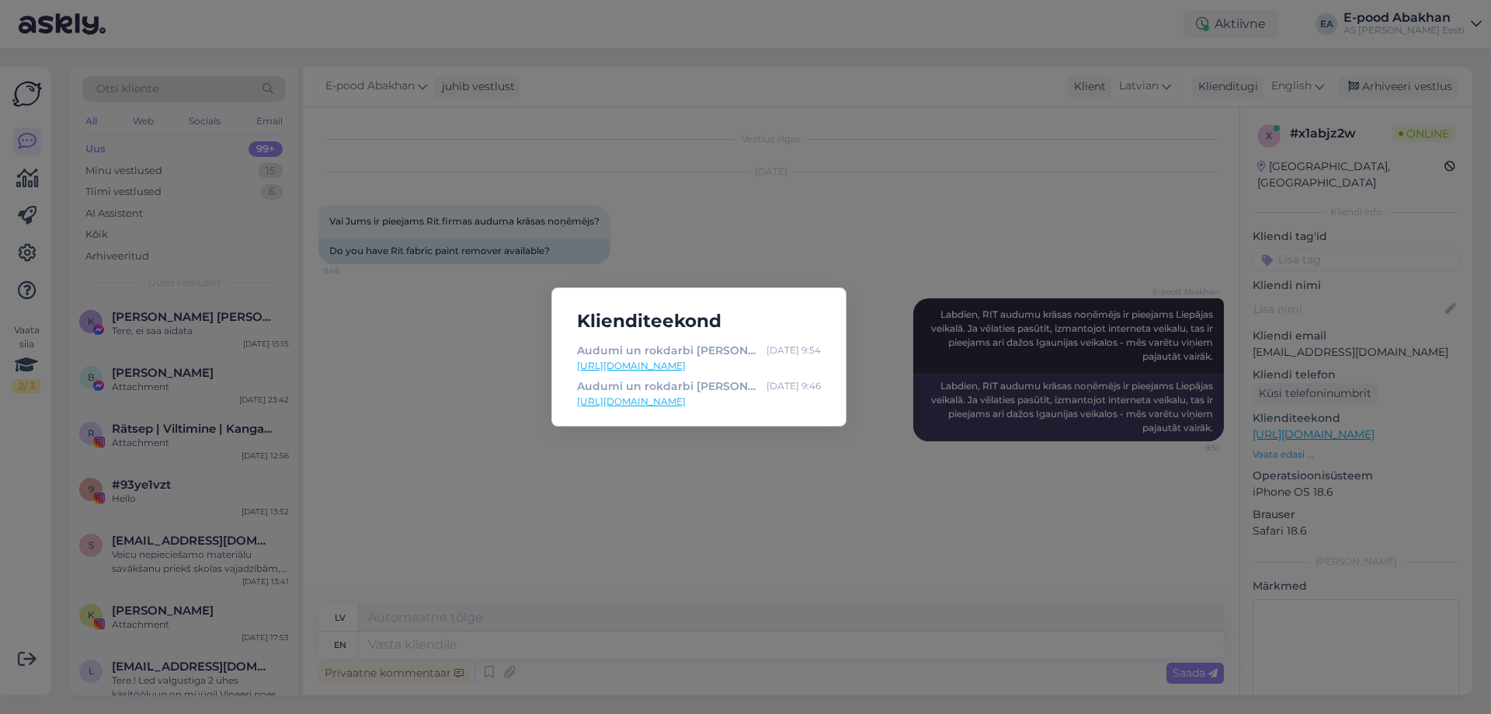
click at [1069, 393] on div "Klienditeekond Audumi un rokdarbi Abakhan Fabrics [DATE] 9:54 [URL][DOMAIN_NAME…" at bounding box center [745, 357] width 1491 height 714
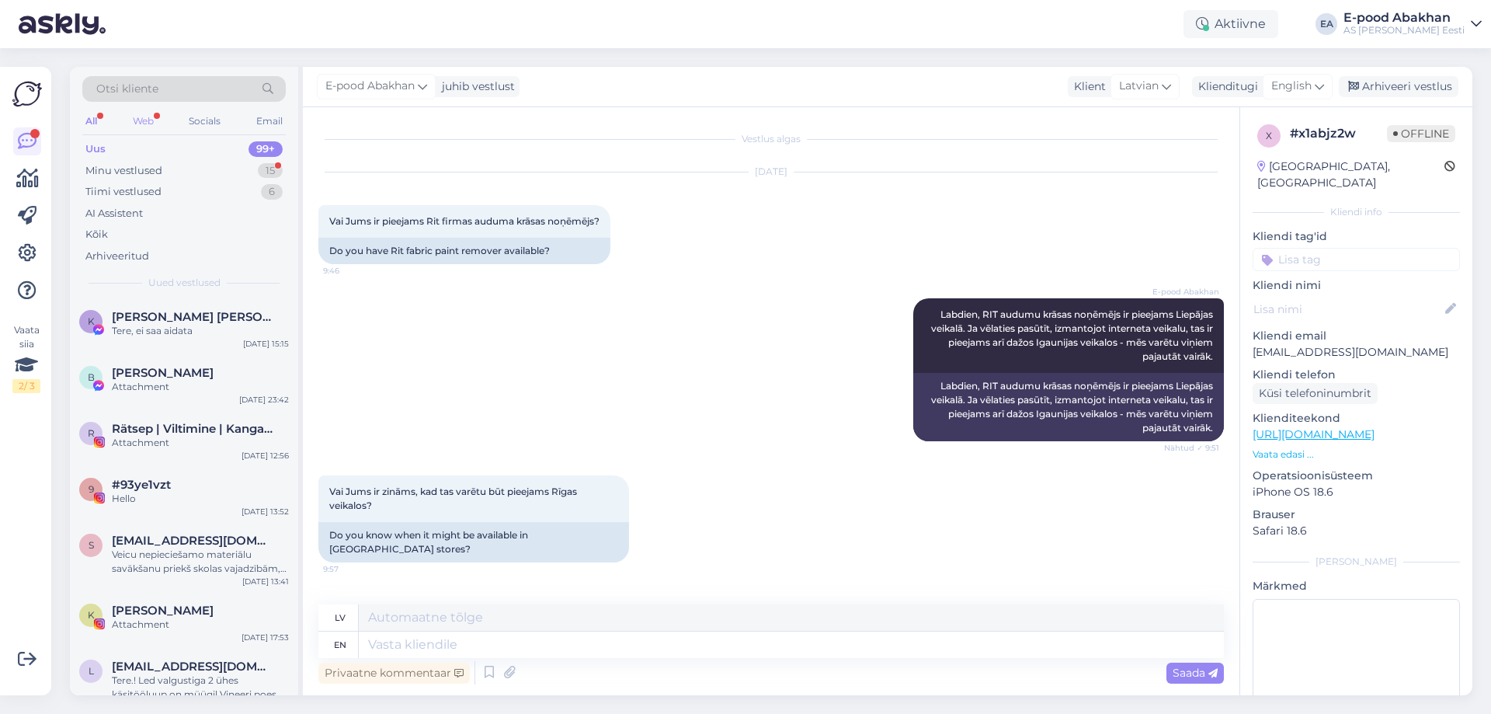
click at [153, 124] on div "Web" at bounding box center [143, 121] width 27 height 20
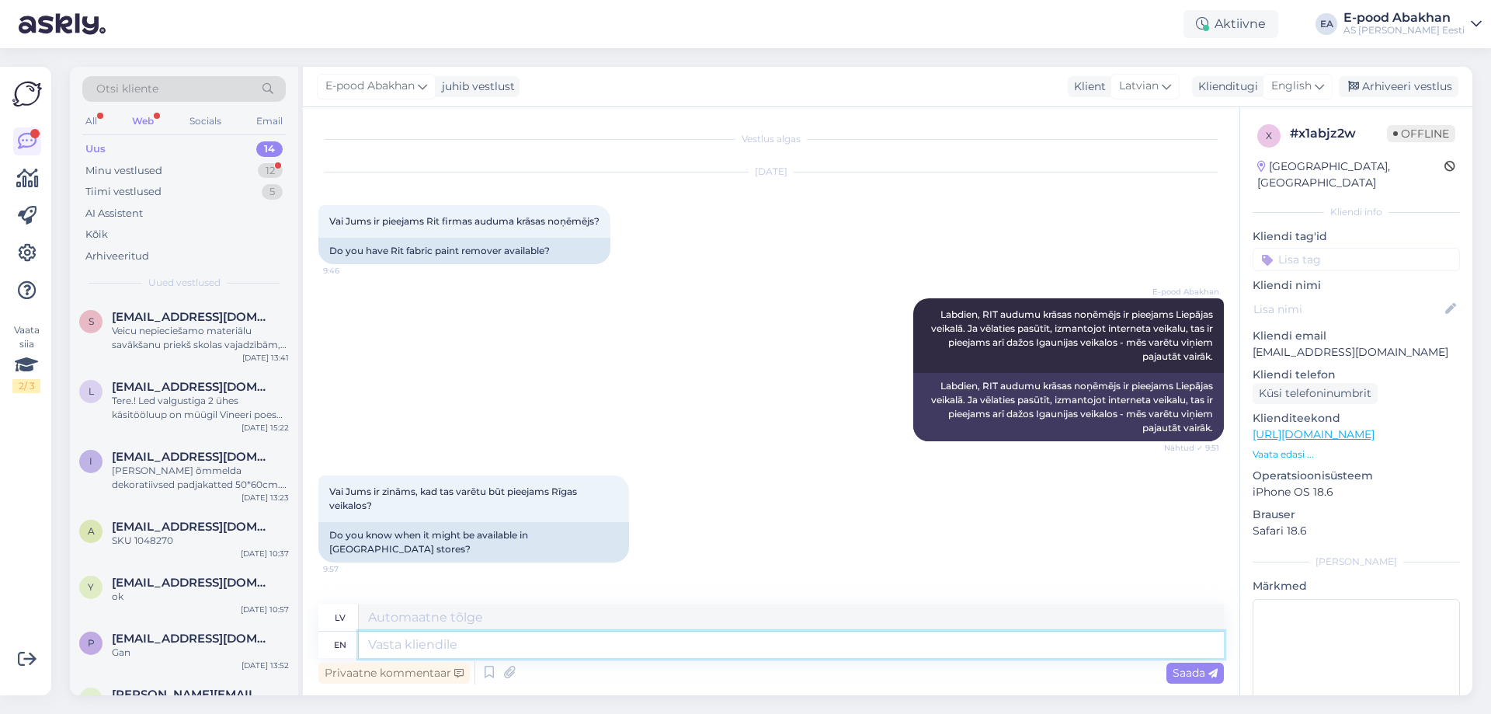
click at [512, 648] on textarea at bounding box center [791, 644] width 865 height 26
paste textarea "Šī prece ir nonākusi mūsu centrālajā noliktavā, taču tās saņemšana var aizņemt …"
type textarea "Šī prece ir nonākusi mūsu centrālajā noliktavā, taču tās saņemšana var aizņemt …"
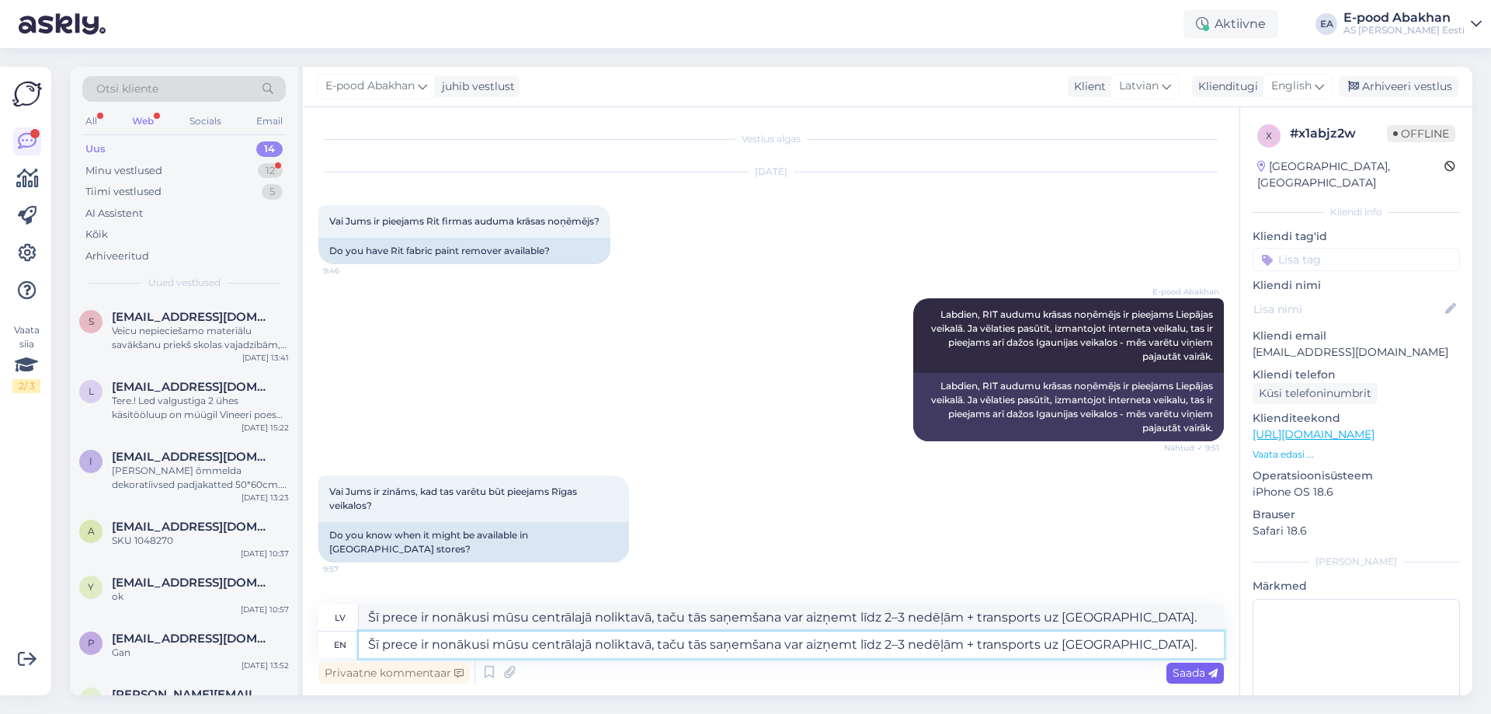
type textarea "Šī prece ir nonākusi mūsu centrālajā noliktavā, taču tās saņemšana var aizņemt …"
click at [1212, 676] on icon at bounding box center [1212, 673] width 9 height 9
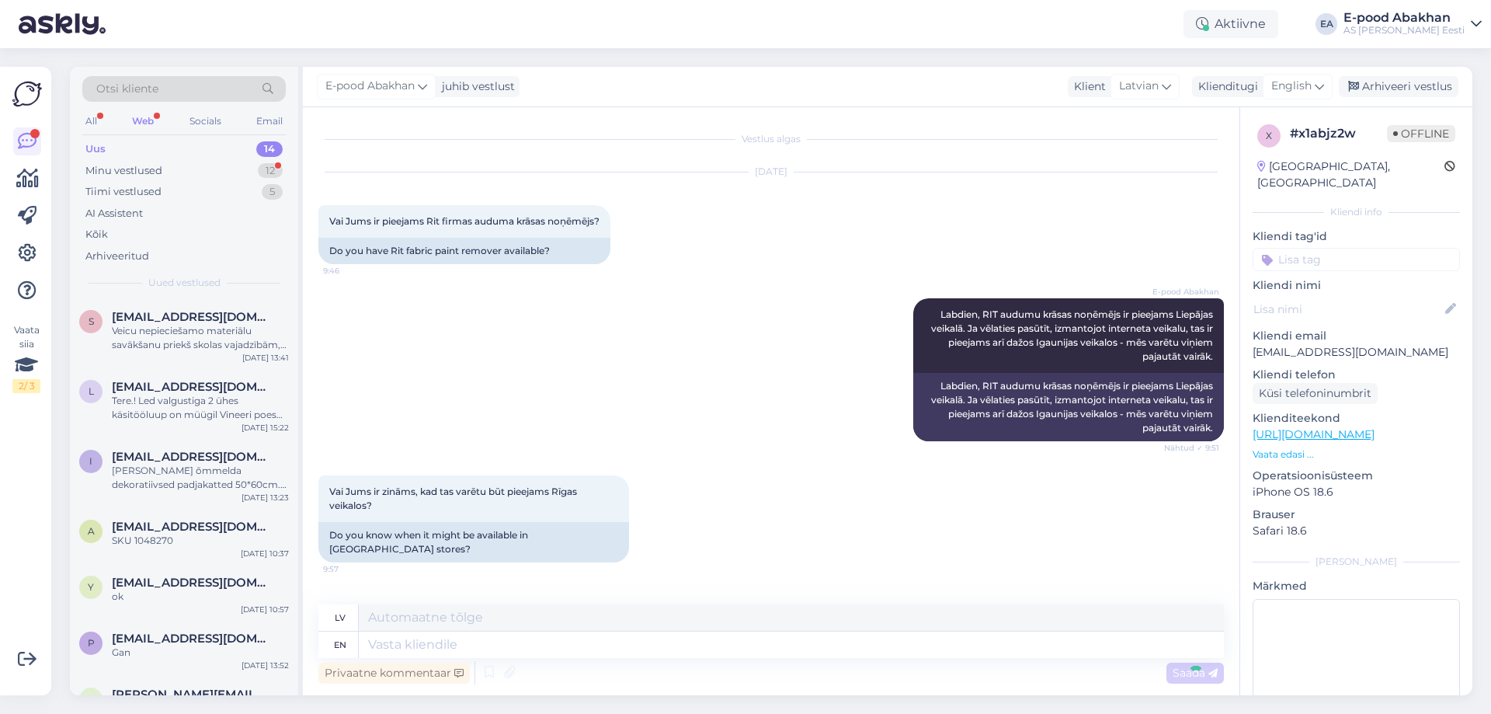
scroll to position [124, 0]
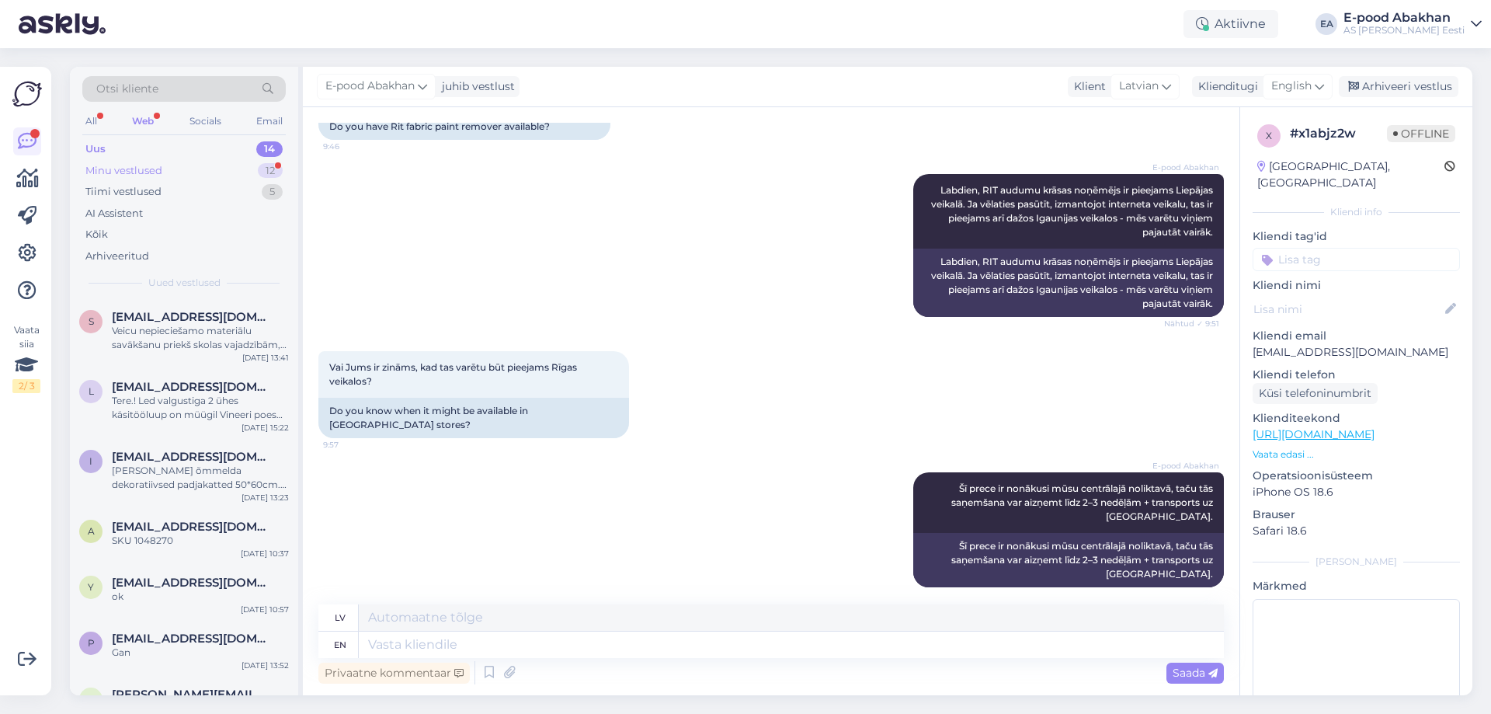
click at [197, 164] on div "Minu vestlused 12" at bounding box center [183, 171] width 203 height 22
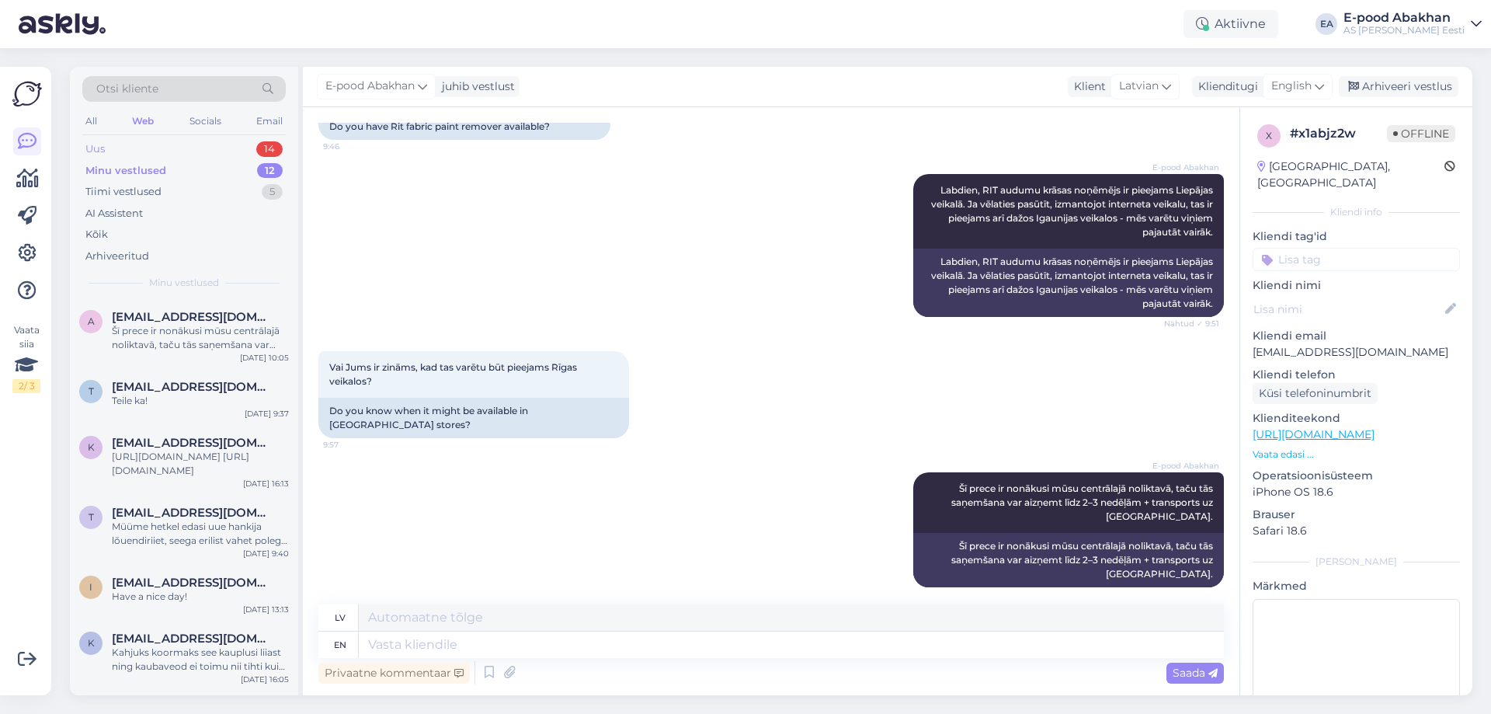
click at [197, 144] on div "Uus 14" at bounding box center [183, 149] width 203 height 22
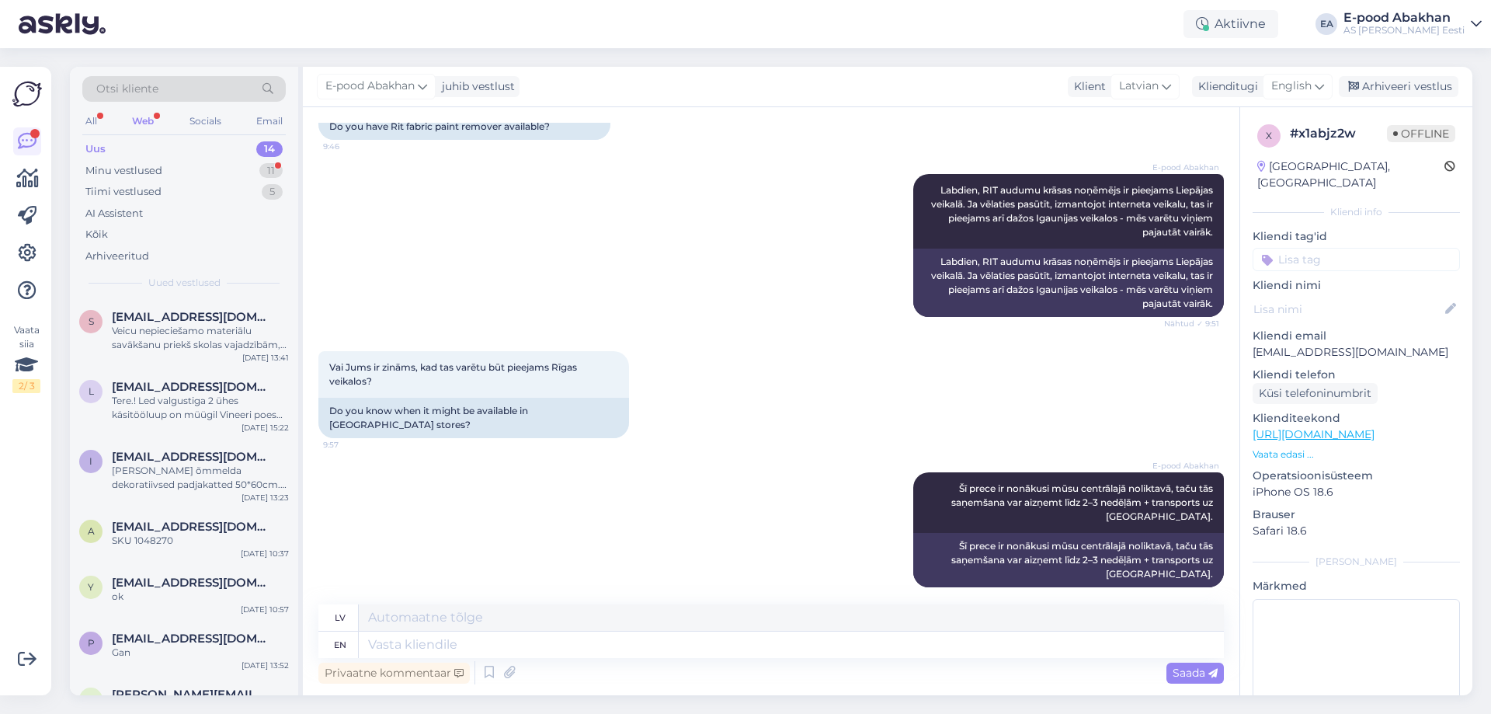
scroll to position [217, 0]
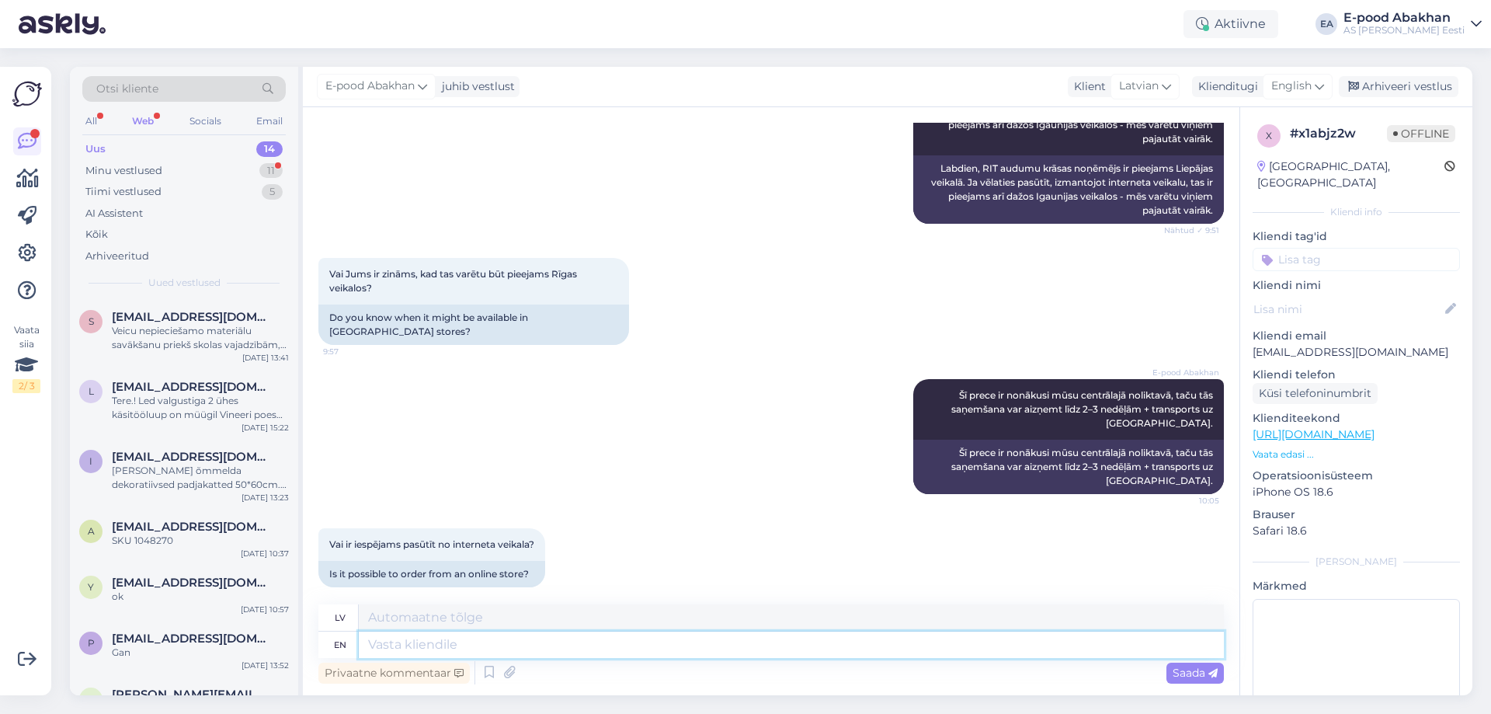
click at [597, 650] on textarea at bounding box center [791, 644] width 865 height 26
paste textarea "[PERSON_NAME], mēs varam lūgt kādam no mūsu veikaliem nosūtīt preces [PERSON_NA…"
type textarea "[PERSON_NAME], mēs varam lūgt kādam no mūsu veikaliem nosūtīt preces [PERSON_NA…"
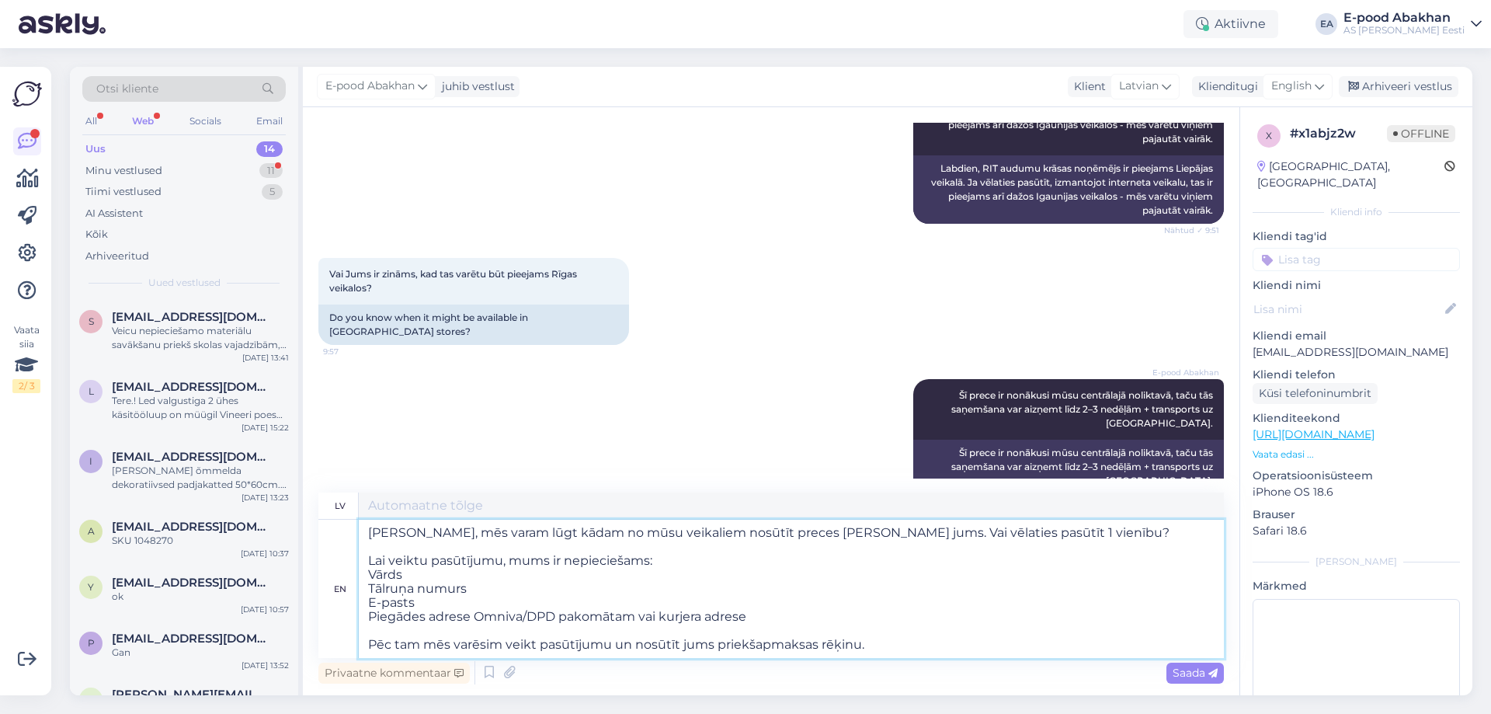
type textarea "[PERSON_NAME], mēs varam lūgt kādam no mūsu veikaliem nosūtīt preces [PERSON_NA…"
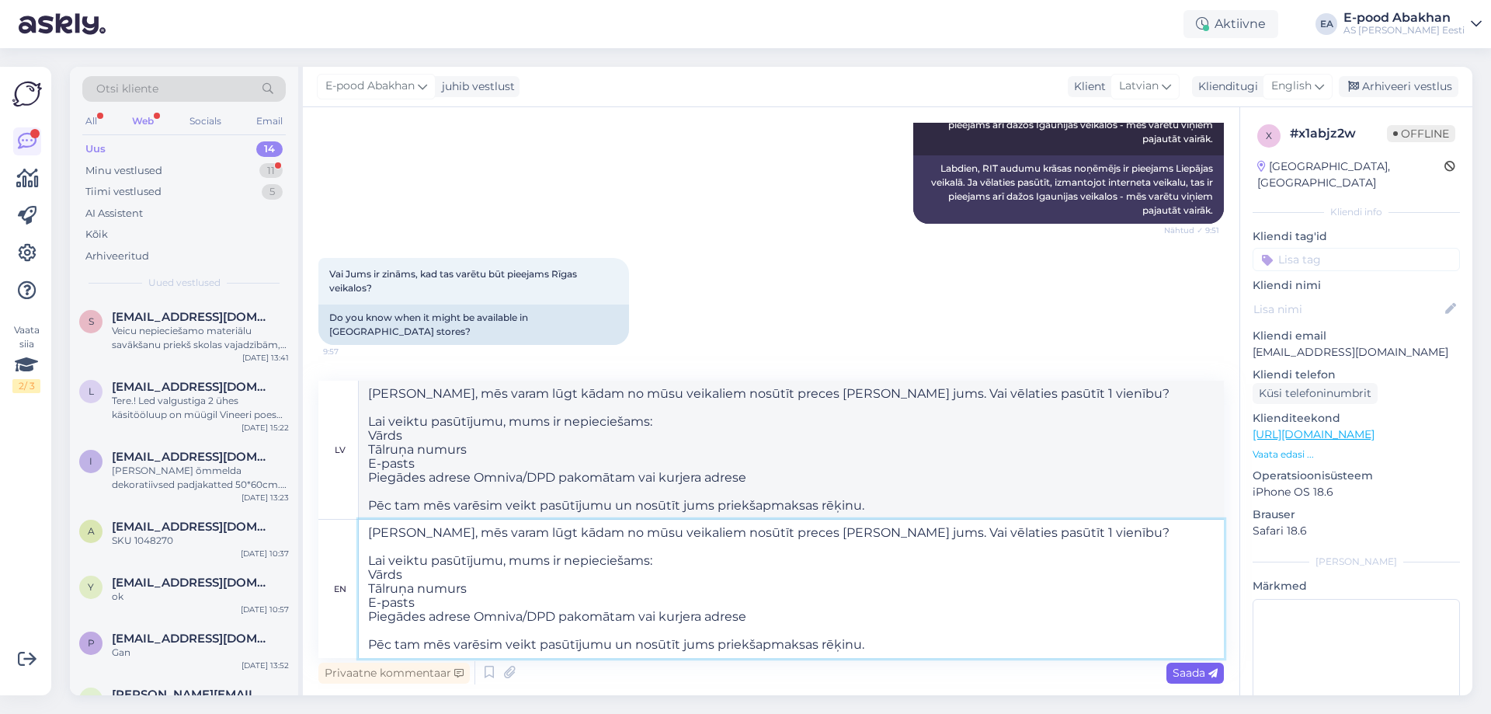
type textarea "[PERSON_NAME], mēs varam lūgt kādam no mūsu veikaliem nosūtīt preces [PERSON_NA…"
click at [1174, 668] on span "Saada" at bounding box center [1194, 672] width 45 height 14
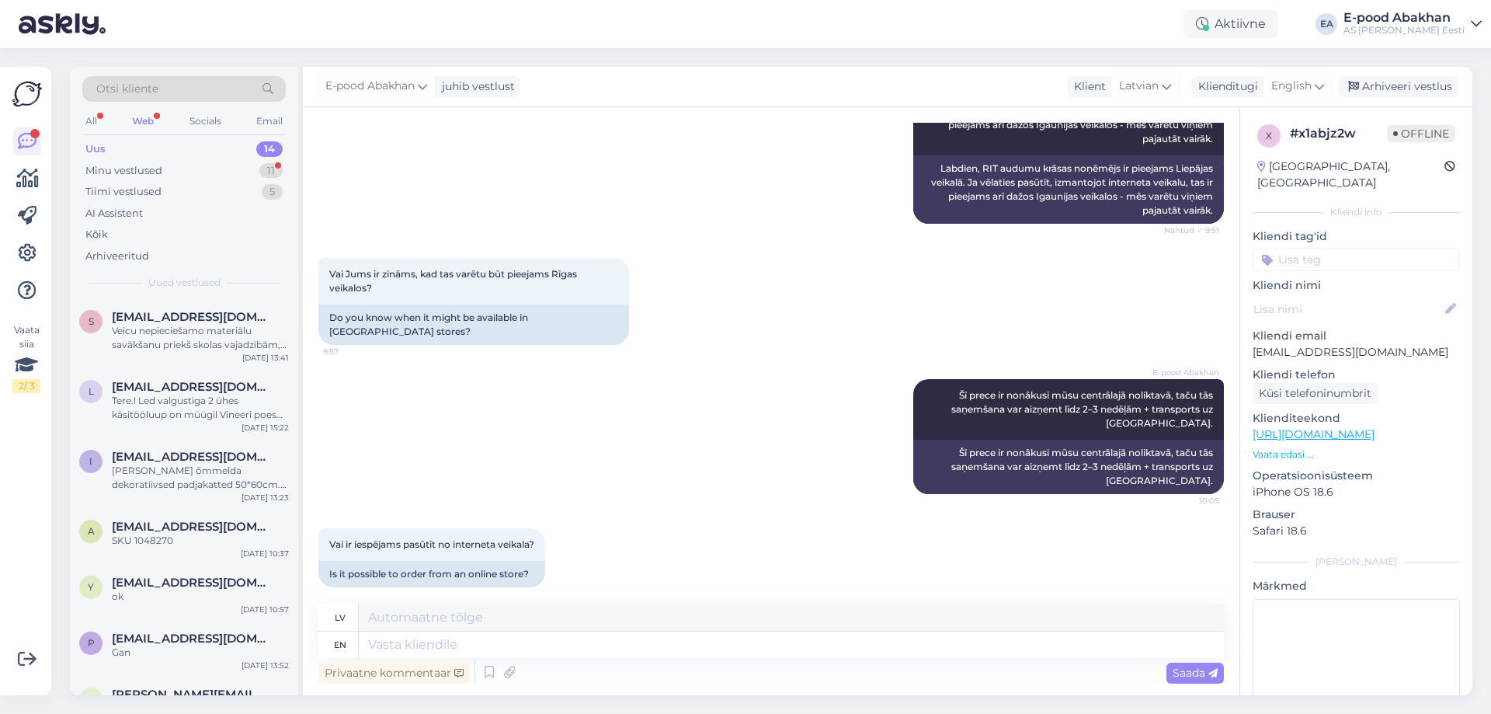
scroll to position [590, 0]
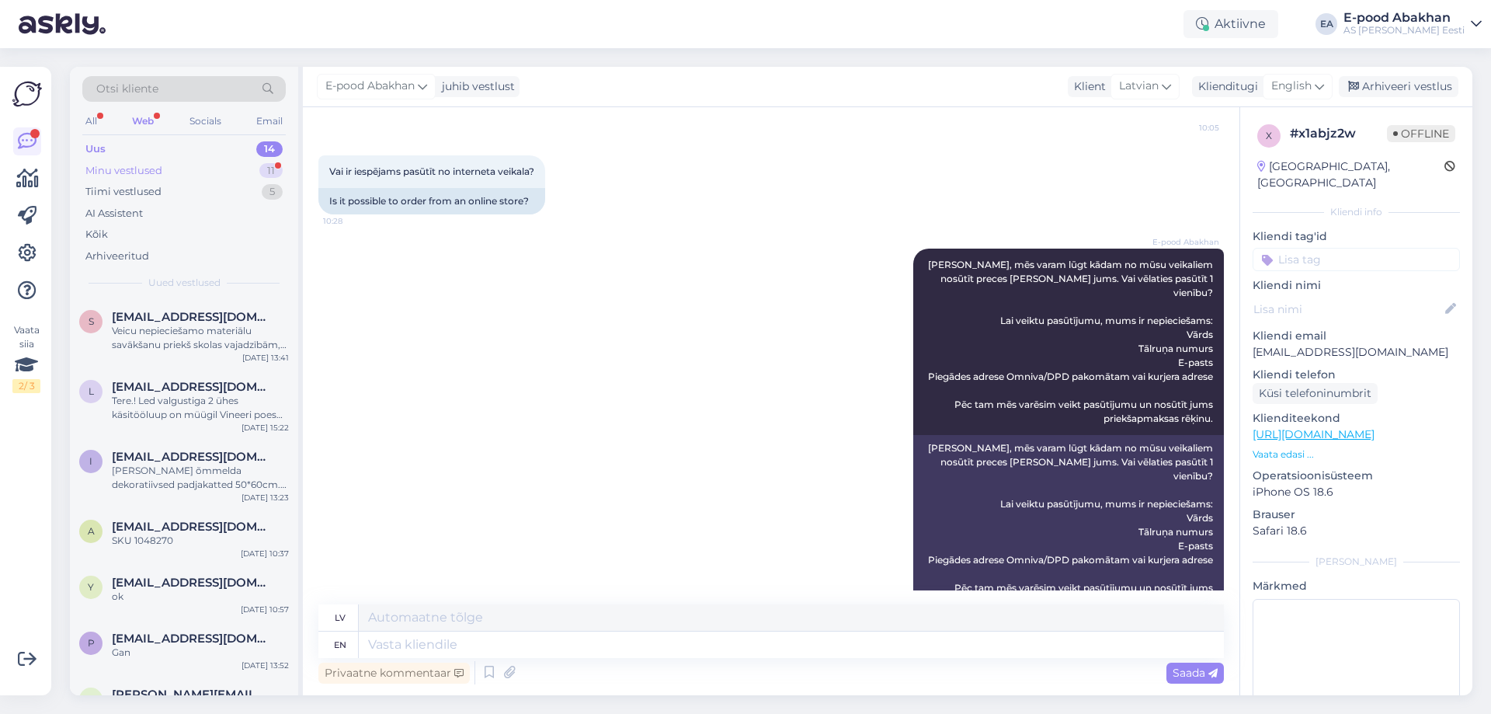
click at [164, 167] on div "Minu vestlused 11" at bounding box center [183, 171] width 203 height 22
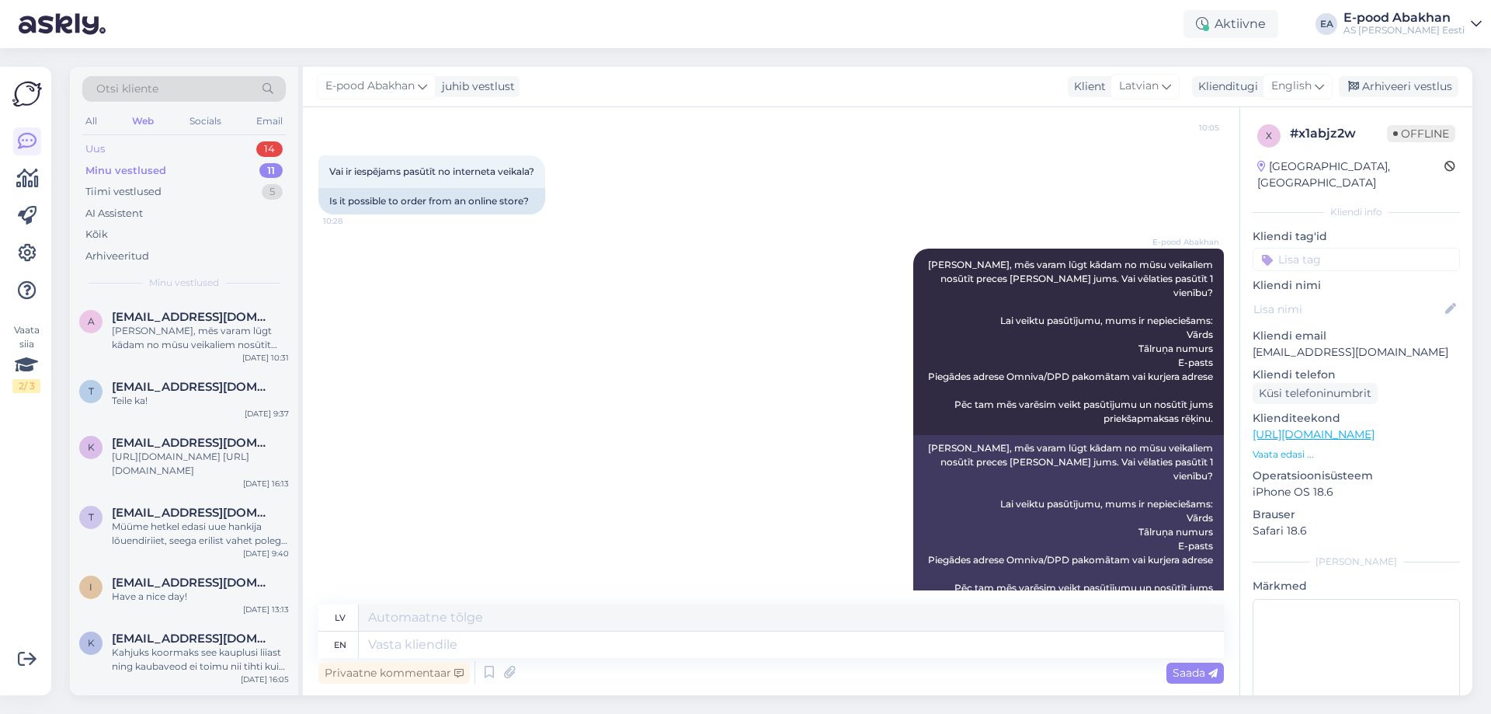
click at [167, 139] on div "Uus 14" at bounding box center [183, 149] width 203 height 22
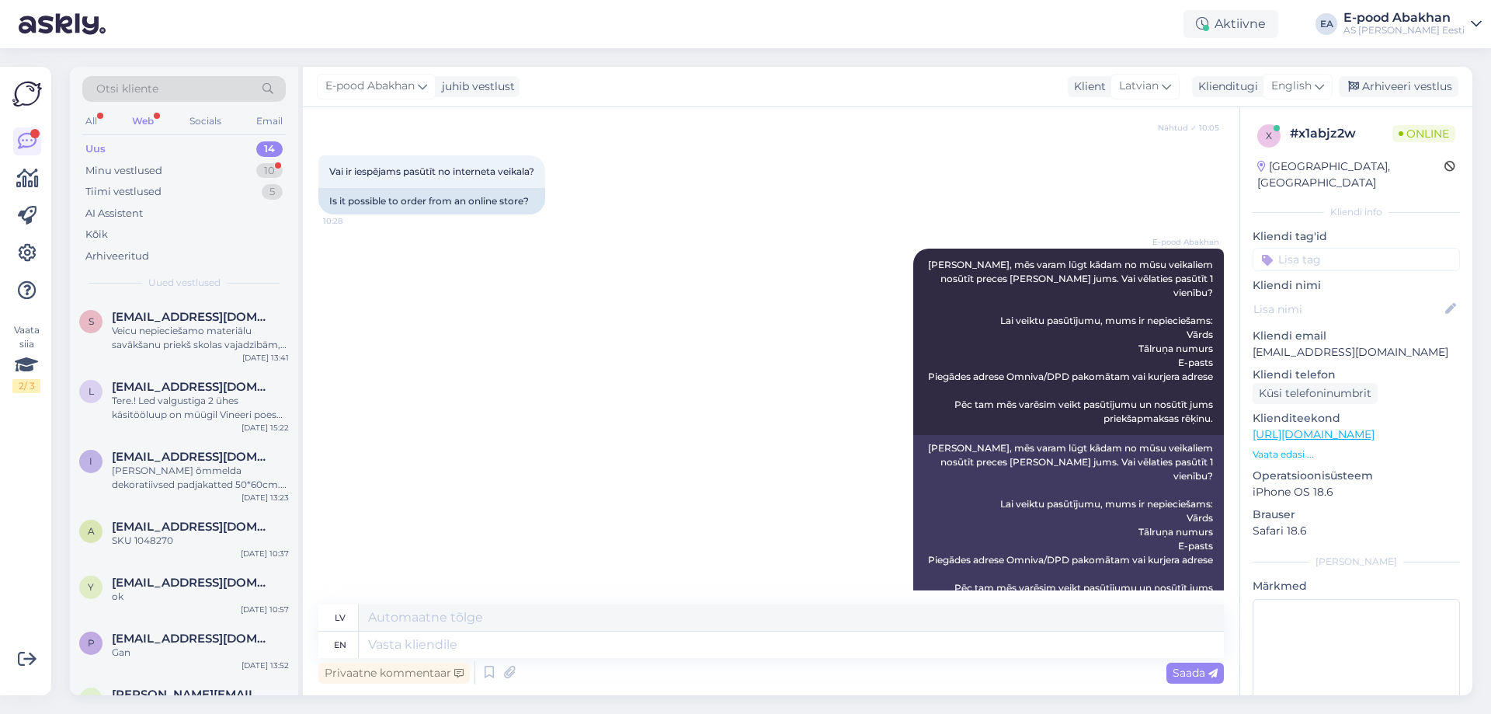
scroll to position [683, 0]
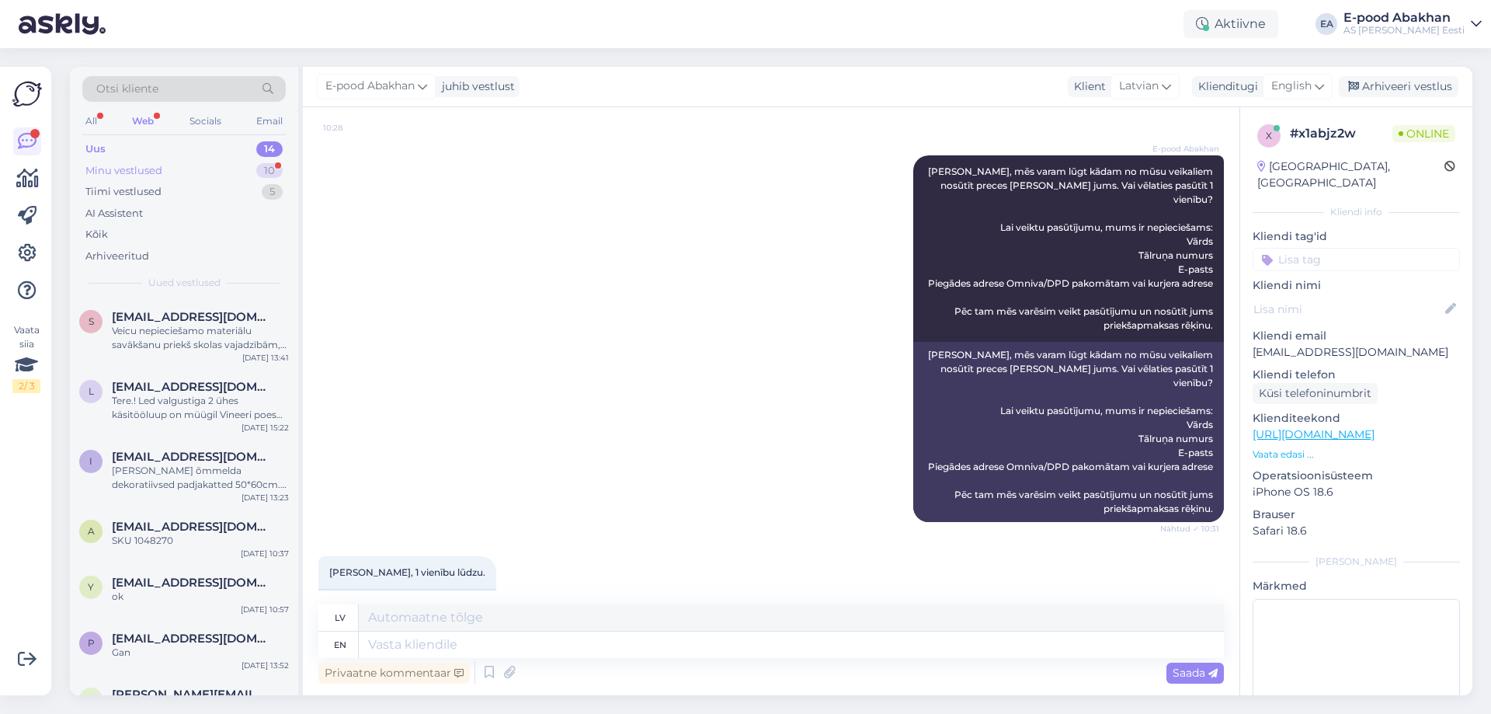
click at [131, 170] on div "Minu vestlused" at bounding box center [123, 171] width 77 height 16
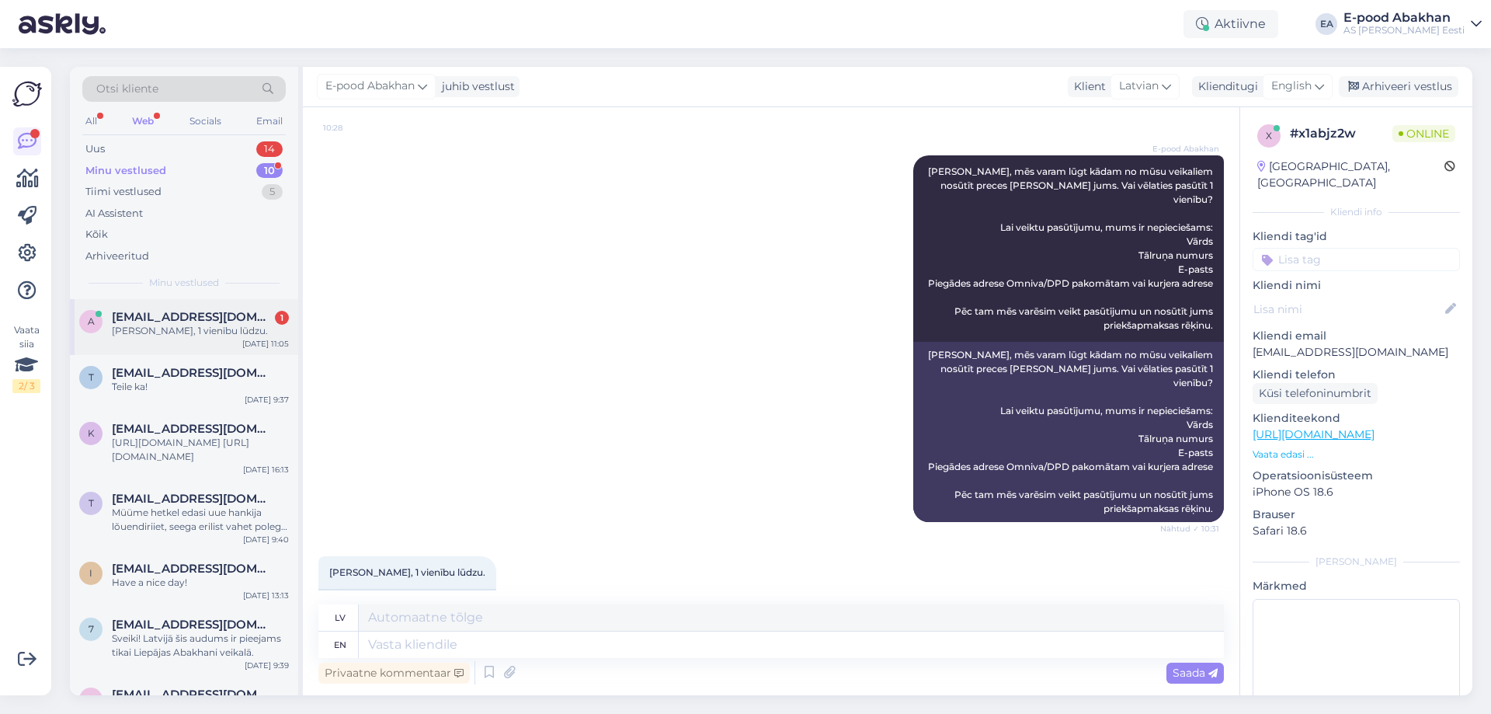
click at [214, 333] on div "[PERSON_NAME], 1 vienību lūdzu." at bounding box center [200, 331] width 177 height 14
click at [187, 147] on div "Uus 14" at bounding box center [183, 149] width 203 height 22
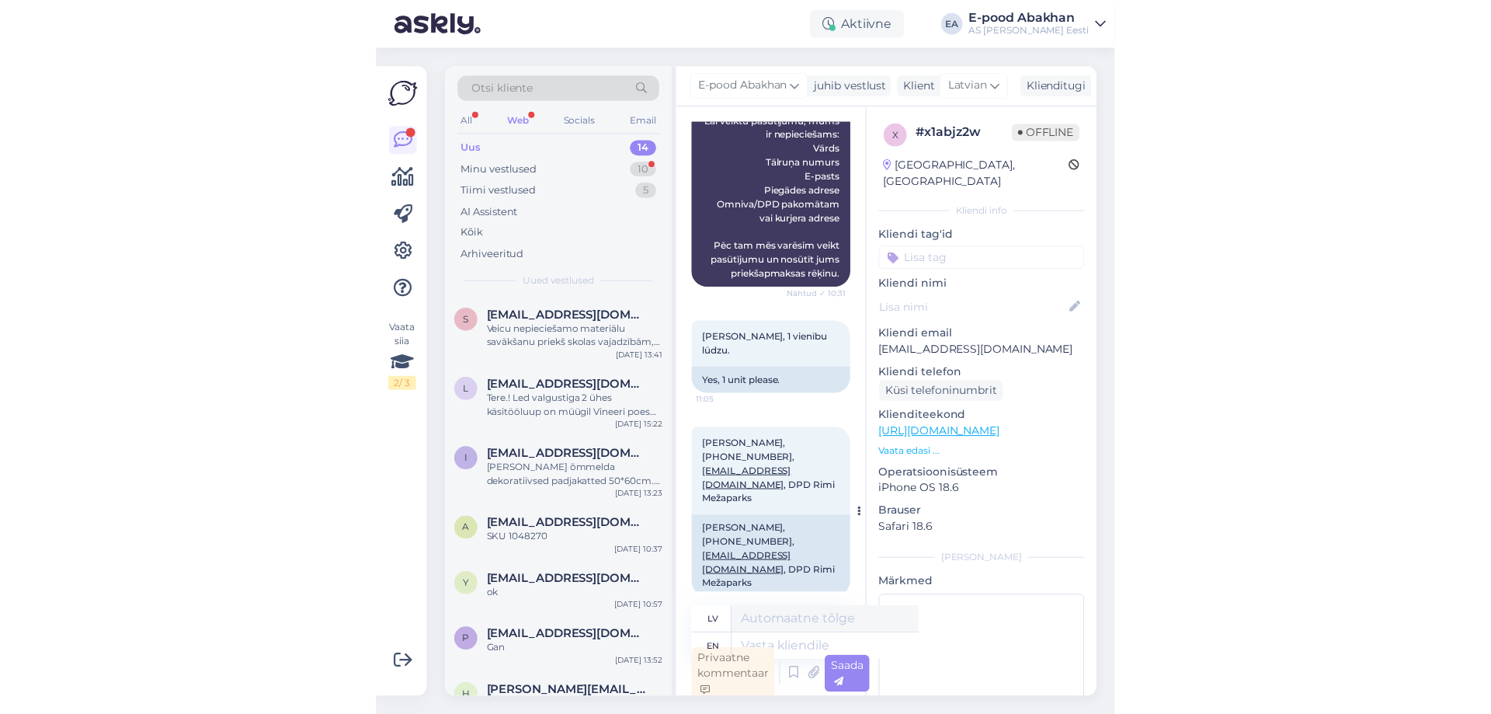
scroll to position [1369, 0]
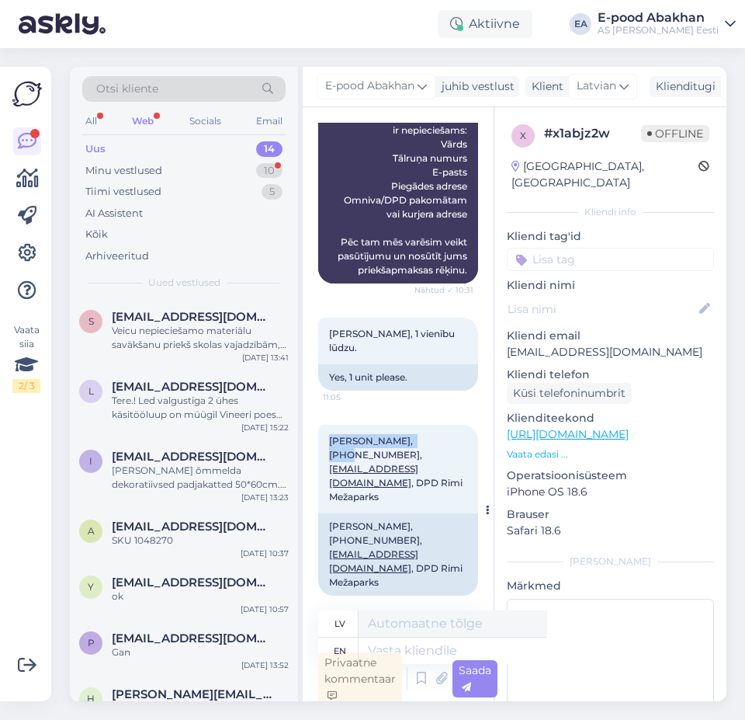
drag, startPoint x: 420, startPoint y: 441, endPoint x: 329, endPoint y: 443, distance: 90.9
click at [329, 443] on span "[PERSON_NAME], [PHONE_NUMBER], [EMAIL_ADDRESS][DOMAIN_NAME] , DPD Rimi Mežaparks" at bounding box center [397, 469] width 136 height 68
copy span "[PERSON_NAME]"
drag, startPoint x: 394, startPoint y: 456, endPoint x: 327, endPoint y: 458, distance: 66.8
click at [327, 458] on div "[PERSON_NAME], [PHONE_NUMBER], [EMAIL_ADDRESS][DOMAIN_NAME] , DPD Rimi Mežapark…" at bounding box center [398, 469] width 160 height 89
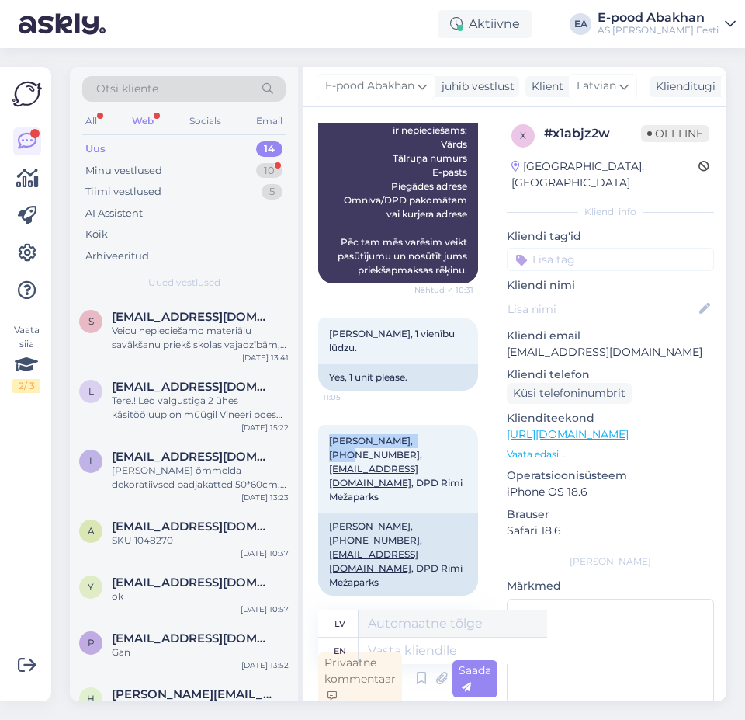
copy span "[PHONE_NUMBER]"
click at [451, 488] on div "[PERSON_NAME], [PHONE_NUMBER], [EMAIL_ADDRESS][DOMAIN_NAME] , DPD Rimi Mežapark…" at bounding box center [398, 469] width 160 height 89
drag, startPoint x: 457, startPoint y: 469, endPoint x: 329, endPoint y: 471, distance: 127.3
click at [329, 471] on span "[PERSON_NAME], [PHONE_NUMBER], [EMAIL_ADDRESS][DOMAIN_NAME] , DPD Rimi Mežaparks" at bounding box center [397, 469] width 136 height 68
copy span "[EMAIL_ADDRESS][DOMAIN_NAME] ,"
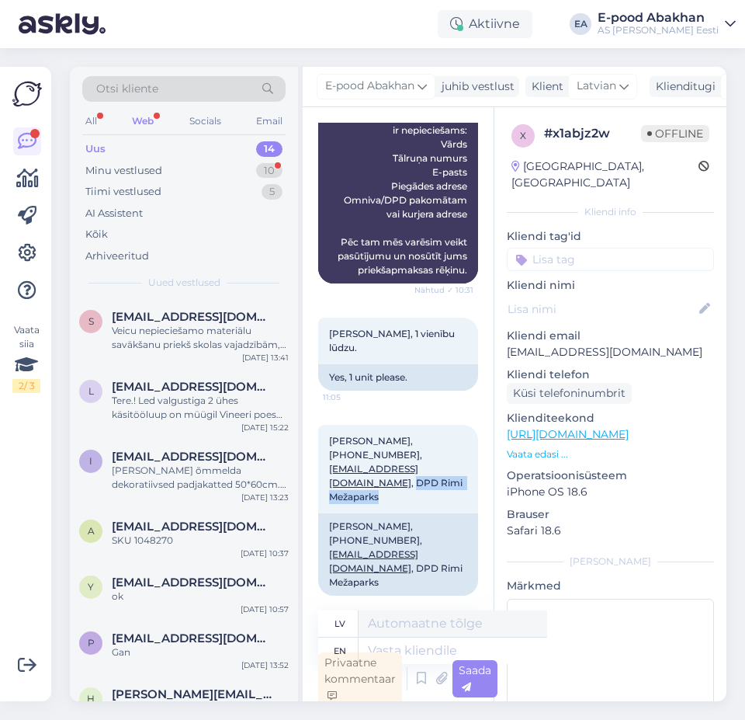
drag, startPoint x: 443, startPoint y: 484, endPoint x: 318, endPoint y: 487, distance: 125.0
click at [318, 487] on div "Vestlus algas [DATE] Vai Jums ir pieejams Rit firmas auduma krāsas noņēmējs? 9:…" at bounding box center [398, 404] width 191 height 594
copy span "DPD Rimi Mežaparks"
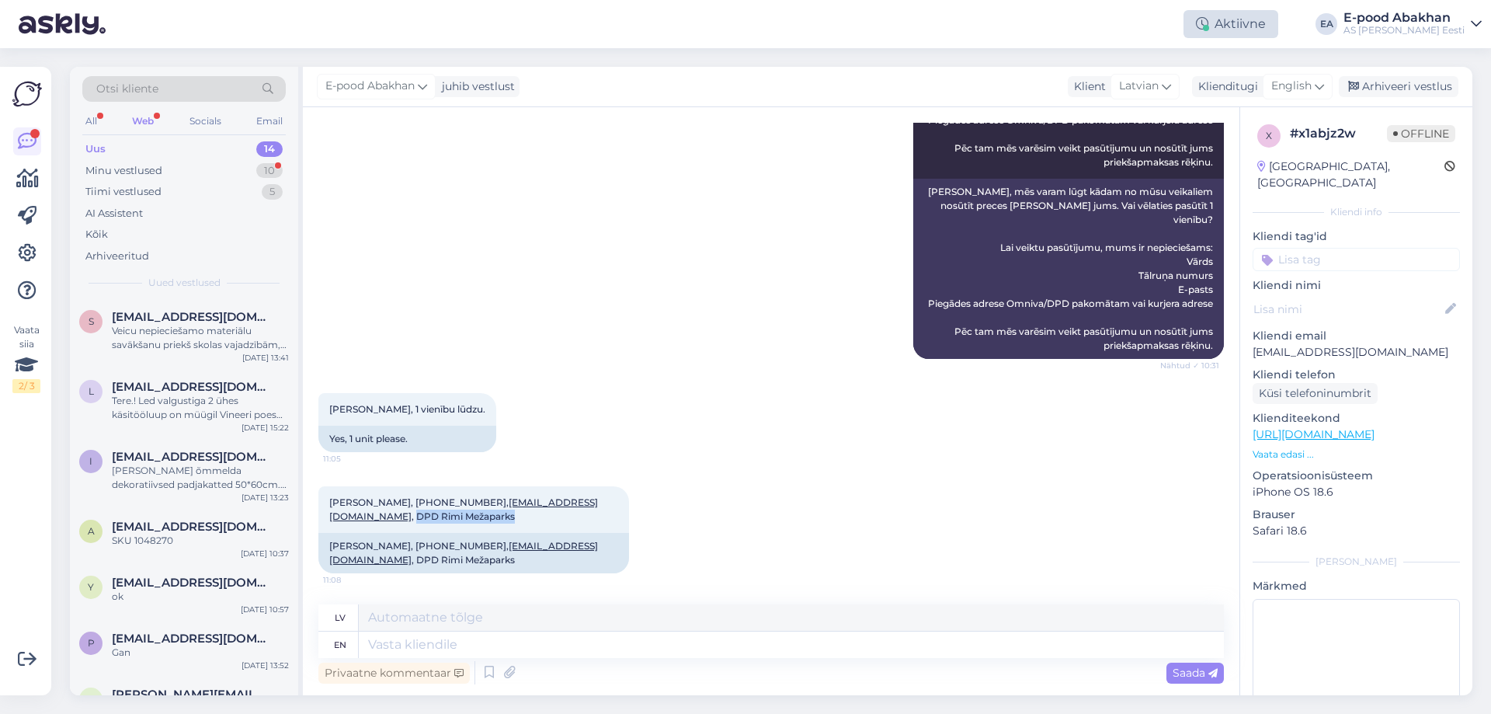
scroll to position [804, 0]
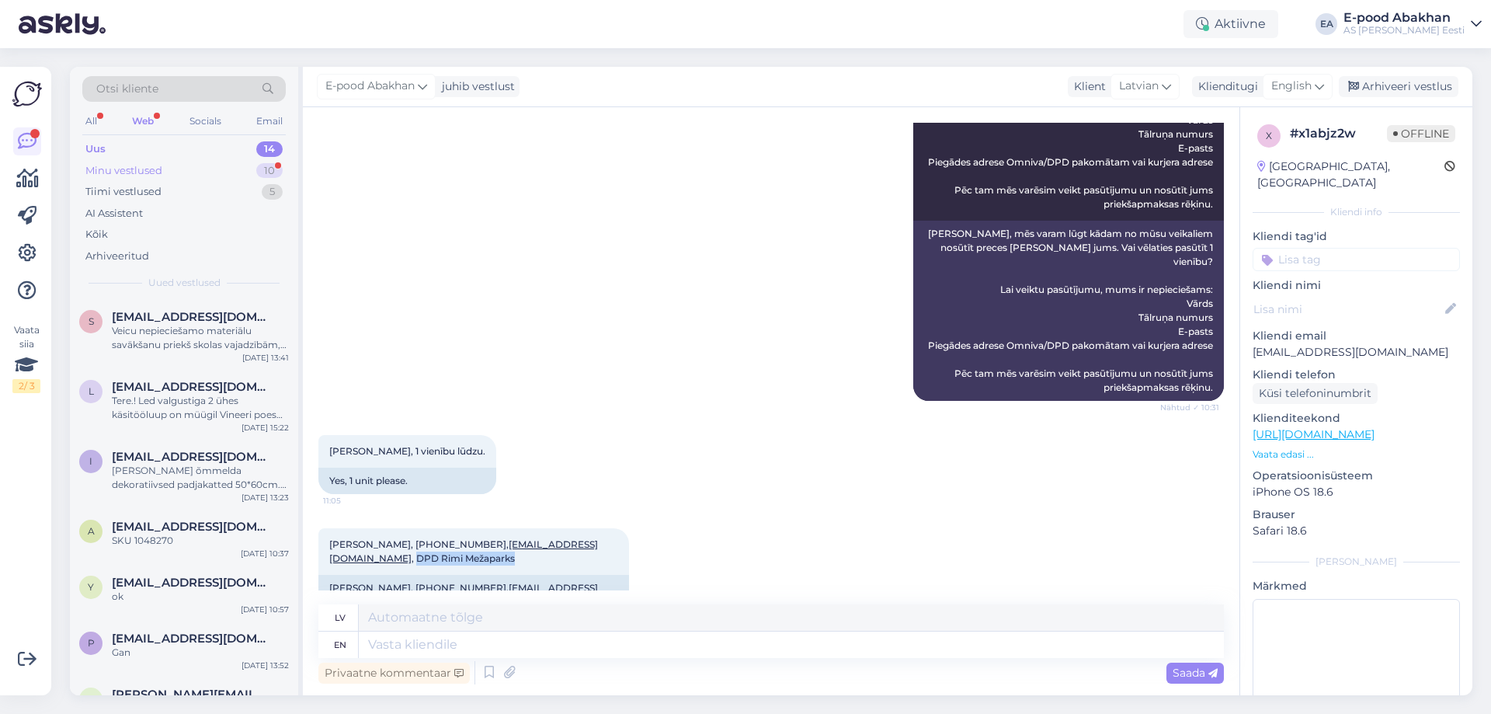
click at [142, 175] on div "Minu vestlused" at bounding box center [123, 171] width 77 height 16
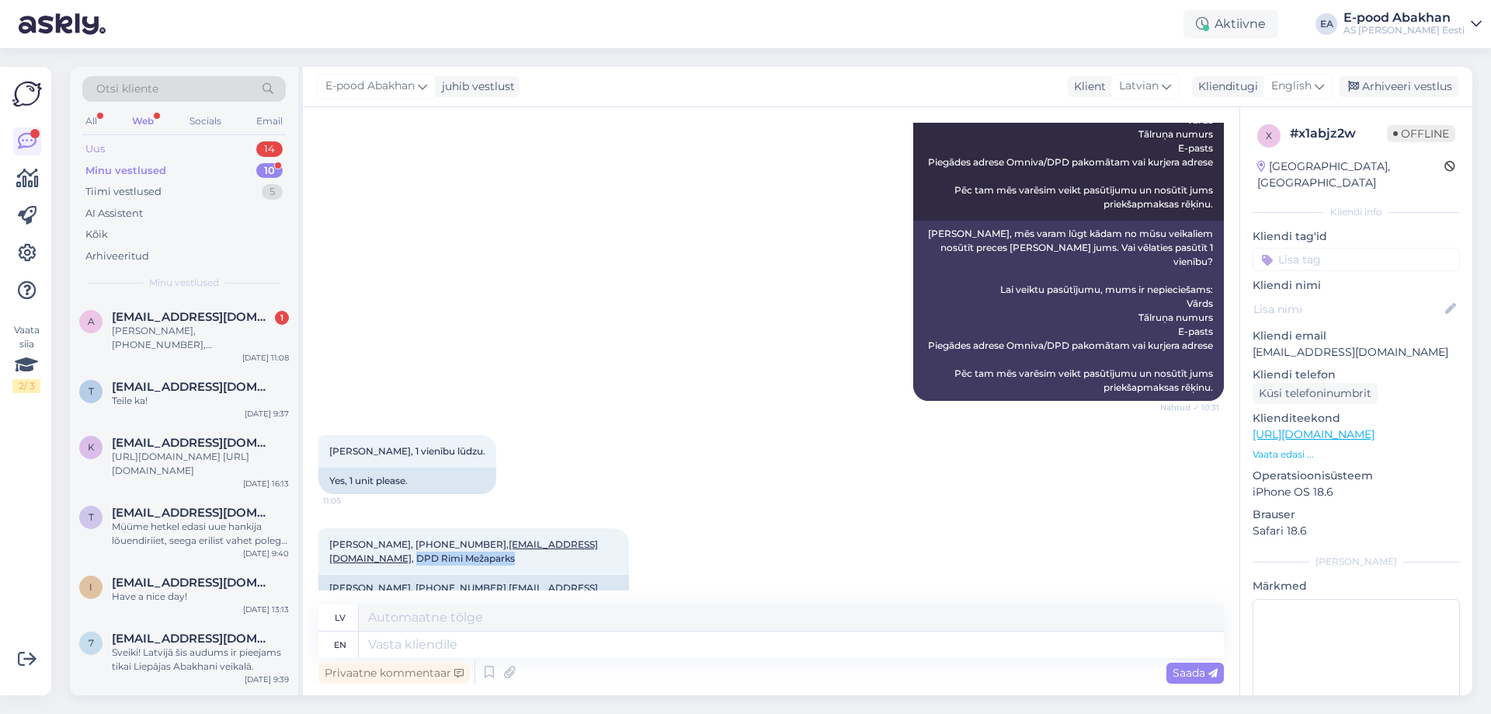
click at [150, 140] on div "Uus 14" at bounding box center [183, 149] width 203 height 22
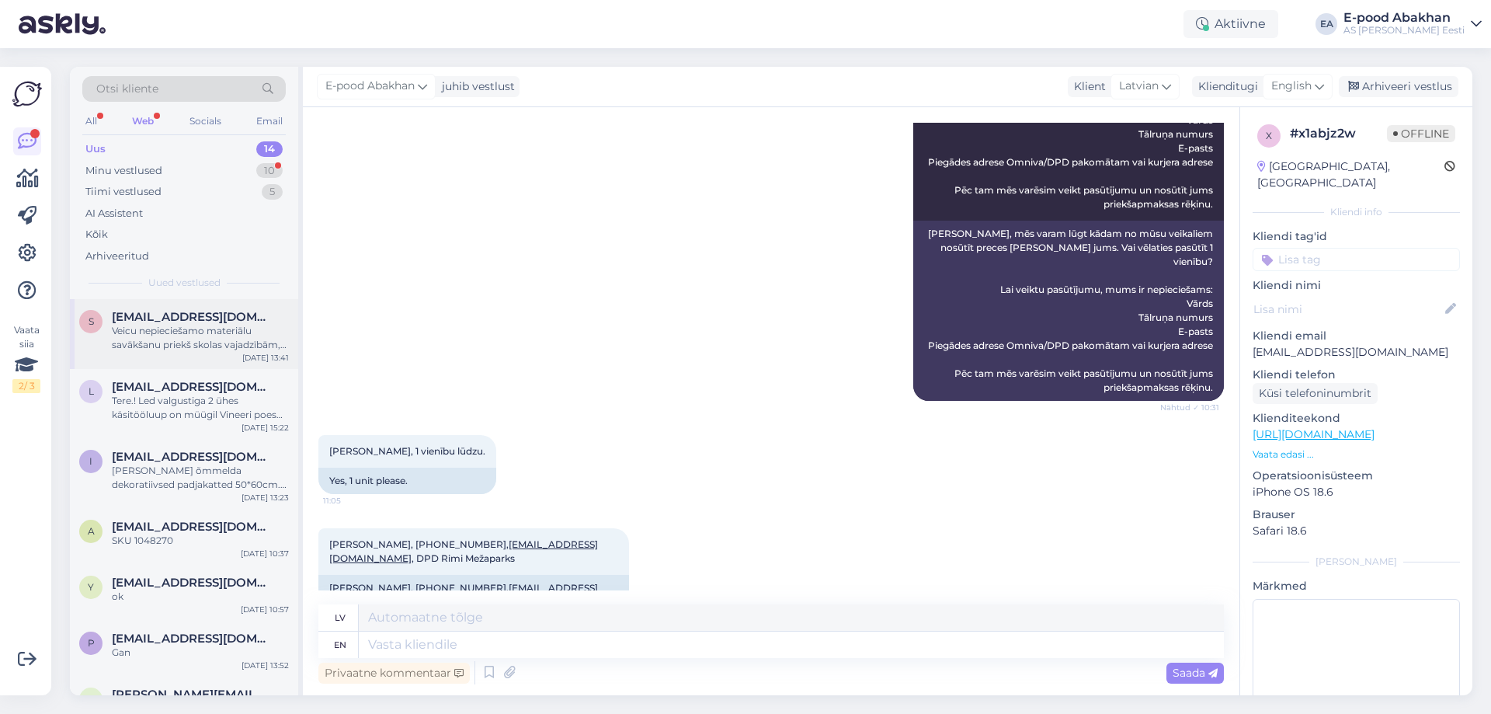
click at [203, 342] on div "Veicu nepieciešamo materiālu savākšanu priekš skolas vajadzībām, būs vajadzīga …" at bounding box center [200, 338] width 177 height 28
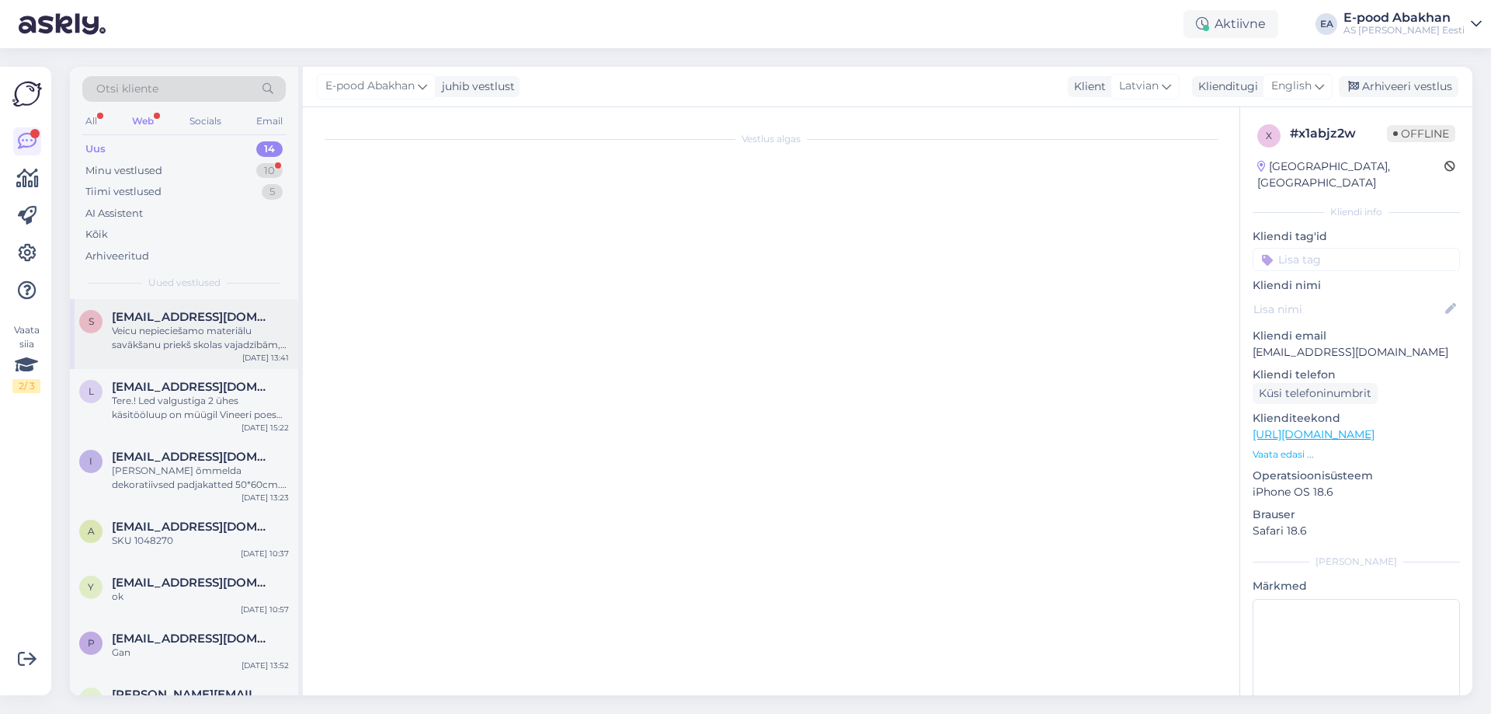
scroll to position [0, 0]
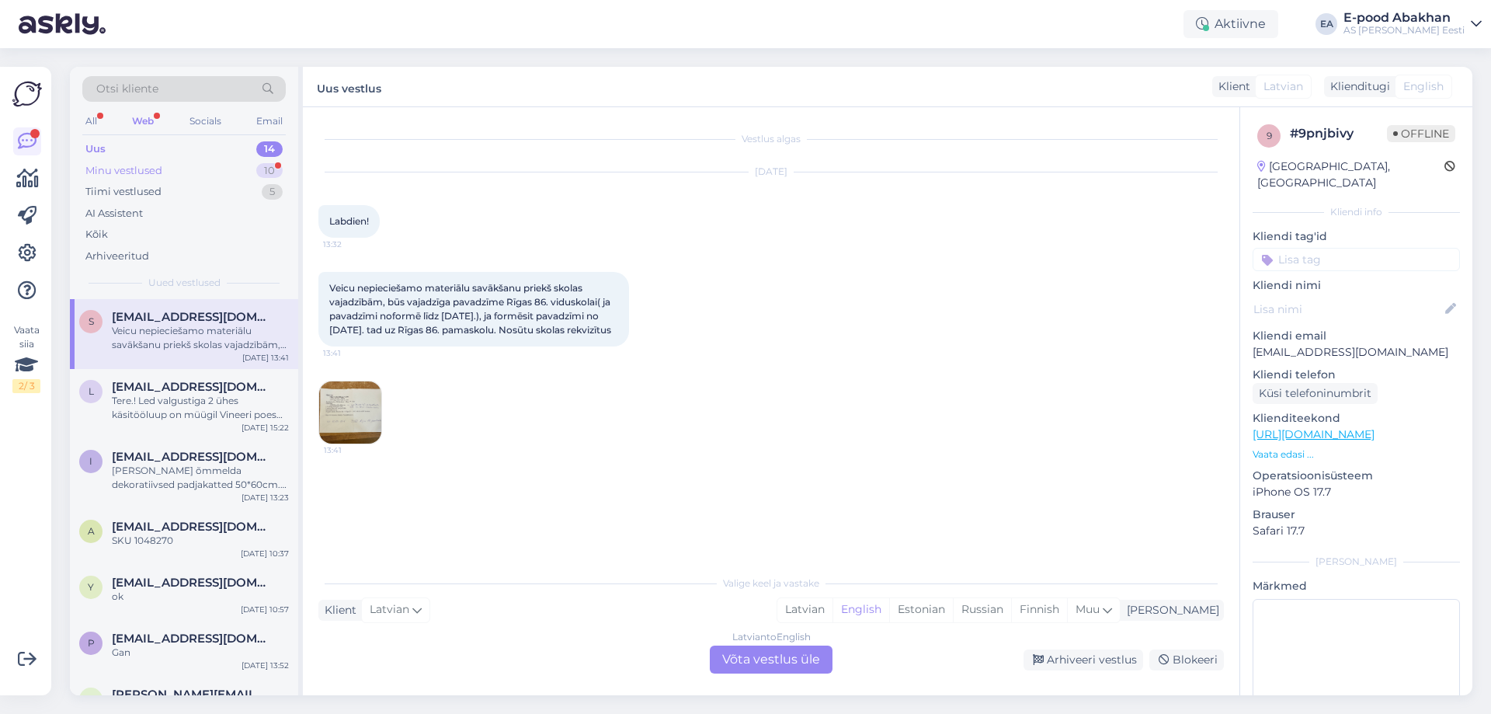
click at [225, 165] on div "Minu vestlused 10" at bounding box center [183, 171] width 203 height 22
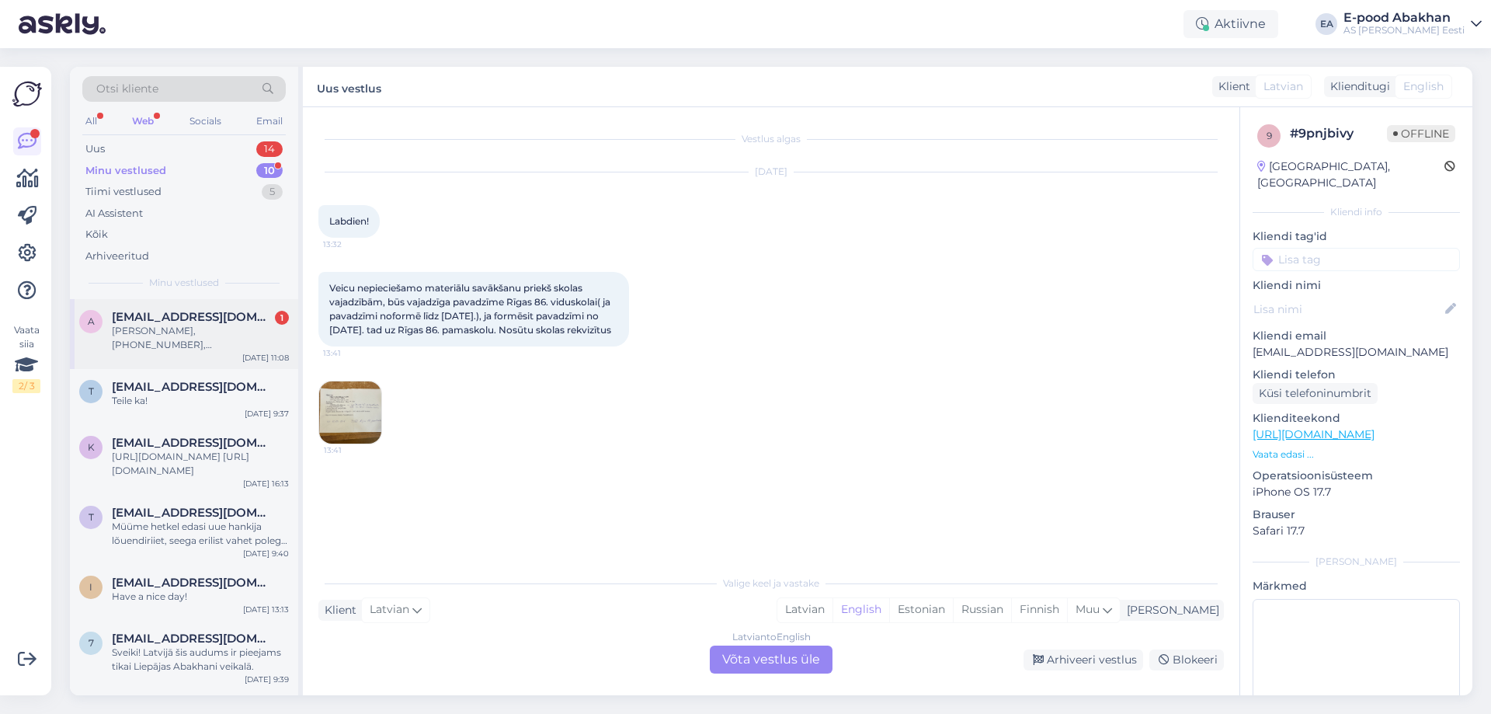
click at [194, 321] on span "[EMAIL_ADDRESS][DOMAIN_NAME]" at bounding box center [193, 317] width 162 height 14
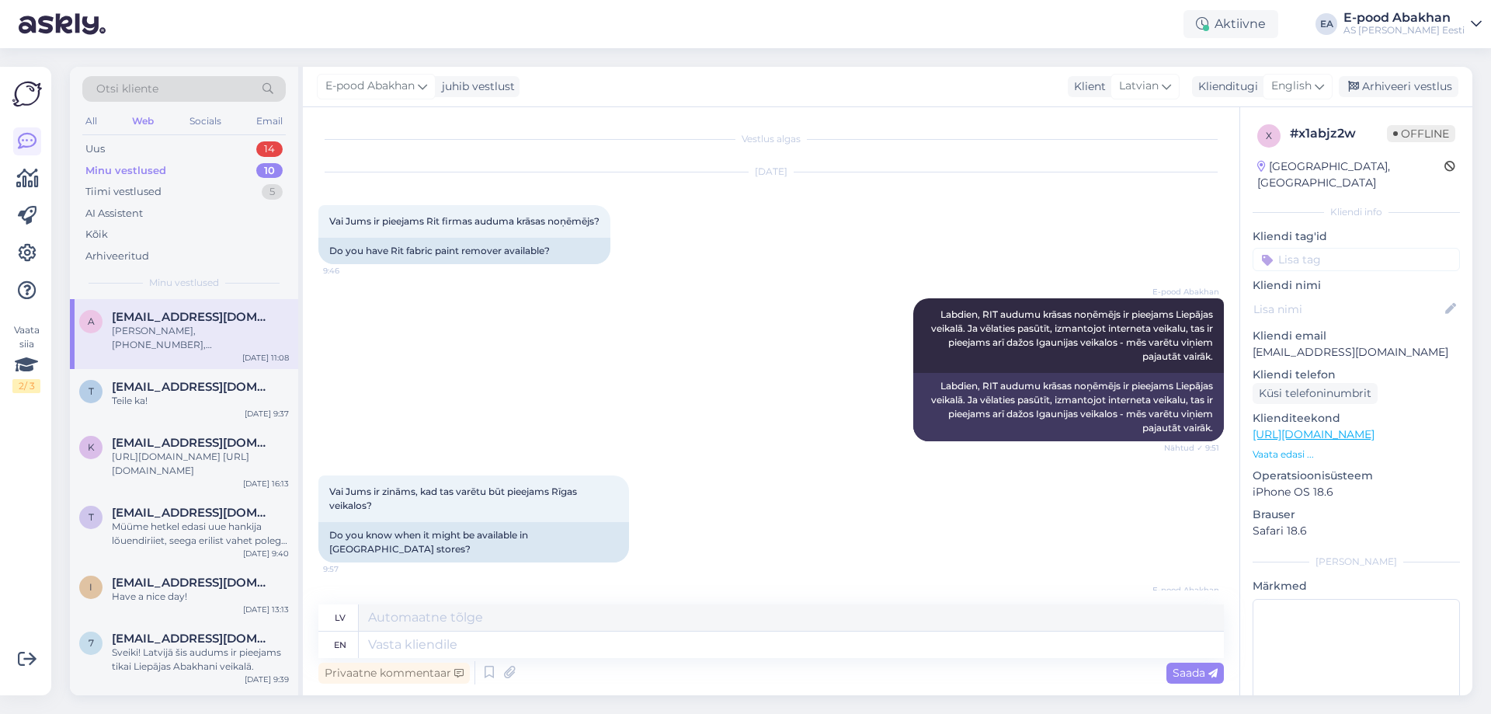
scroll to position [804, 0]
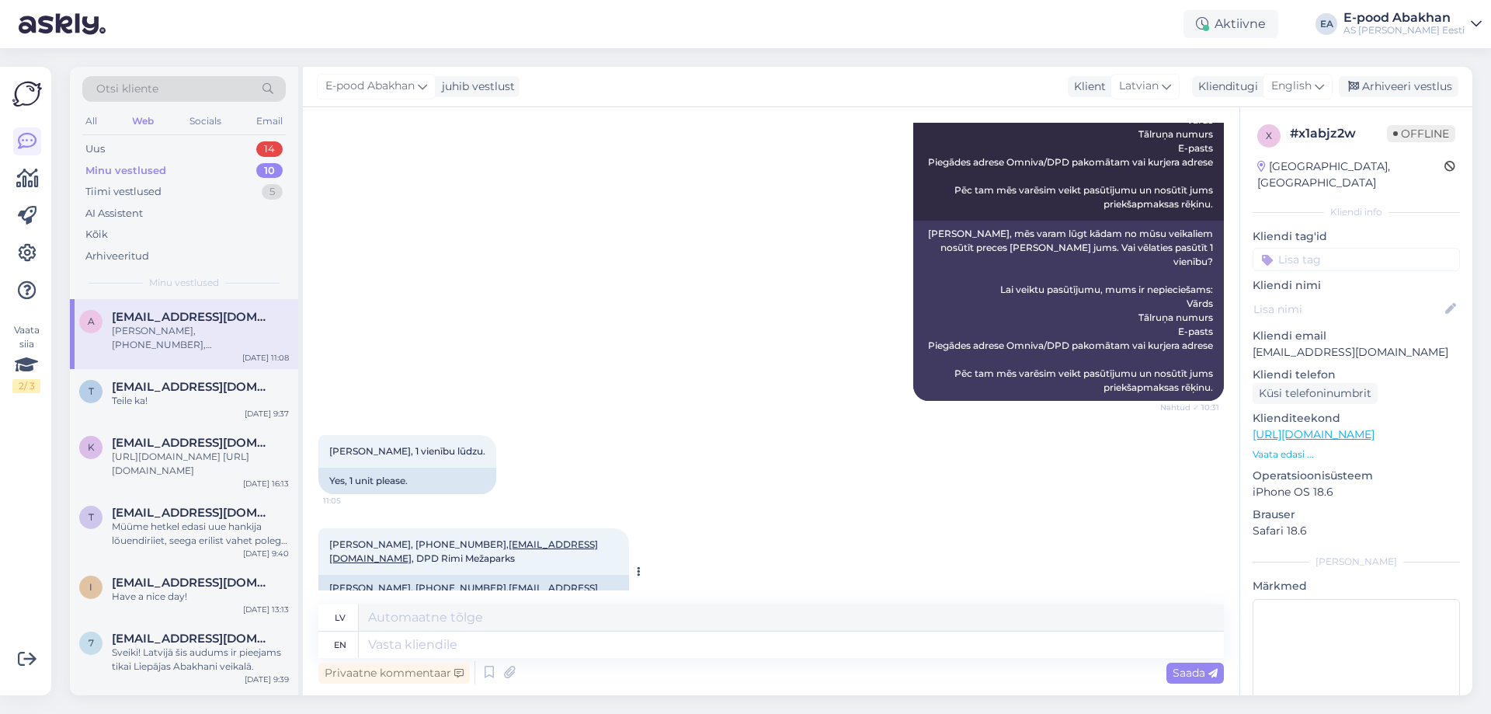
drag, startPoint x: 463, startPoint y: 563, endPoint x: 593, endPoint y: 562, distance: 130.4
click at [593, 575] on div "[PERSON_NAME], [PHONE_NUMBER], [EMAIL_ADDRESS][DOMAIN_NAME] , DPD Rimi Mežaparks" at bounding box center [473, 595] width 311 height 40
copy div "DPD Rimi Mežaparks"
click at [612, 363] on div "E-pood Abakhan Jā, mēs varam lūgt kādam no mūsu veikaliem nosūtīt preces [PERSO…" at bounding box center [770, 217] width 905 height 401
click at [447, 651] on textarea at bounding box center [791, 644] width 865 height 26
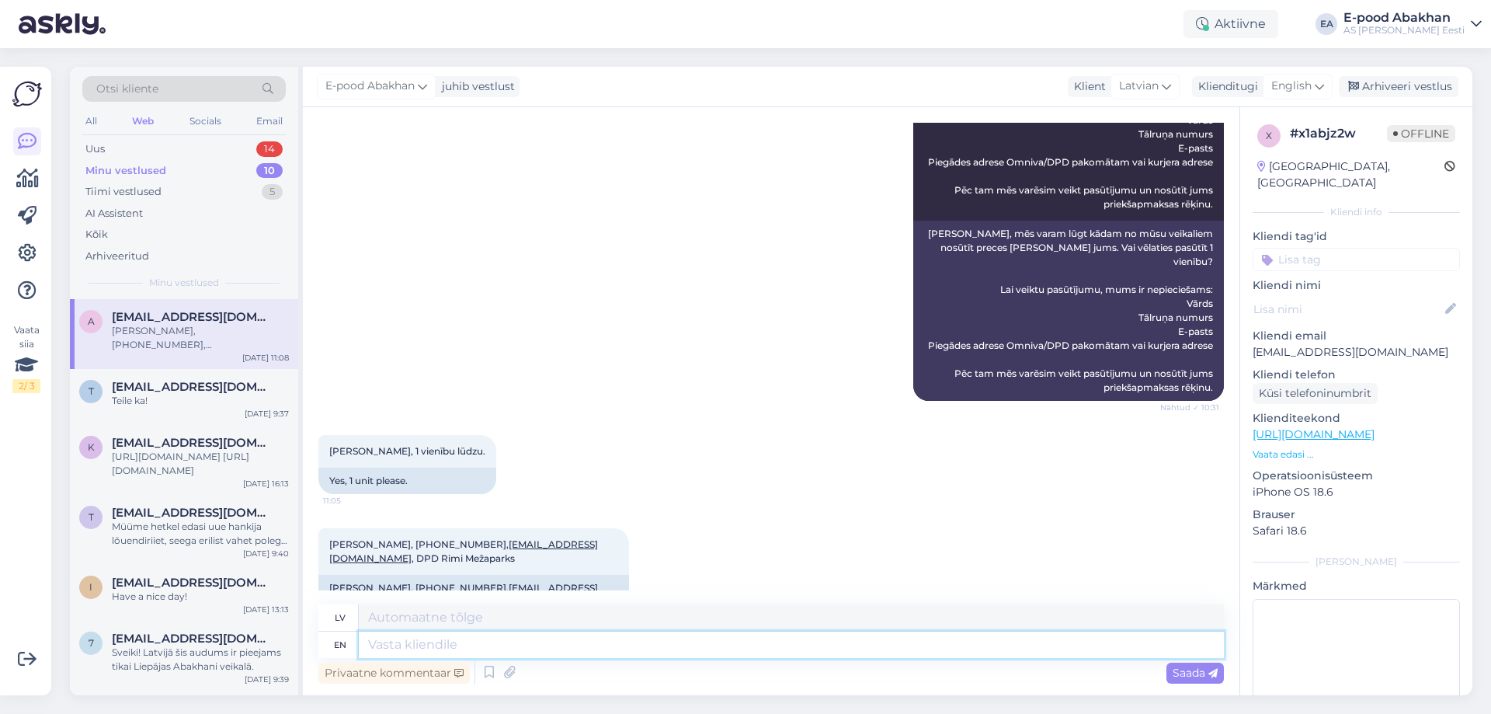
paste textarea "Esam apstrādājuši jūsu pasūtījumu. Lūdzu, pārbaudiet, vai rēķins ir pienācis jū…"
type textarea "Esam apstrādājuši jūsu pasūtījumu. Lūdzu, pārbaudiet, vai rēķins ir pienācis jū…"
type textarea "Esam apstrādājuši jūsu pasūtījumu. Lūdzu, pārbaudiet, vai rēķins ir jūsu e-past…"
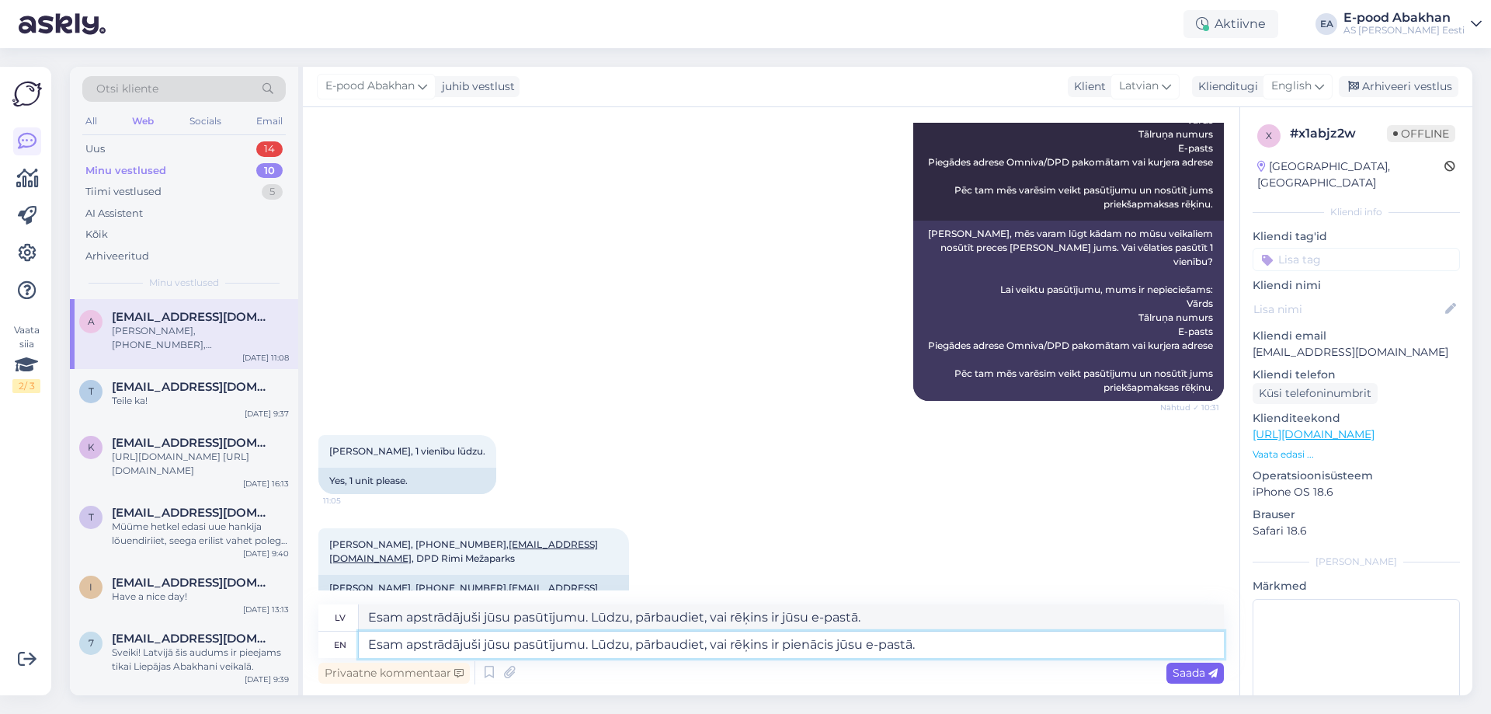
type textarea "Esam apstrādājuši jūsu pasūtījumu. Lūdzu, pārbaudiet, vai rēķins ir pienācis jū…"
click at [1188, 676] on span "Saada" at bounding box center [1194, 672] width 45 height 14
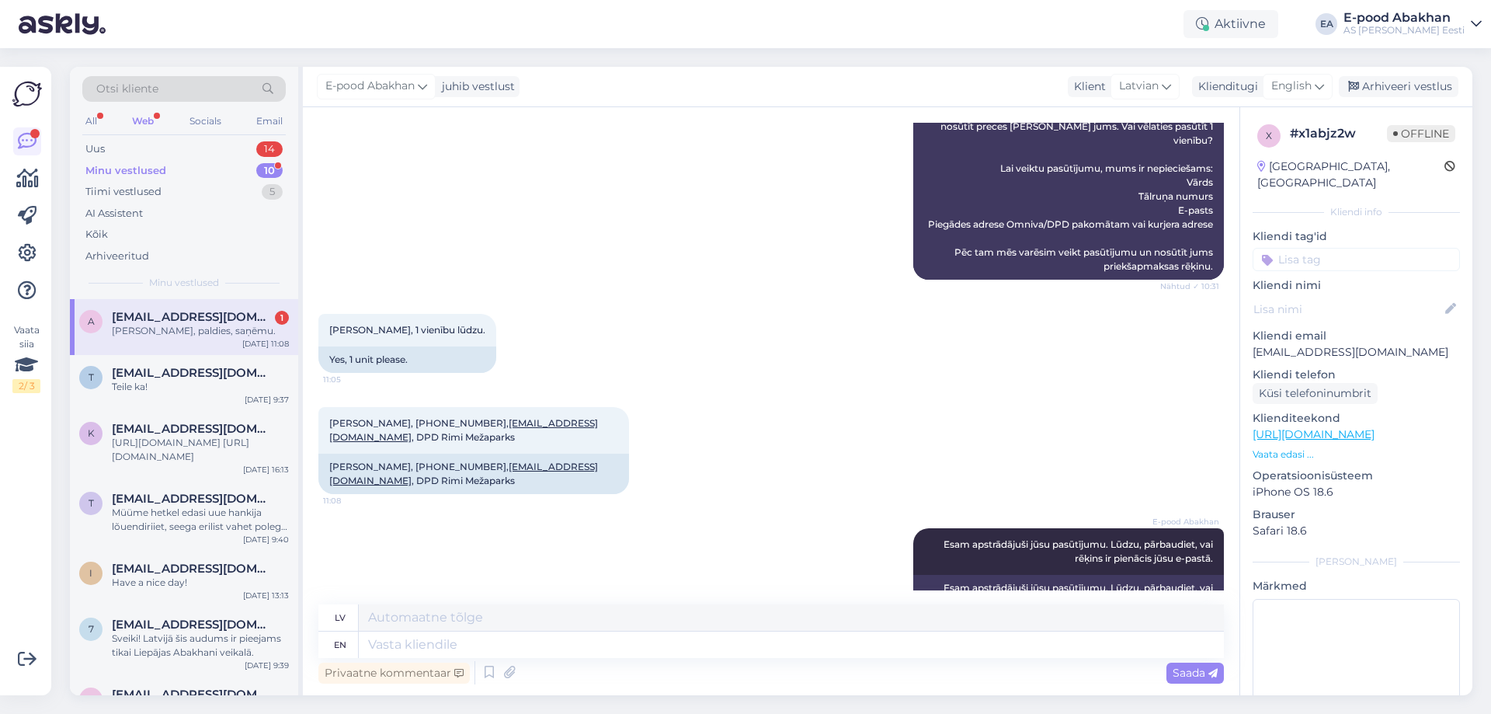
scroll to position [1019, 0]
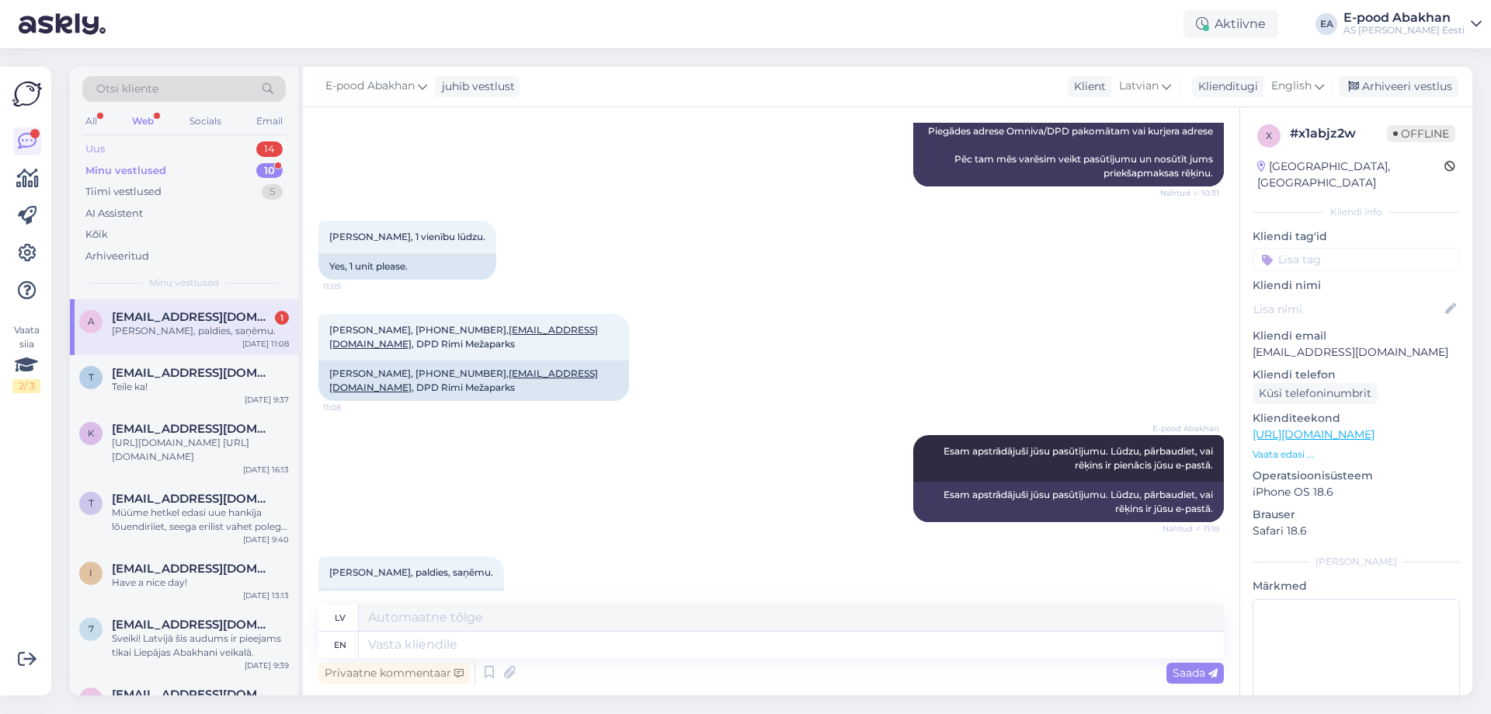
click at [198, 148] on div "Uus 14" at bounding box center [183, 149] width 203 height 22
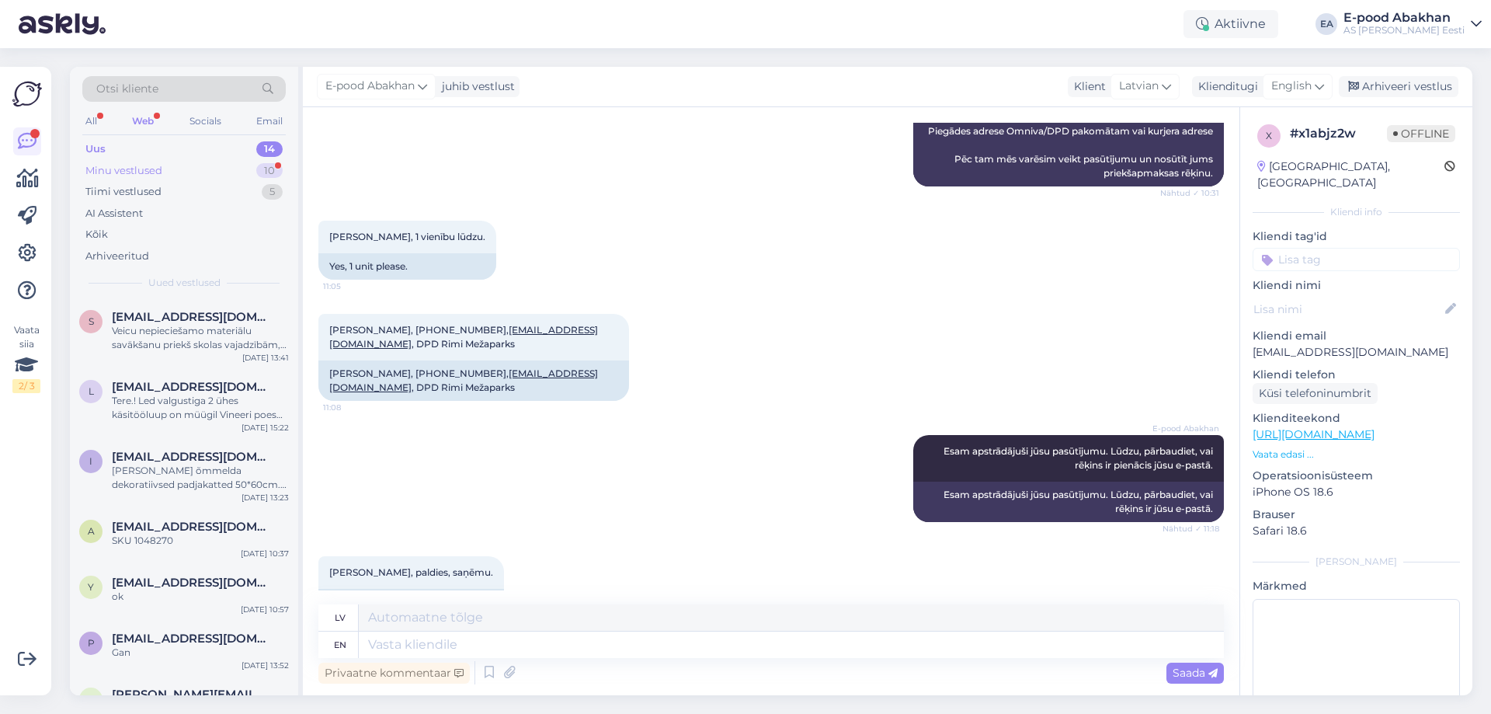
click at [192, 168] on div "Minu vestlused 10" at bounding box center [183, 171] width 203 height 22
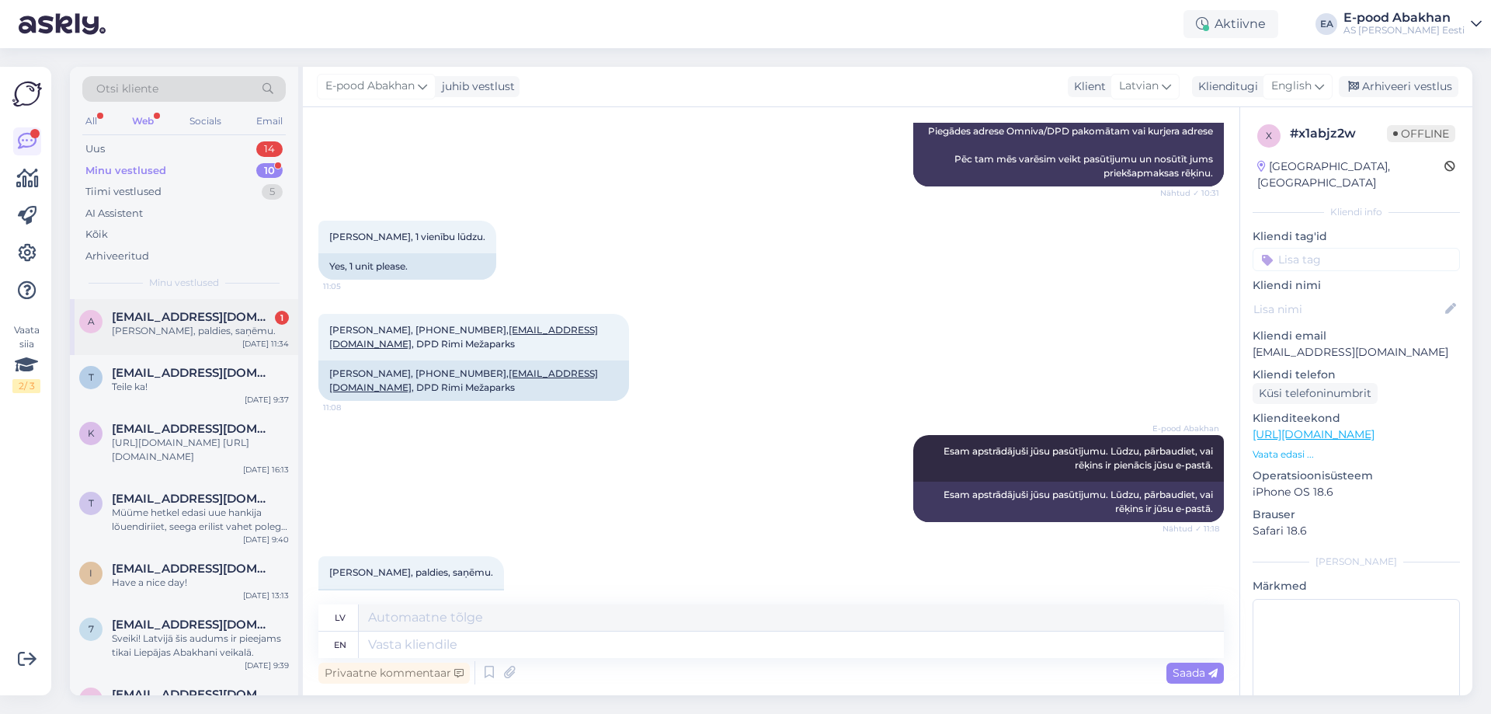
click at [200, 328] on div "[PERSON_NAME], paldies, saņēmu." at bounding box center [200, 331] width 177 height 14
click at [186, 141] on div "Uus 14" at bounding box center [183, 149] width 203 height 22
